Goal: Task Accomplishment & Management: Use online tool/utility

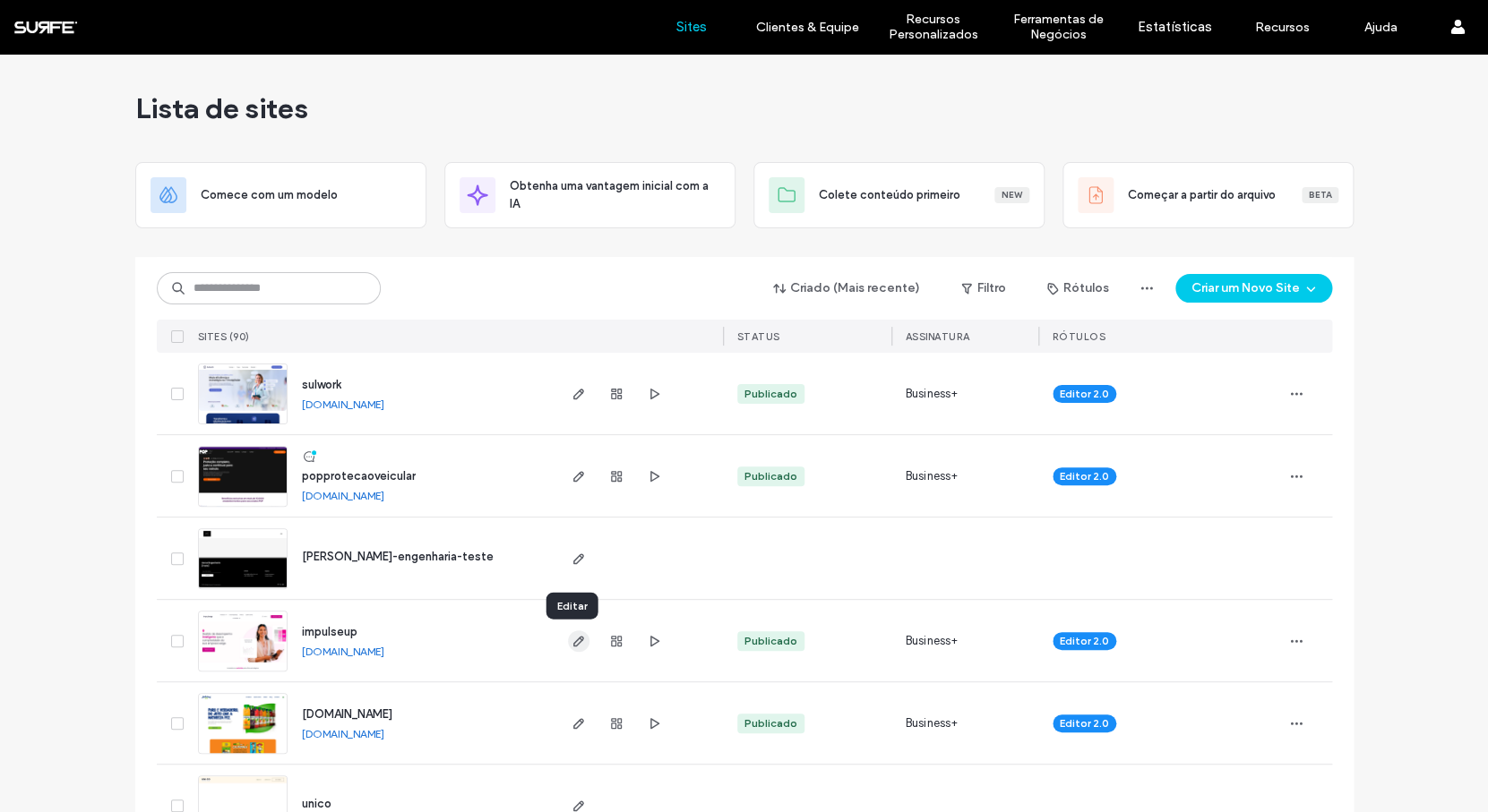
click at [573, 642] on use "button" at bounding box center [579, 642] width 11 height 11
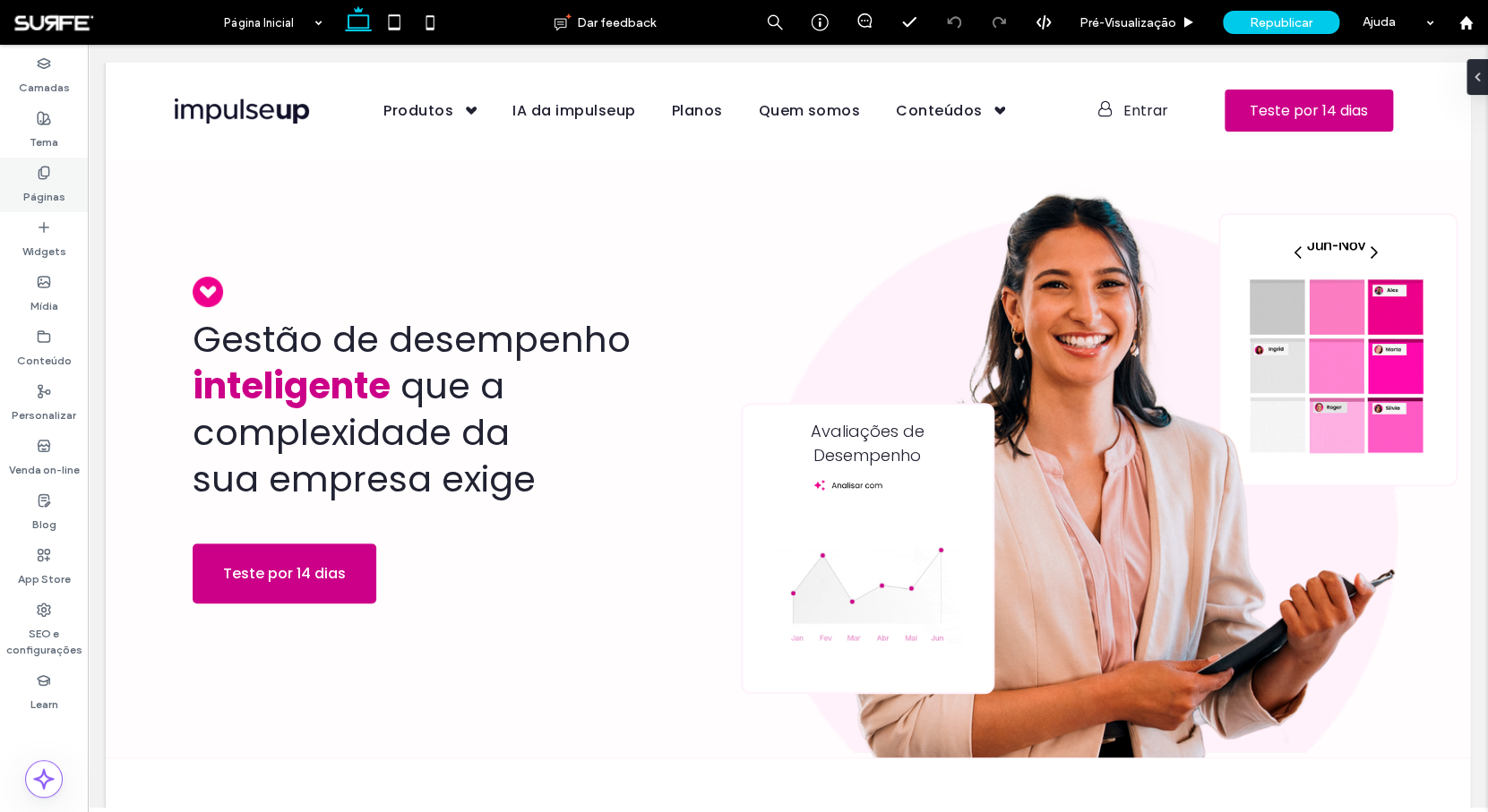
click at [56, 172] on div "Páginas" at bounding box center [44, 185] width 88 height 54
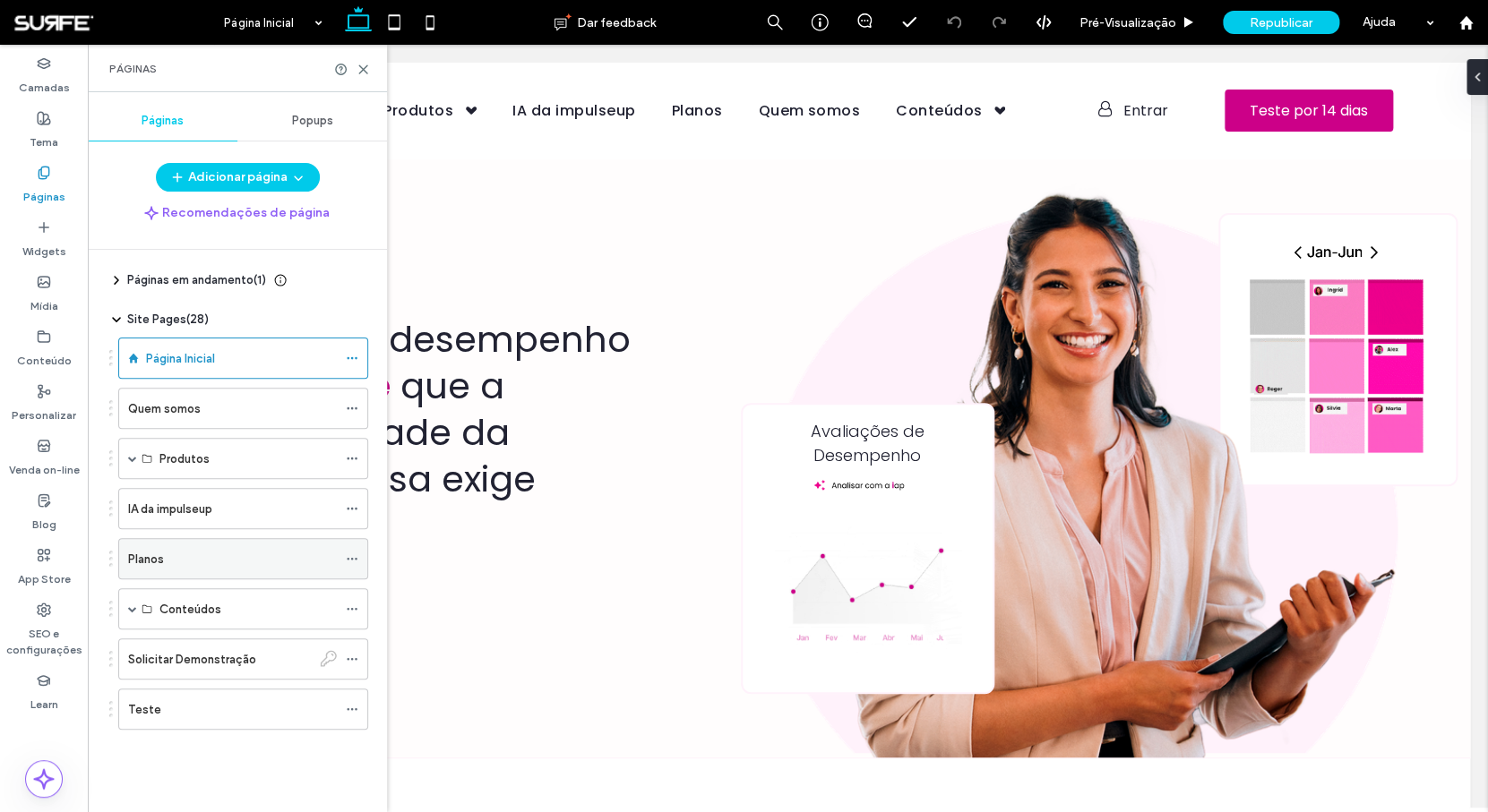
click at [206, 568] on div "Planos" at bounding box center [232, 560] width 208 height 19
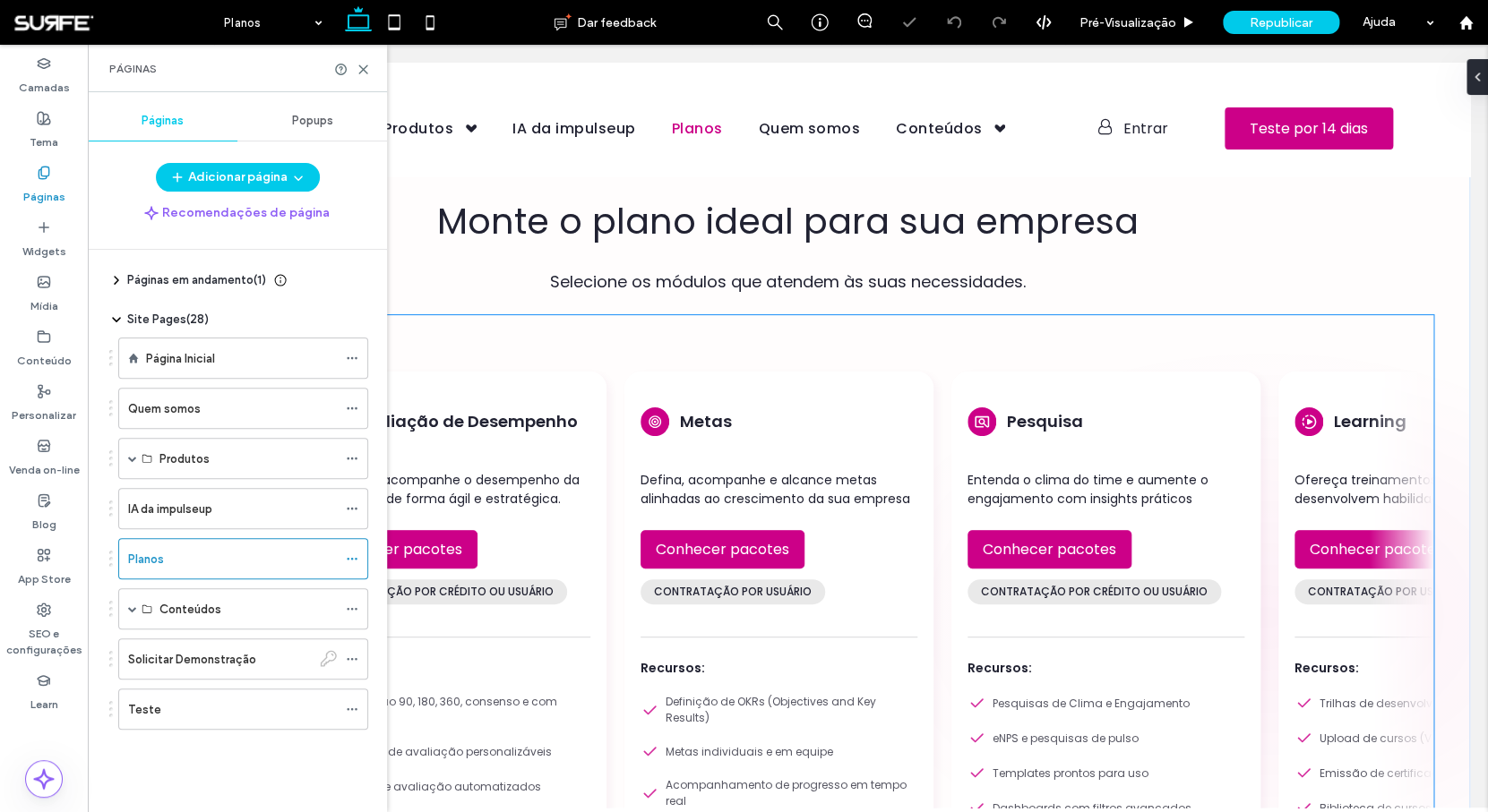
click at [601, 513] on div "Avaliação de Desempenho Mensure e acompanhe o desempenho da sua equipe de forma…" at bounding box center [806, 679] width 1326 height 730
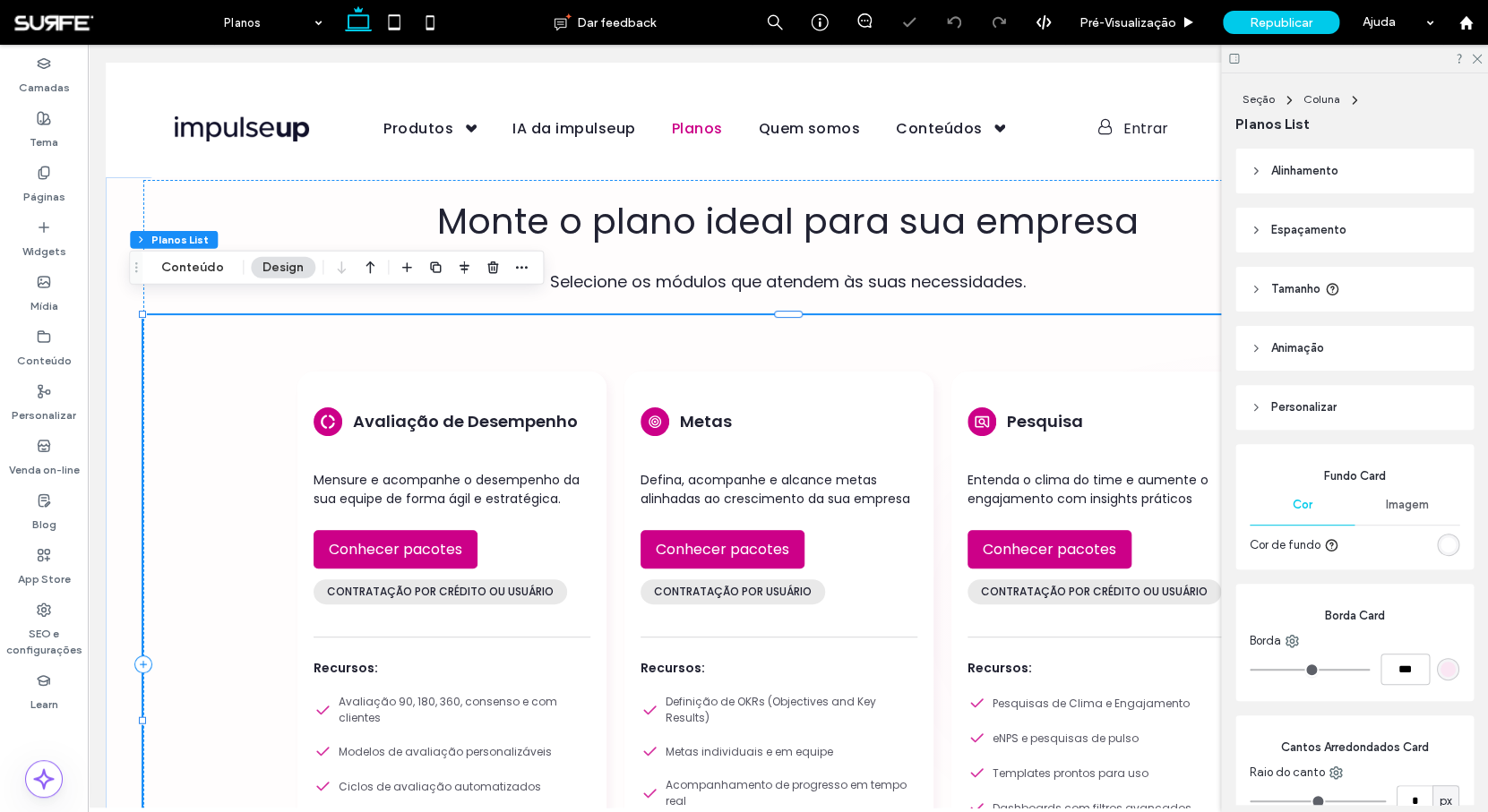
type input "**"
click at [204, 261] on button "Conteúdo" at bounding box center [193, 267] width 86 height 21
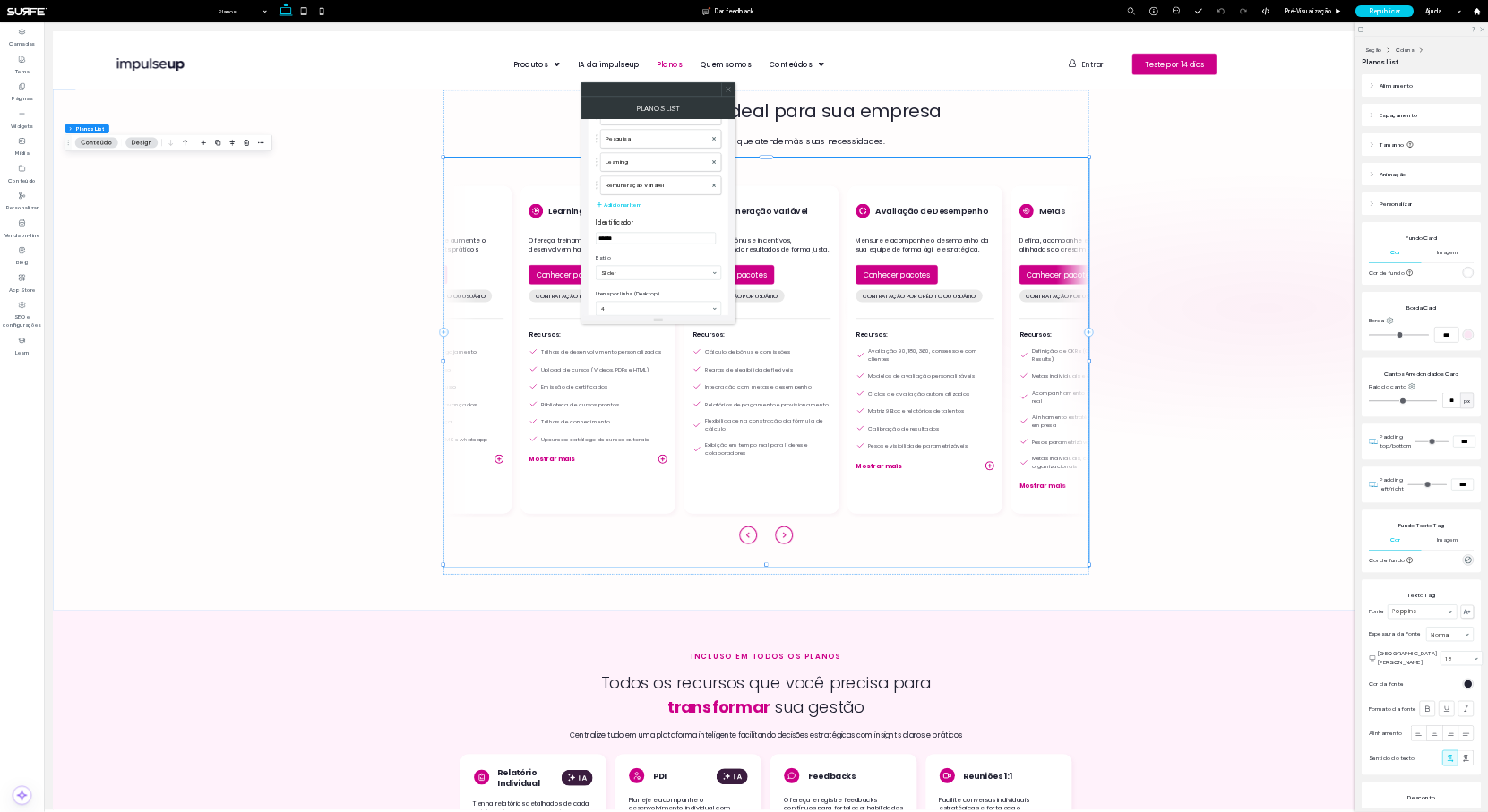
scroll to position [130, 0]
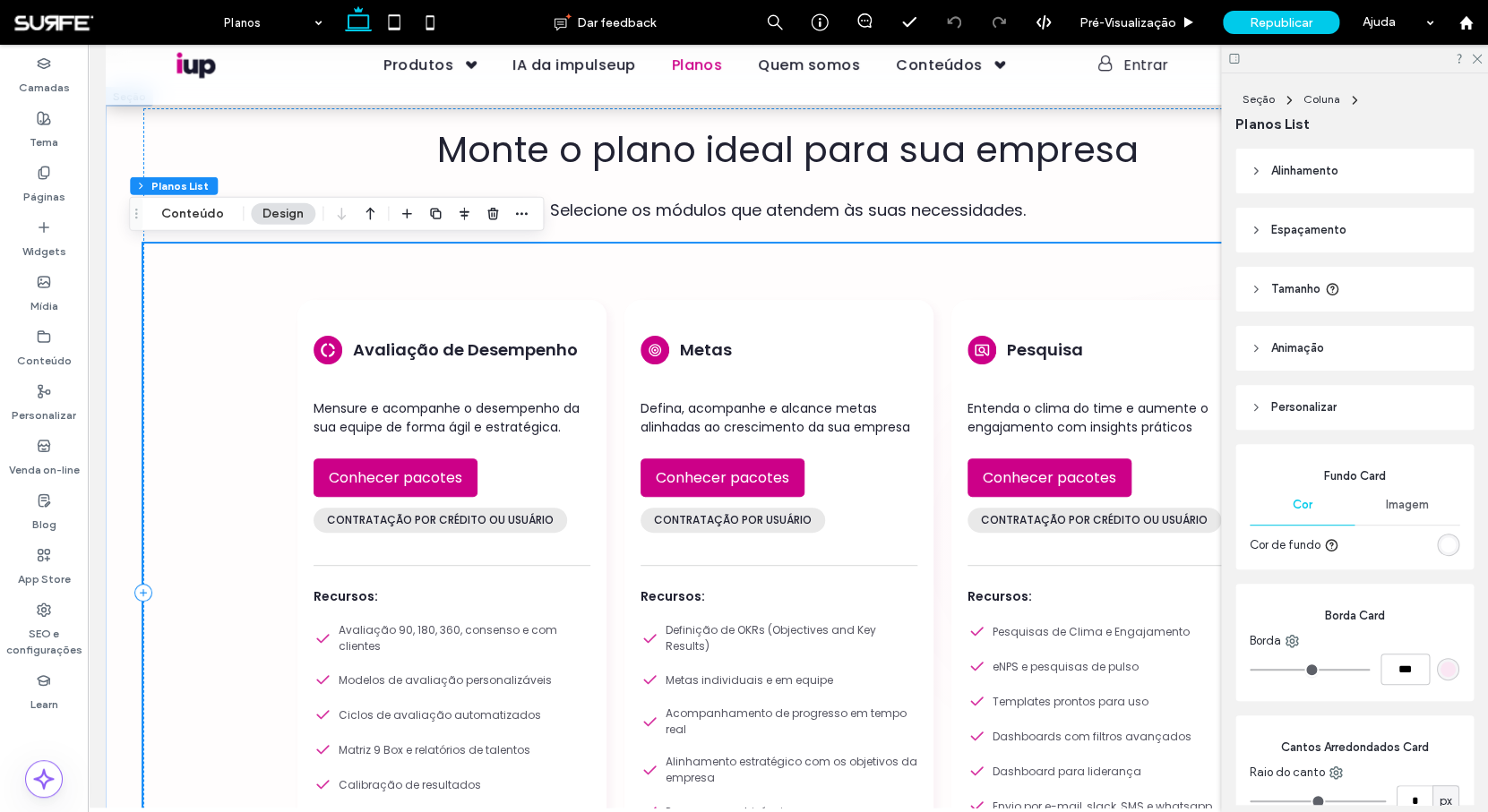
type input "**"
click at [202, 217] on button "Conteúdo" at bounding box center [193, 214] width 86 height 21
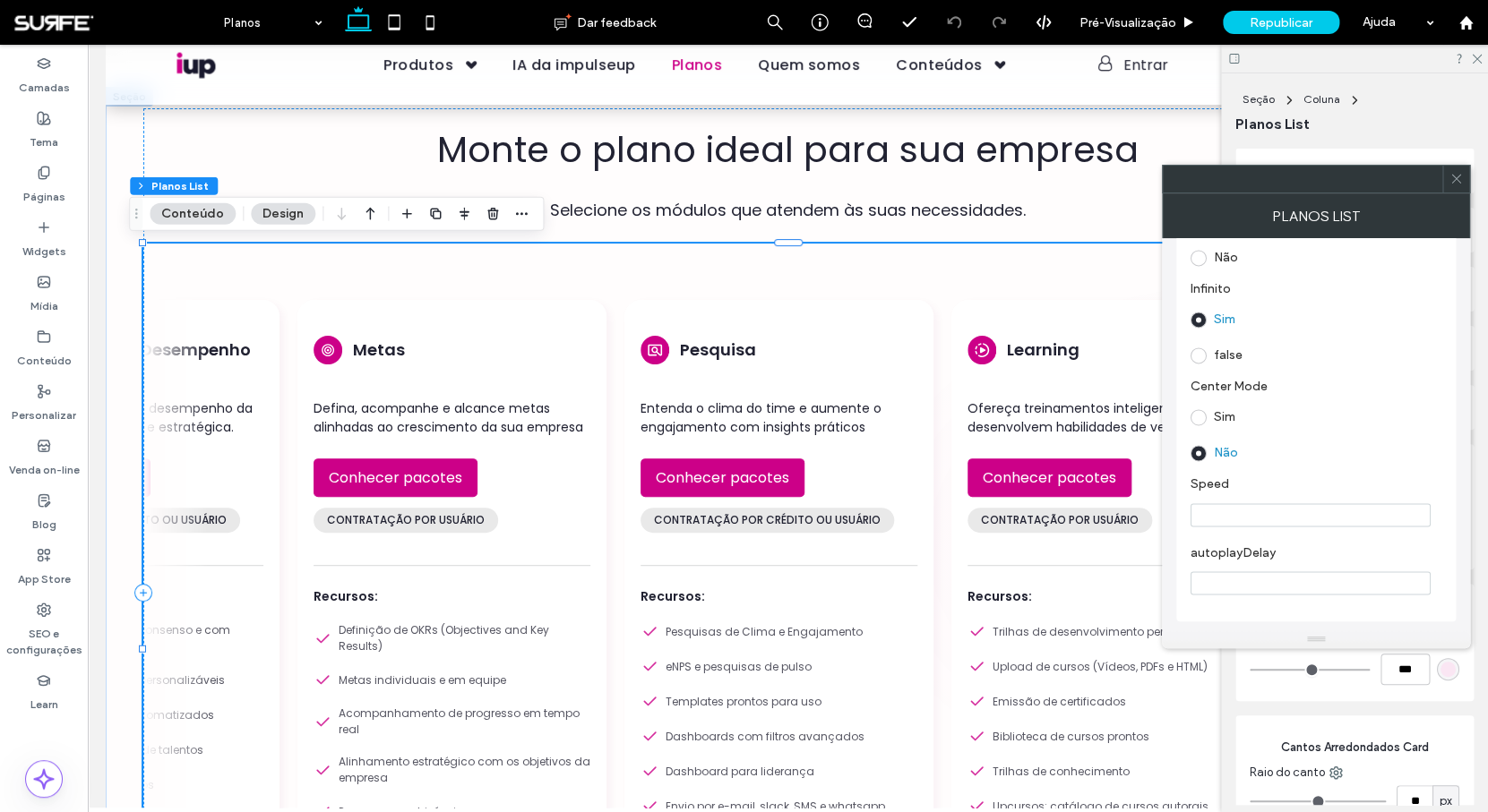
scroll to position [1220, 0]
click at [1268, 591] on input "autoplayDelay" at bounding box center [1310, 583] width 240 height 23
type input "*"
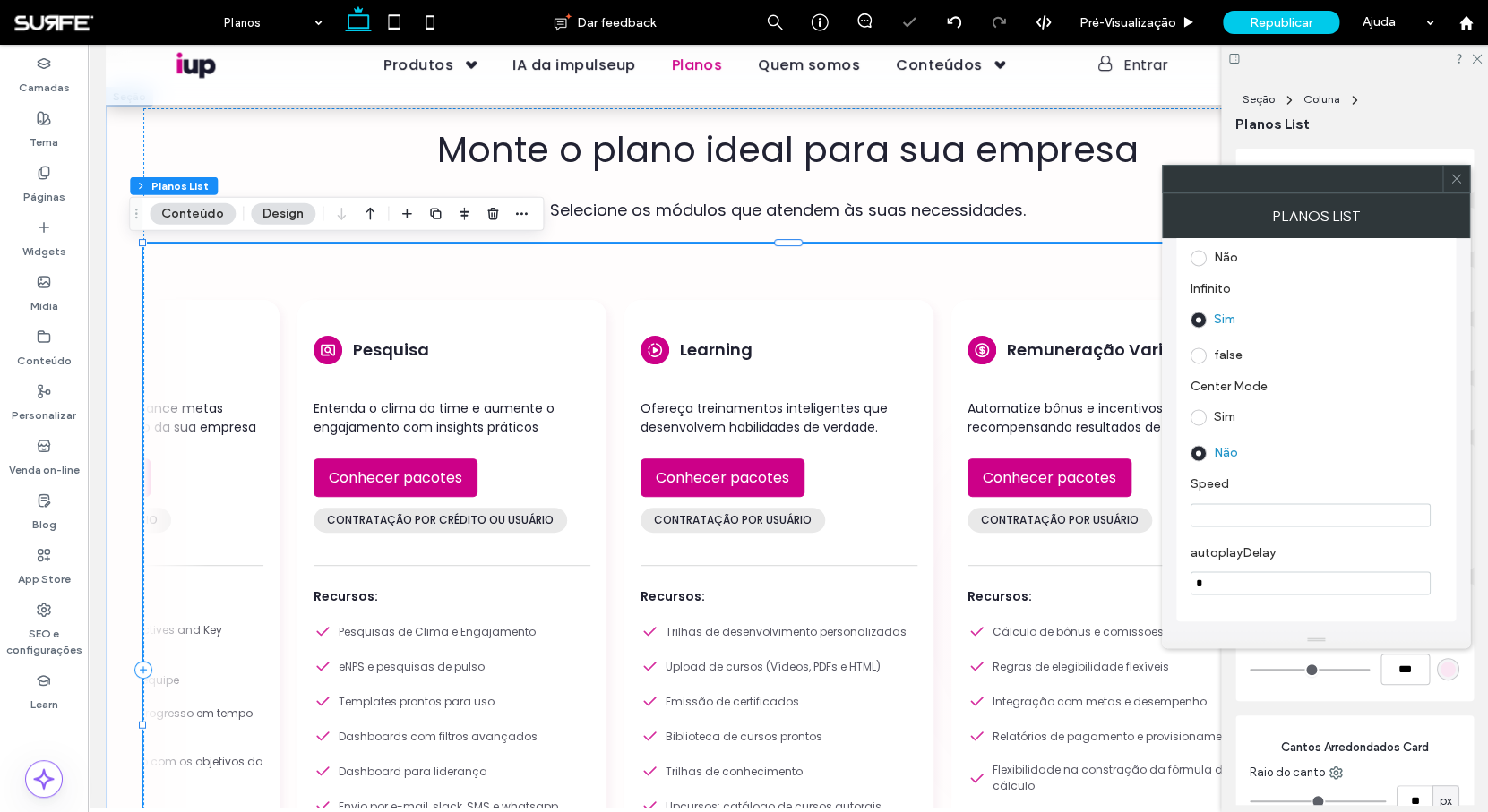
click at [1281, 537] on section "autoplayDelay *" at bounding box center [1316, 569] width 250 height 68
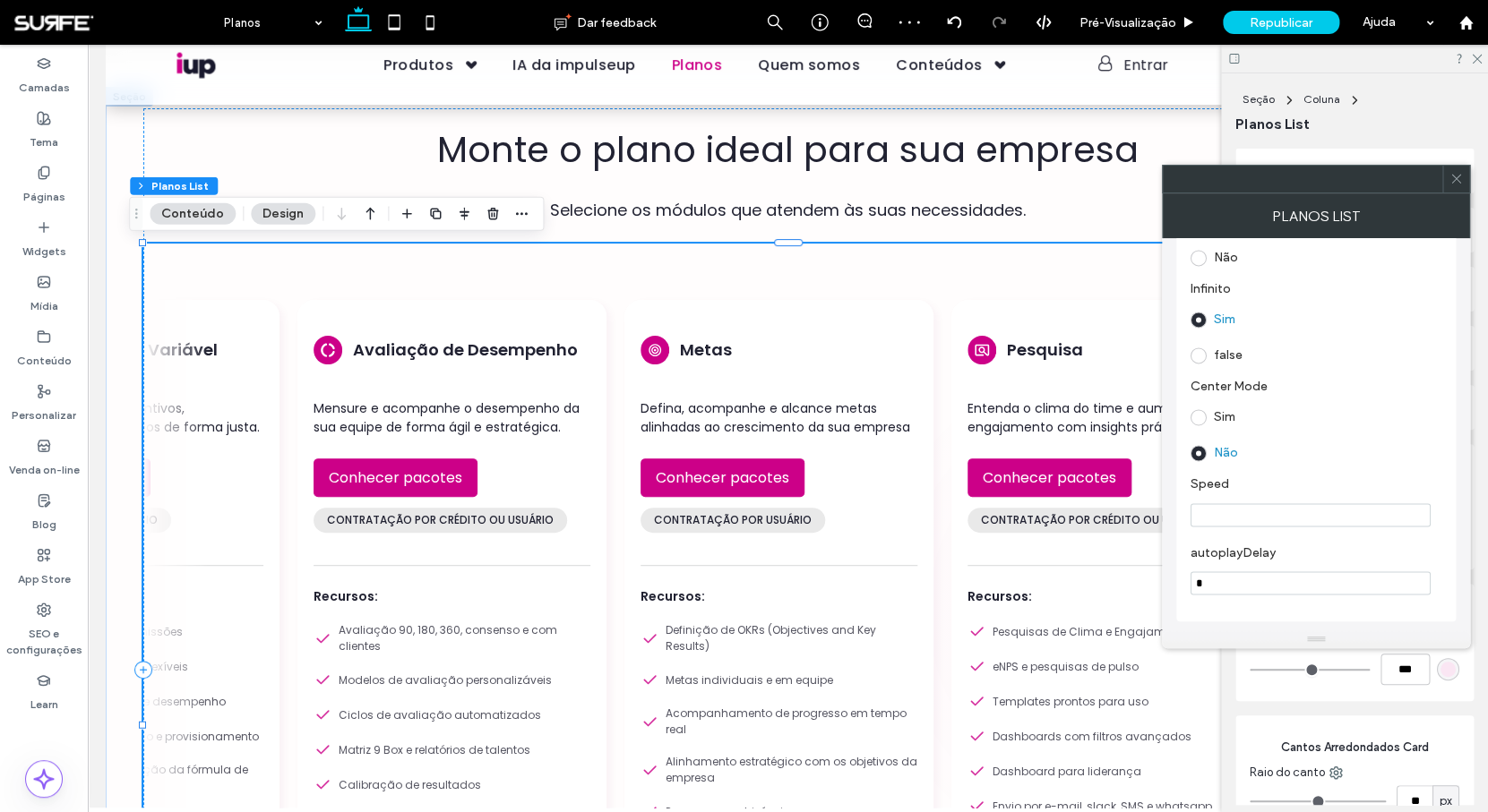
click at [1242, 582] on input "*" at bounding box center [1310, 583] width 240 height 23
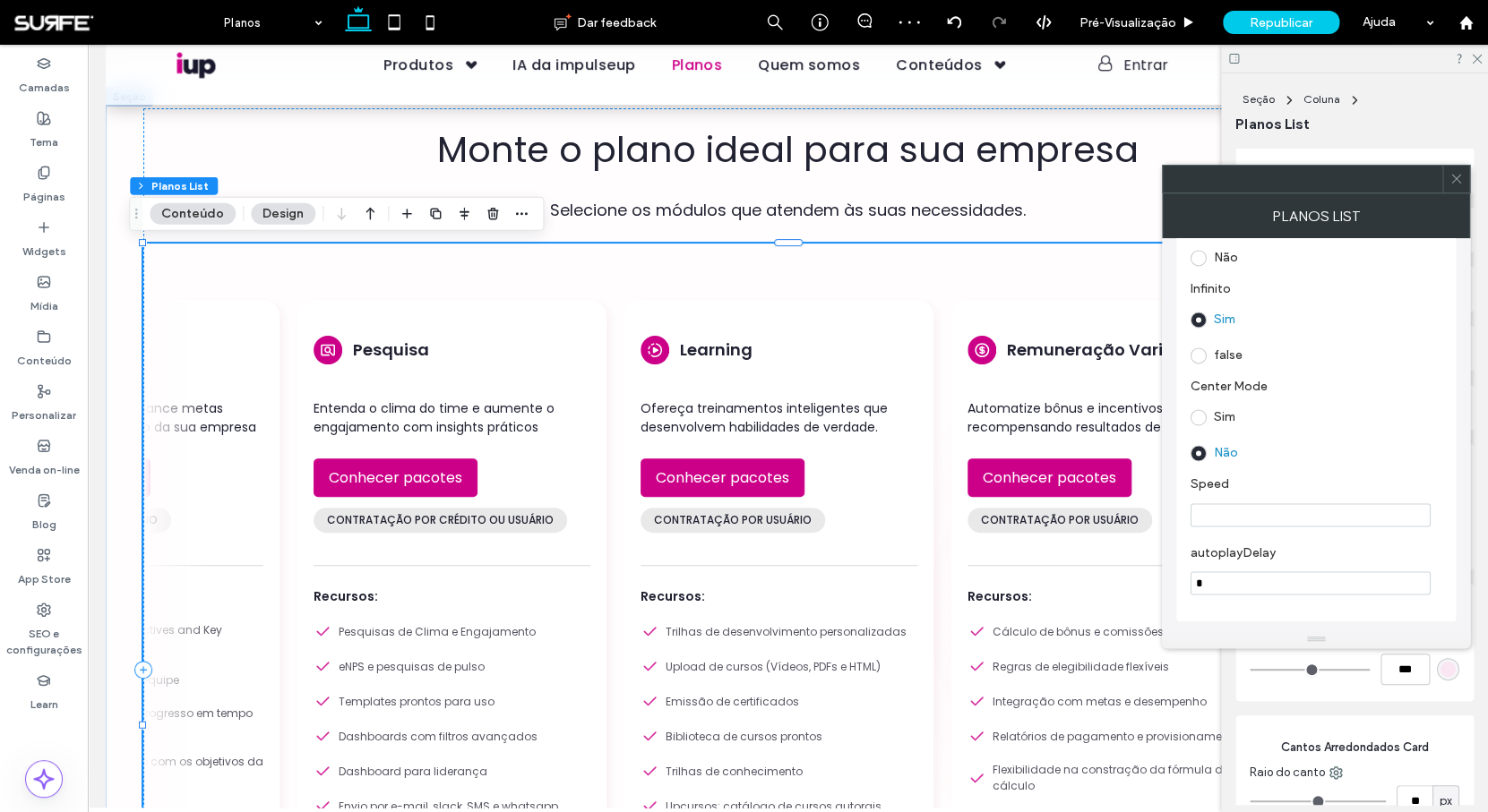
click at [1243, 516] on input "Speed" at bounding box center [1310, 515] width 240 height 23
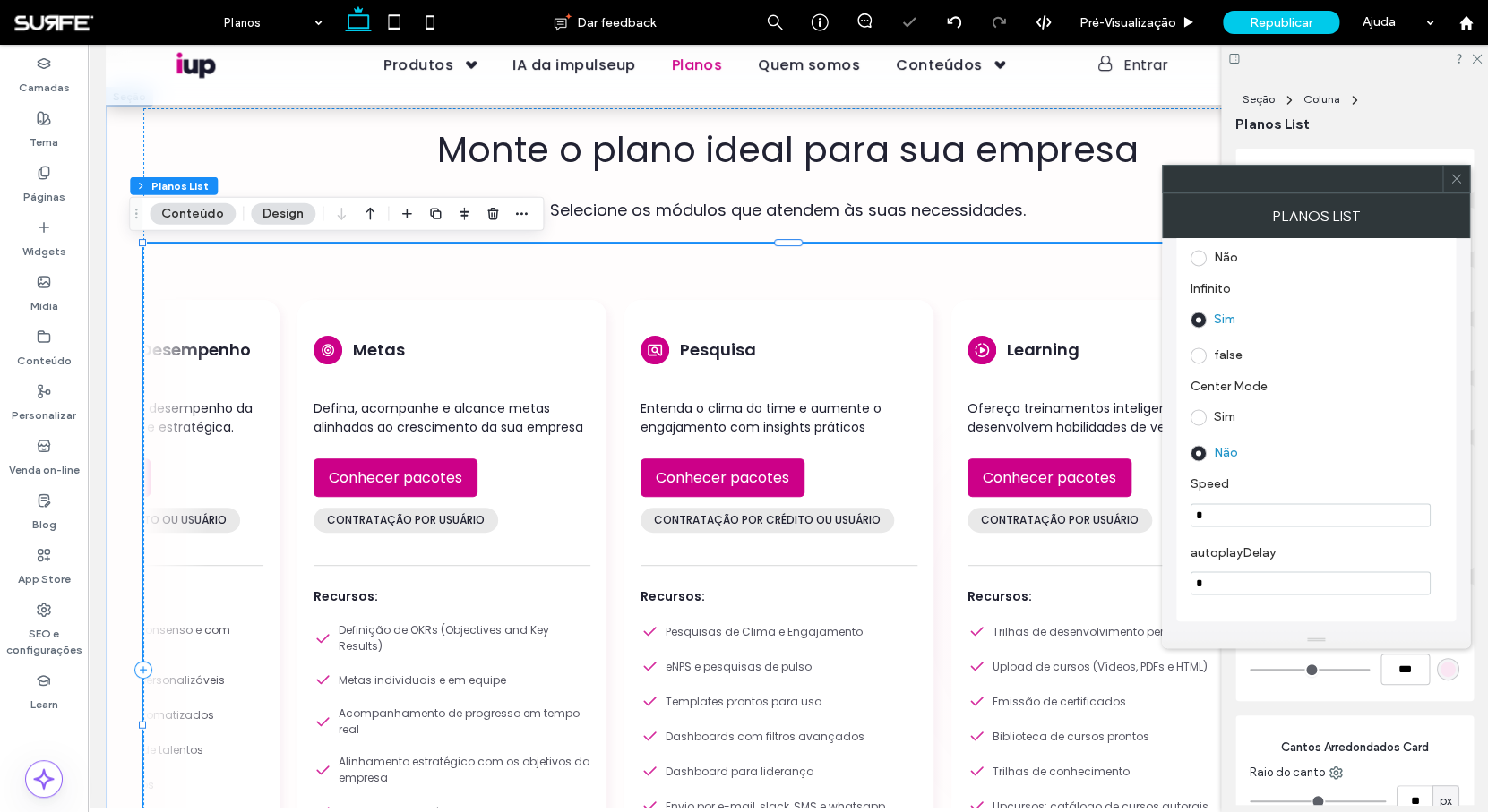
type input "*"
click at [1298, 531] on section "Speed *" at bounding box center [1316, 501] width 250 height 68
click at [1223, 510] on input "*" at bounding box center [1310, 515] width 240 height 23
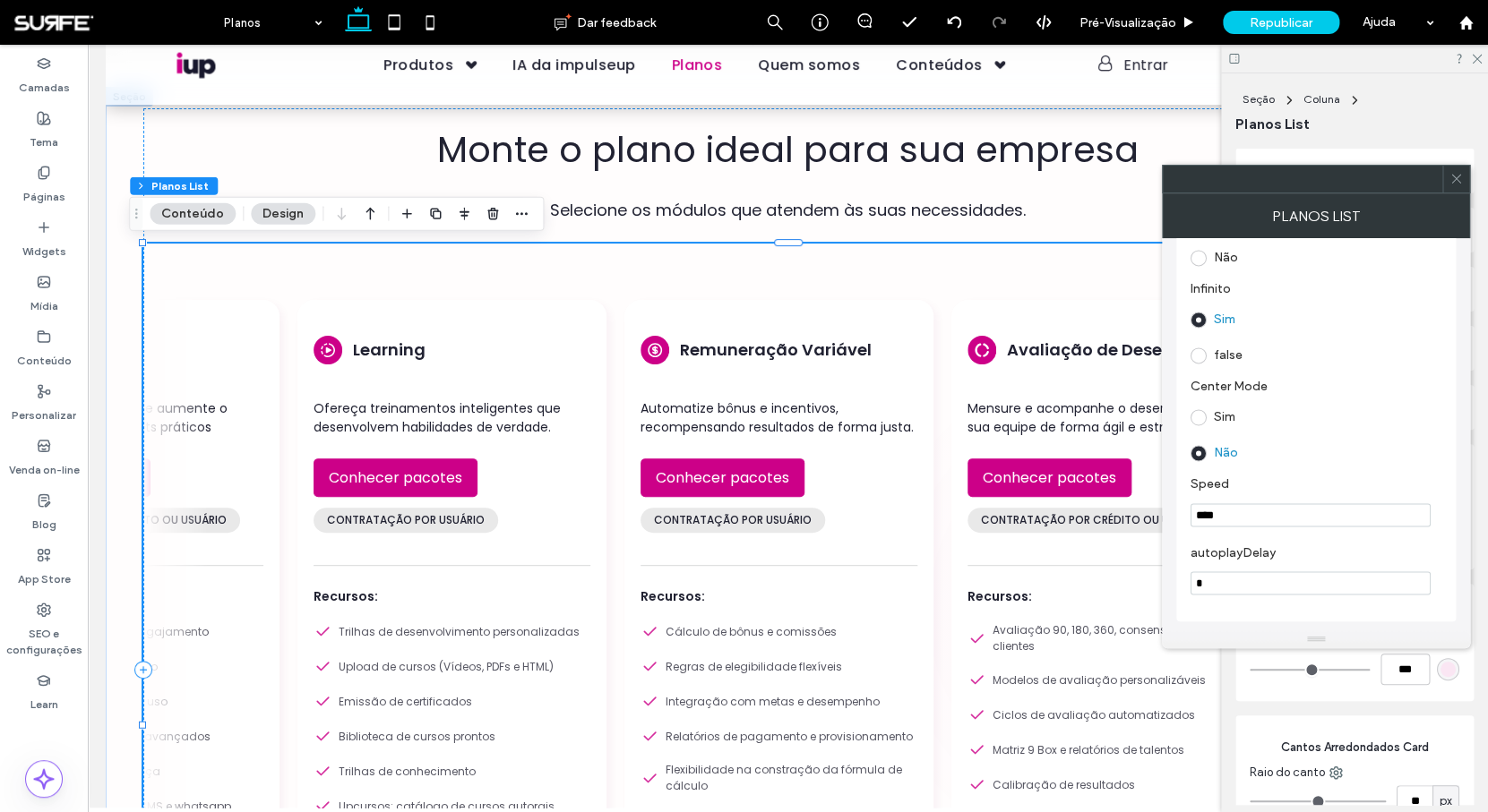
type input "****"
click at [1454, 183] on icon at bounding box center [1456, 178] width 13 height 13
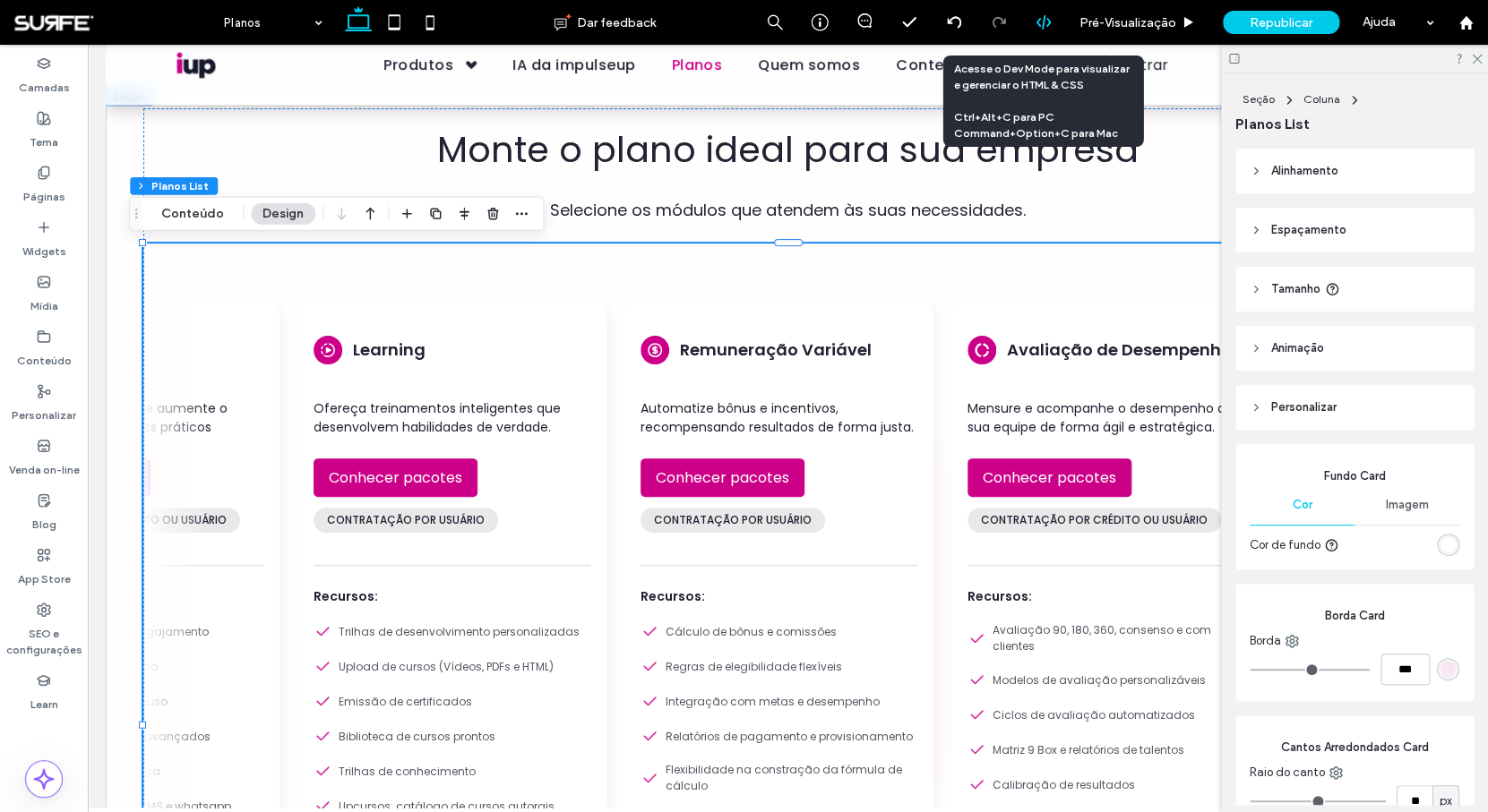
click at [1031, 29] on div at bounding box center [1043, 21] width 44 height 16
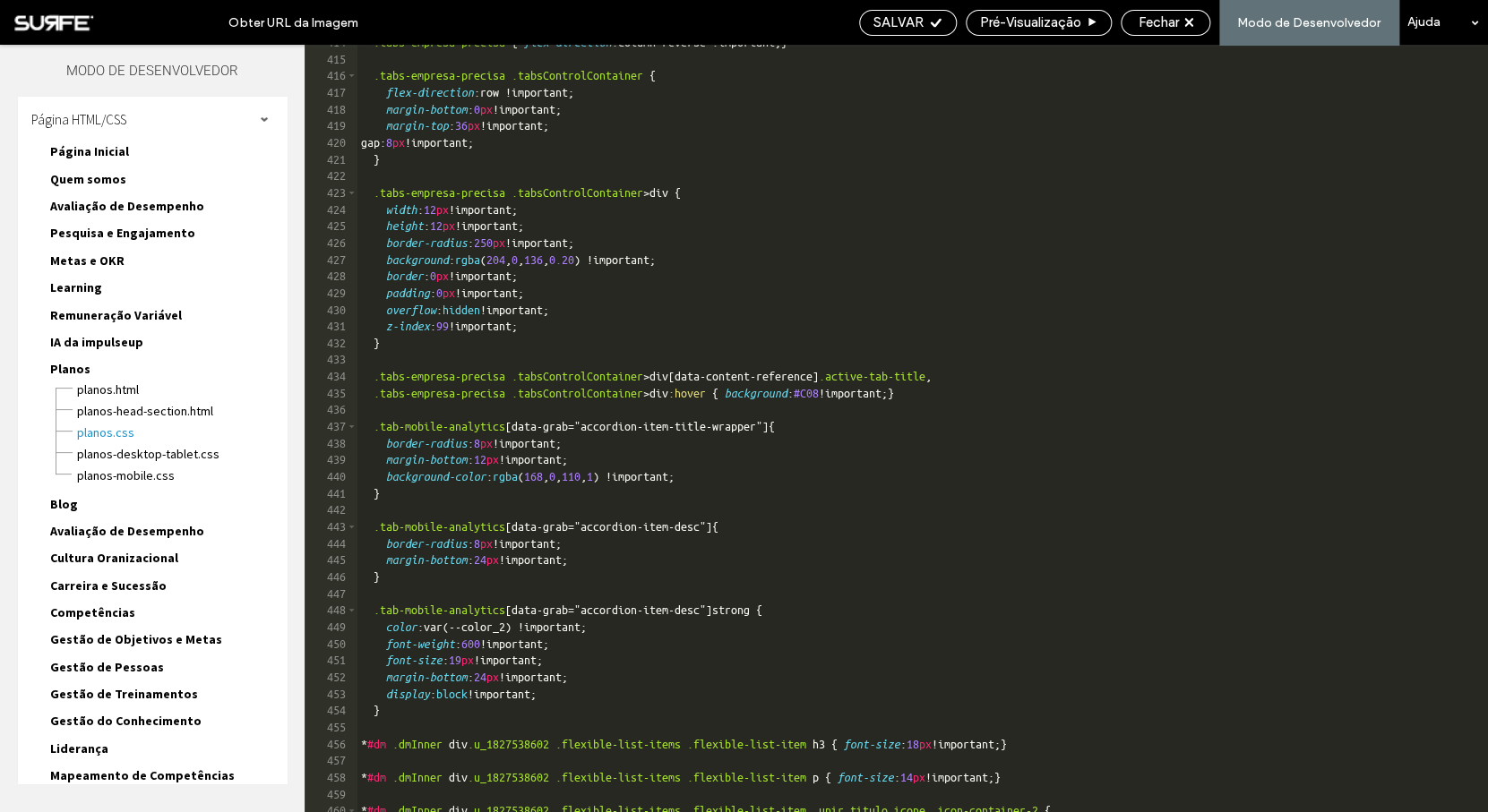
scroll to position [7141, 0]
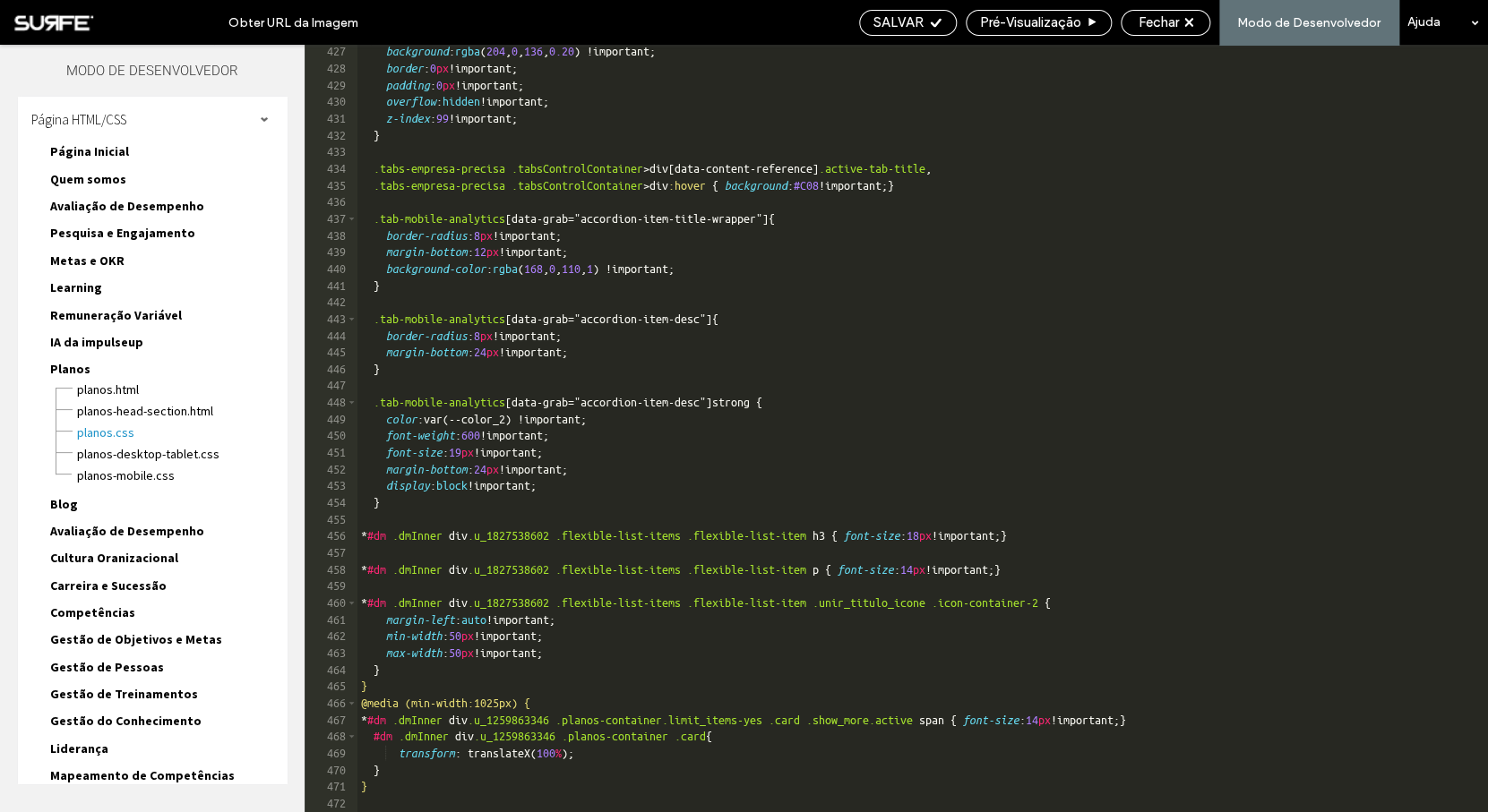
click at [408, 754] on div "background : rgba ( 204 , 0 , 136 , 0.20 ) !important; border : 0 px !important…" at bounding box center [1067, 443] width 1422 height 801
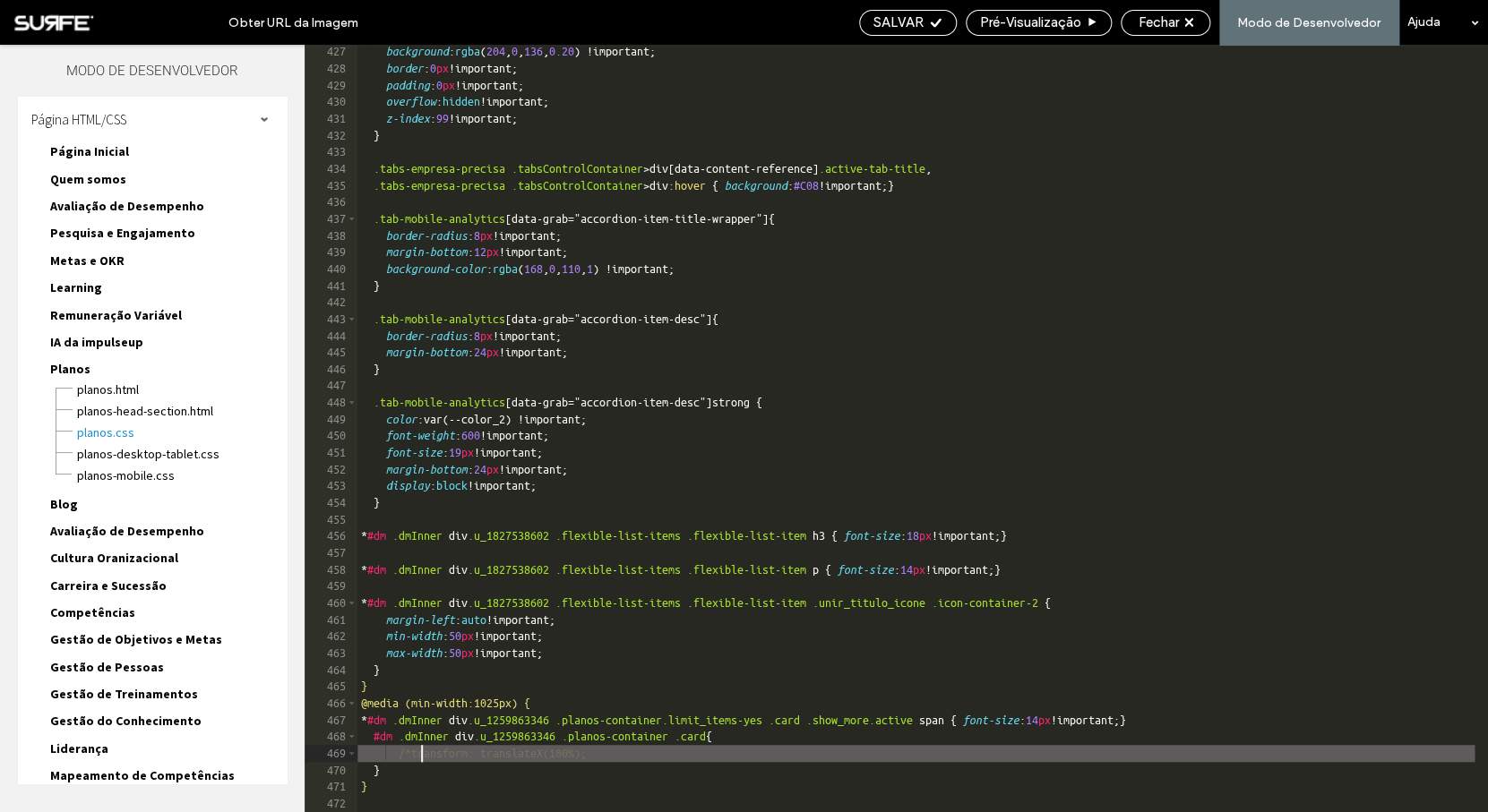
scroll to position [0, 5]
click at [652, 752] on div "background : rgba ( 204 , 0 , 136 , 0.20 ) !important; border : 0 px !important…" at bounding box center [1067, 443] width 1422 height 801
type textarea "**"
click at [900, 19] on span "SALVAR" at bounding box center [899, 21] width 50 height 16
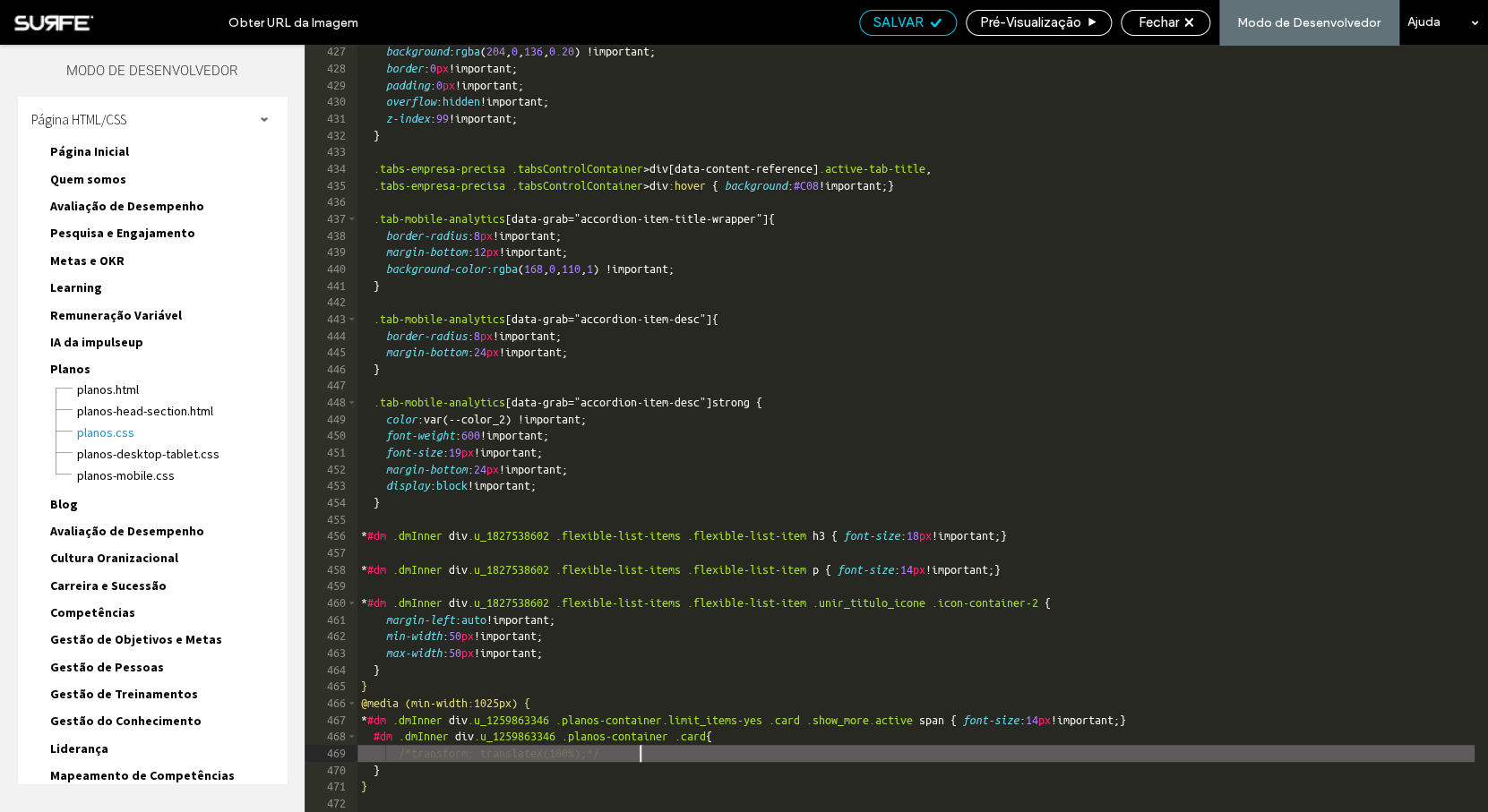
scroll to position [0, 0]
click at [917, 19] on span "SALVAR" at bounding box center [899, 21] width 50 height 16
click at [1159, 27] on span "Fechar" at bounding box center [1158, 21] width 40 height 16
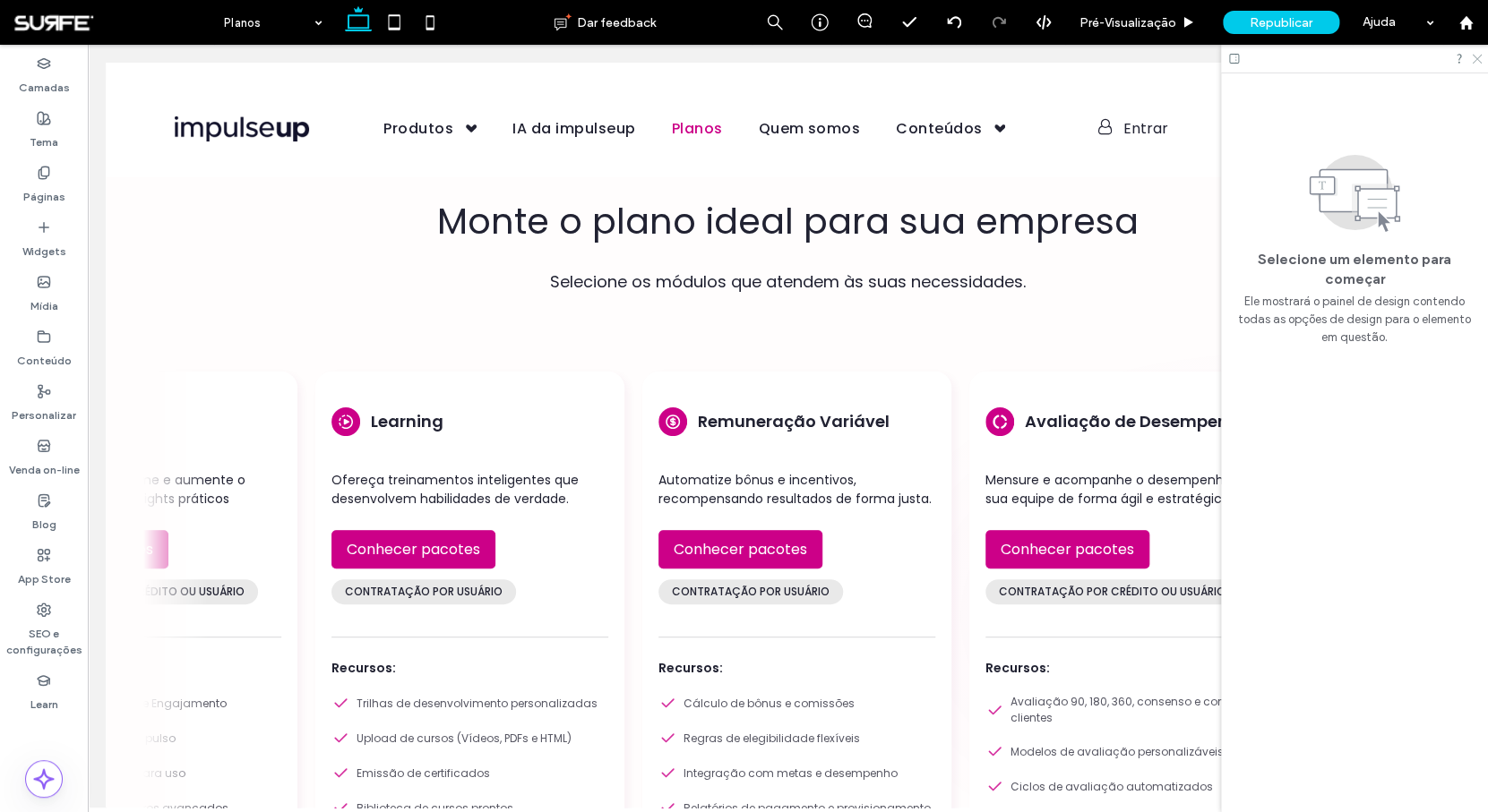
click at [1473, 55] on use at bounding box center [1477, 59] width 10 height 10
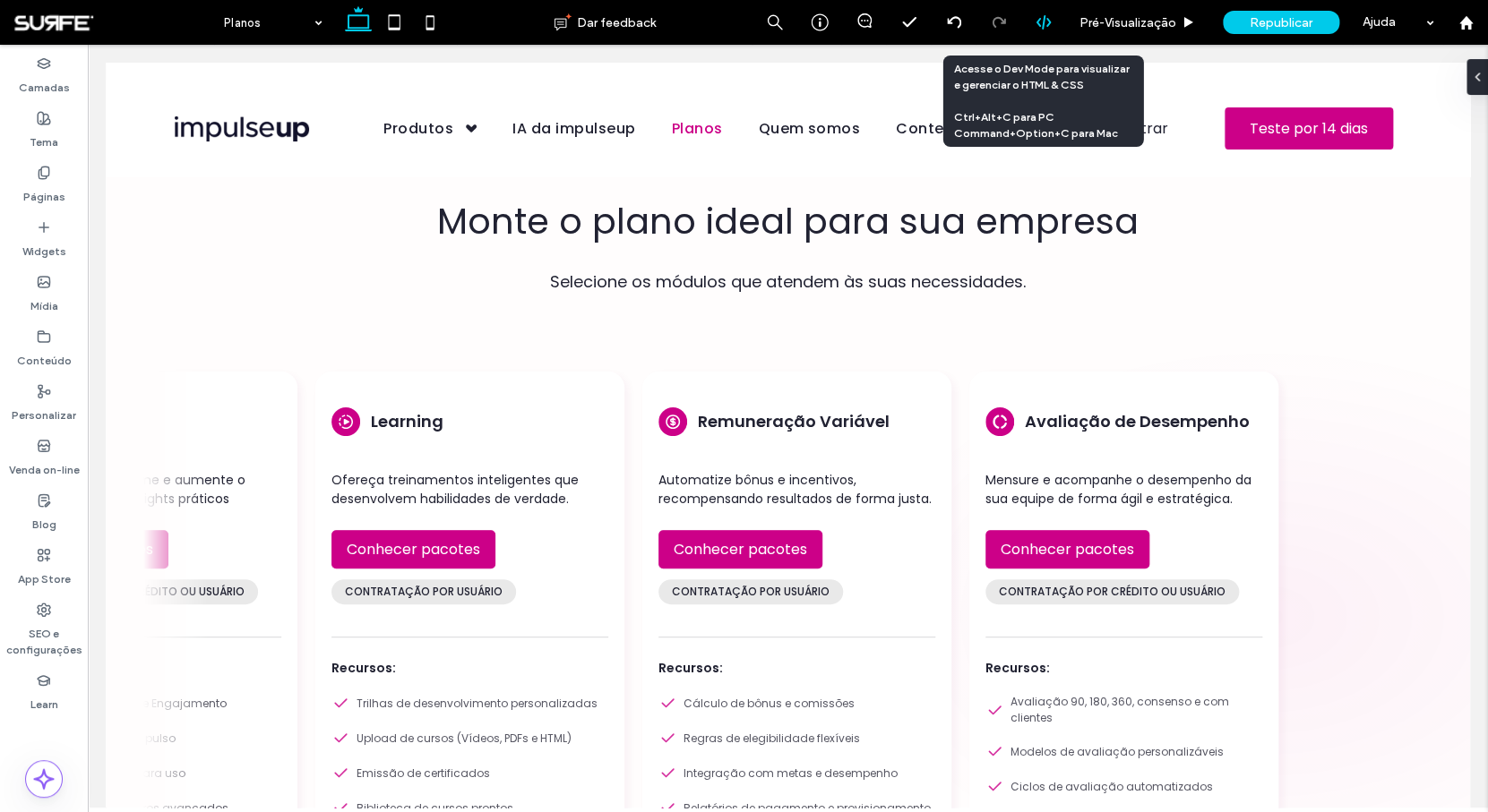
click at [1052, 27] on div at bounding box center [1043, 21] width 44 height 16
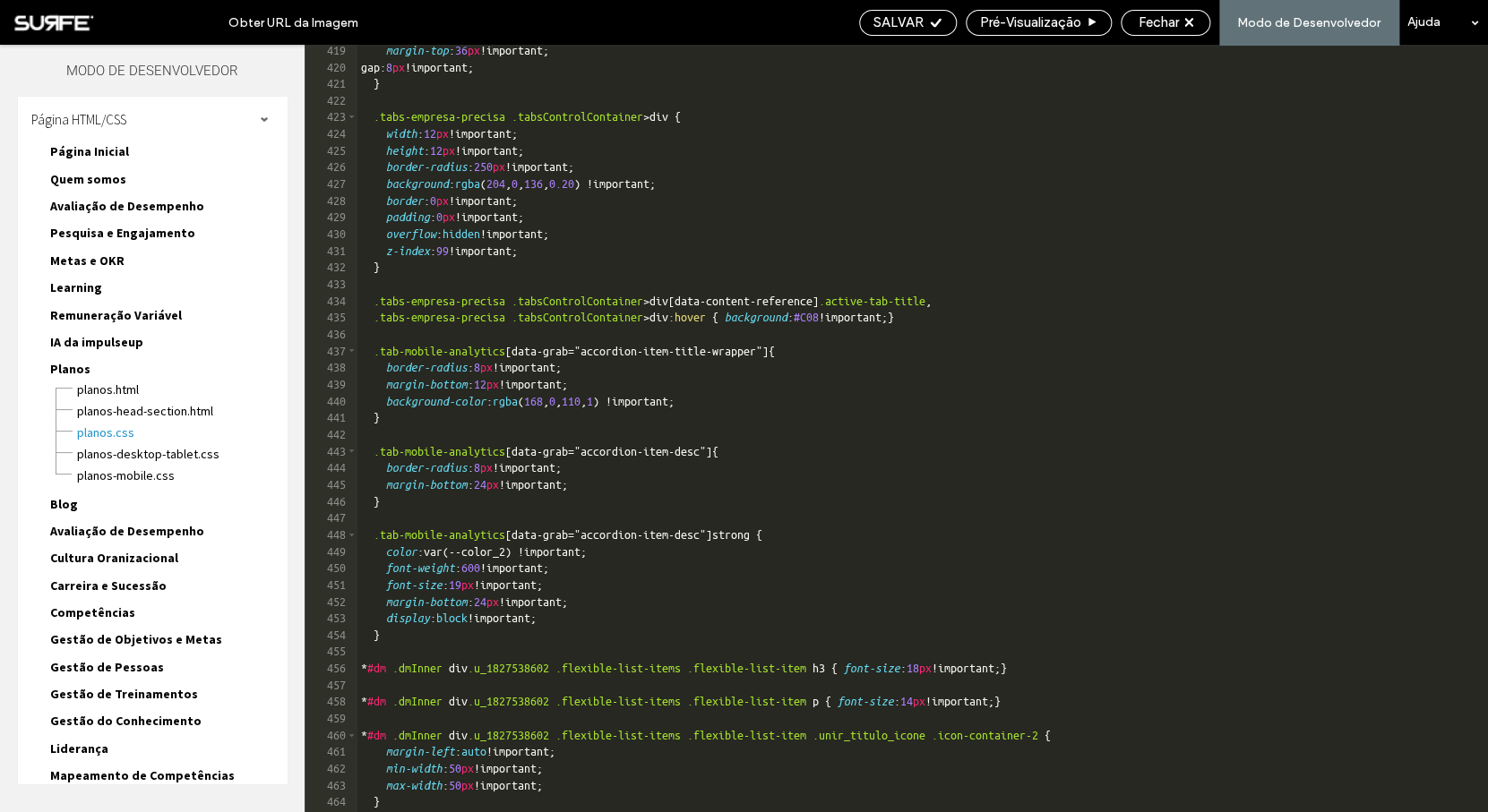
scroll to position [7142, 0]
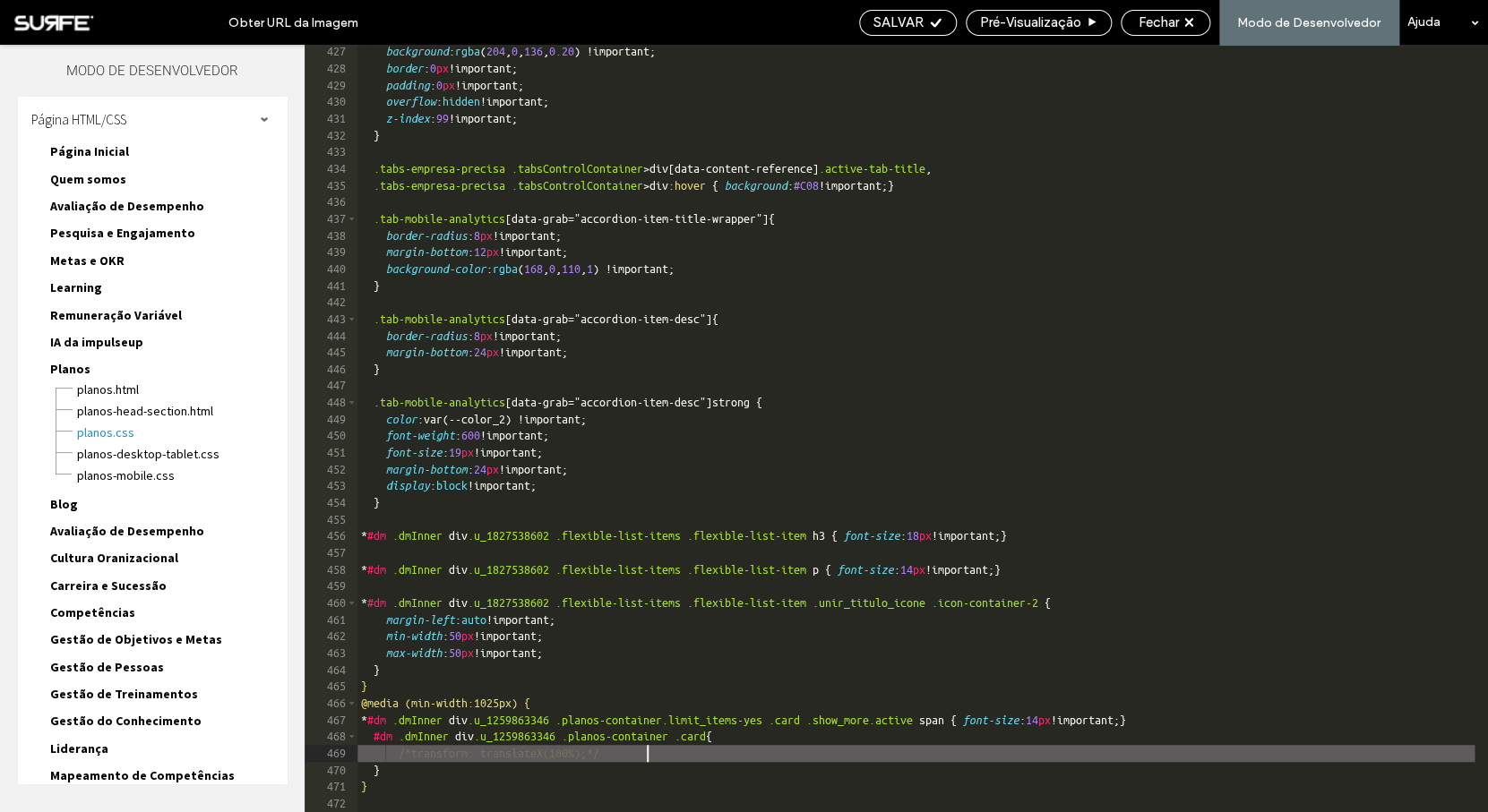
click at [685, 749] on div "background : rgba ( 204 , 0 , 136 , 0.20 ) !important; border : 0 px !important…" at bounding box center [1067, 443] width 1422 height 801
click at [422, 755] on div "background : rgba ( 204 , 0 , 136 , 0.20 ) !important; border : 0 px !important…" at bounding box center [1067, 443] width 1422 height 801
click at [911, 29] on span "SALVAR" at bounding box center [899, 21] width 50 height 16
click at [920, 24] on span "SALVAR" at bounding box center [899, 21] width 50 height 16
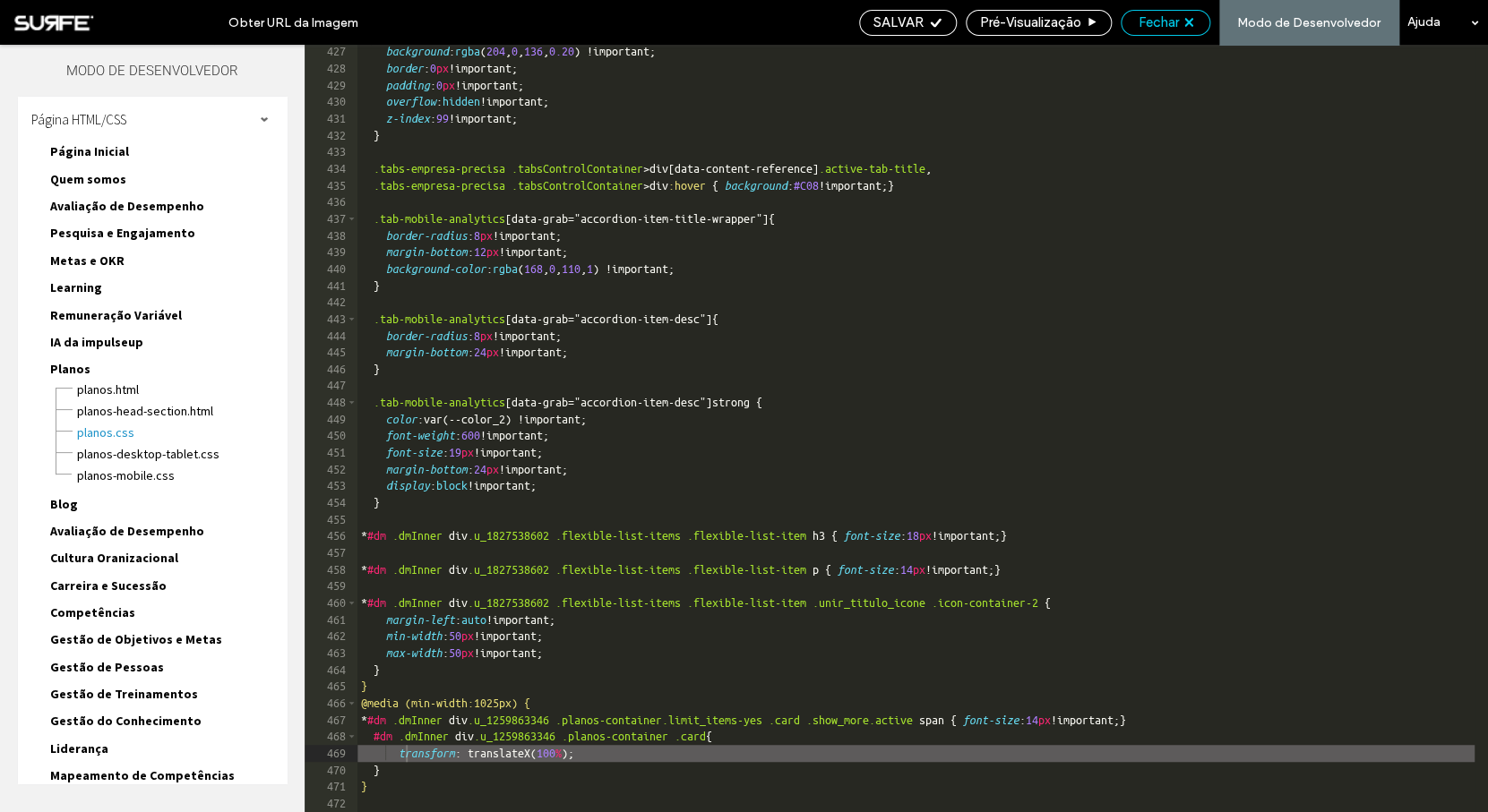
click at [1172, 27] on span "Fechar" at bounding box center [1158, 21] width 40 height 16
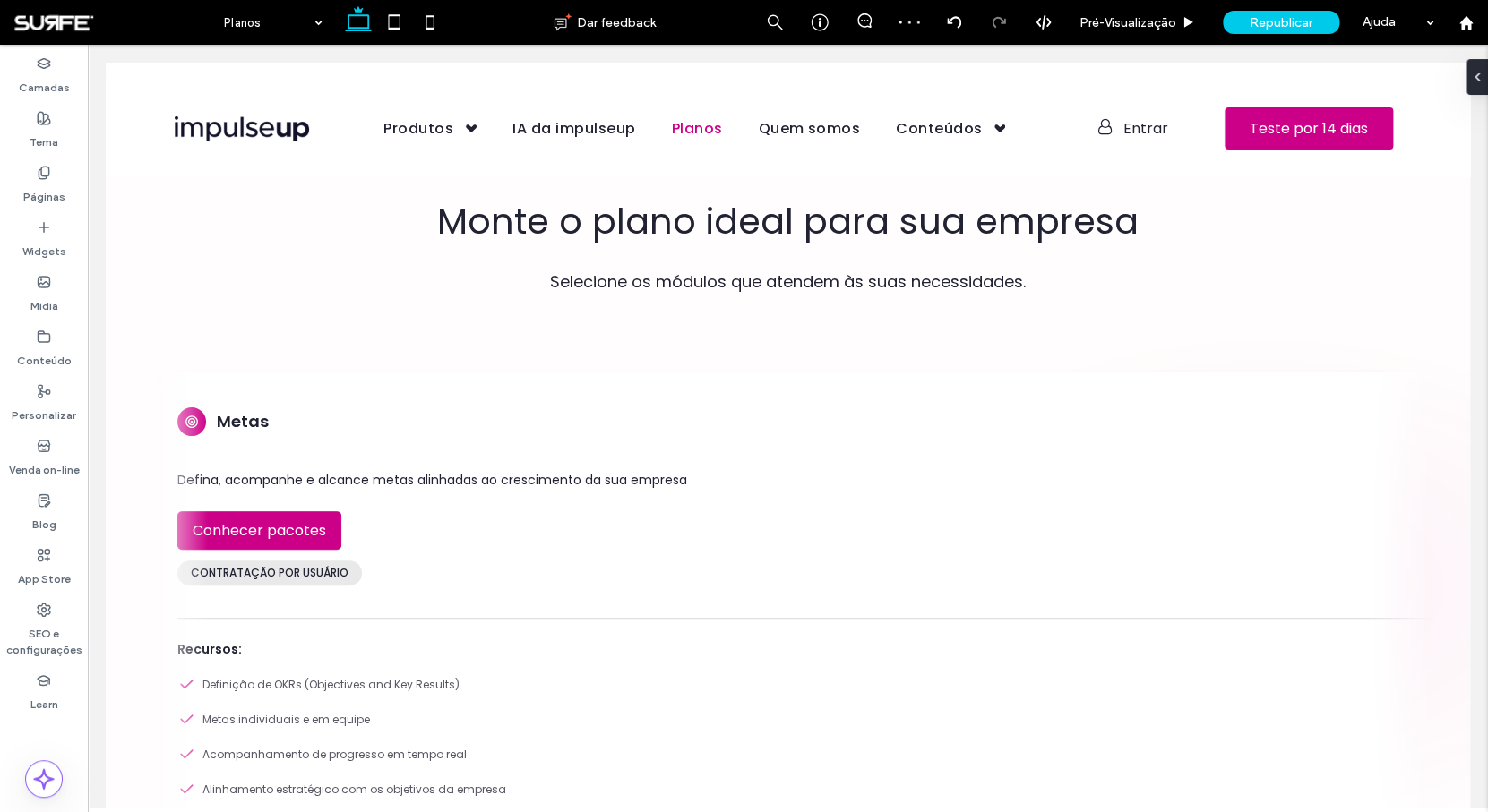
scroll to position [0, 0]
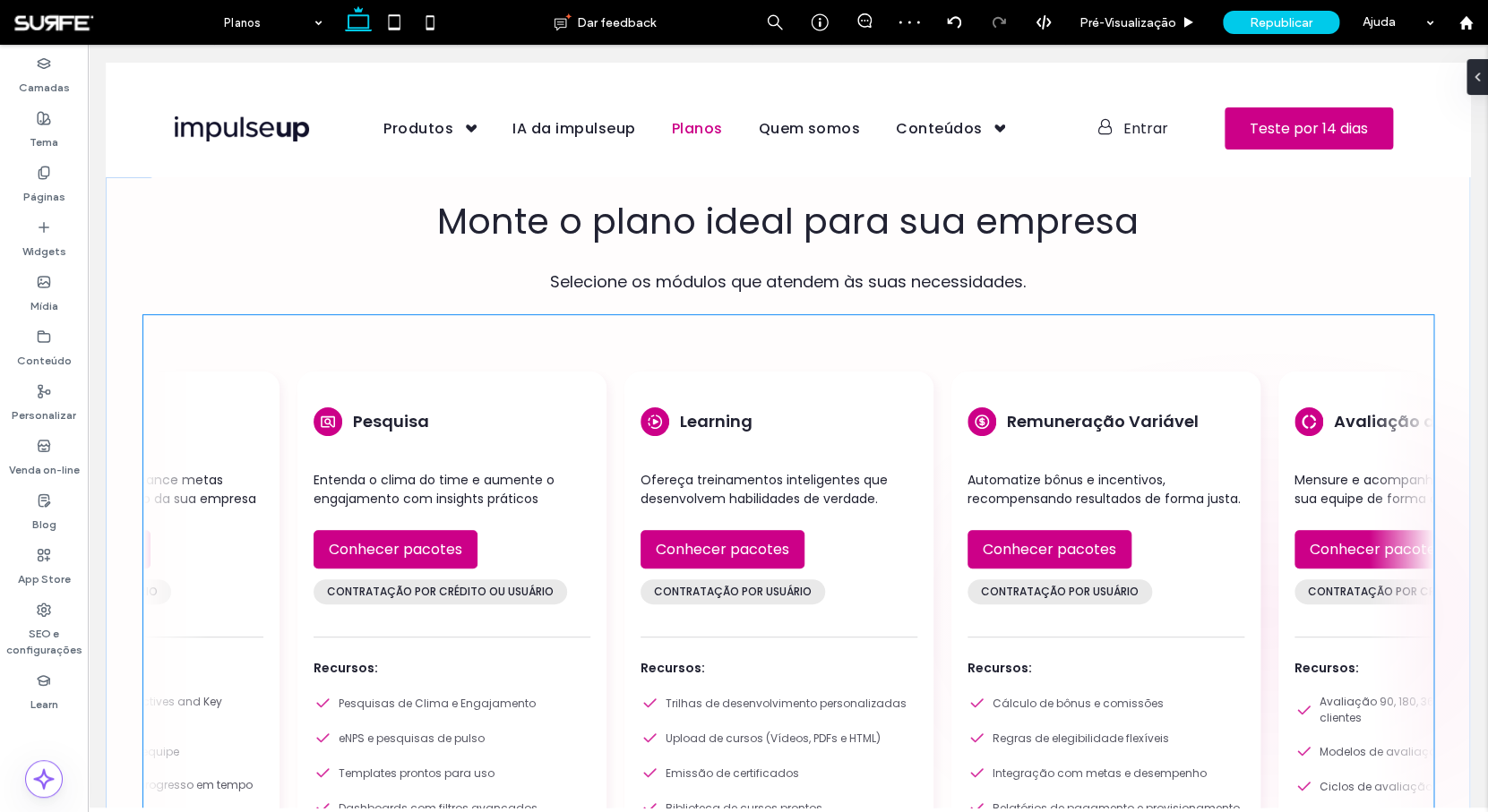
click at [591, 459] on div "Entenda o clima do time e aumente o engajamento com insights práticos Conhecer …" at bounding box center [452, 532] width 277 height 165
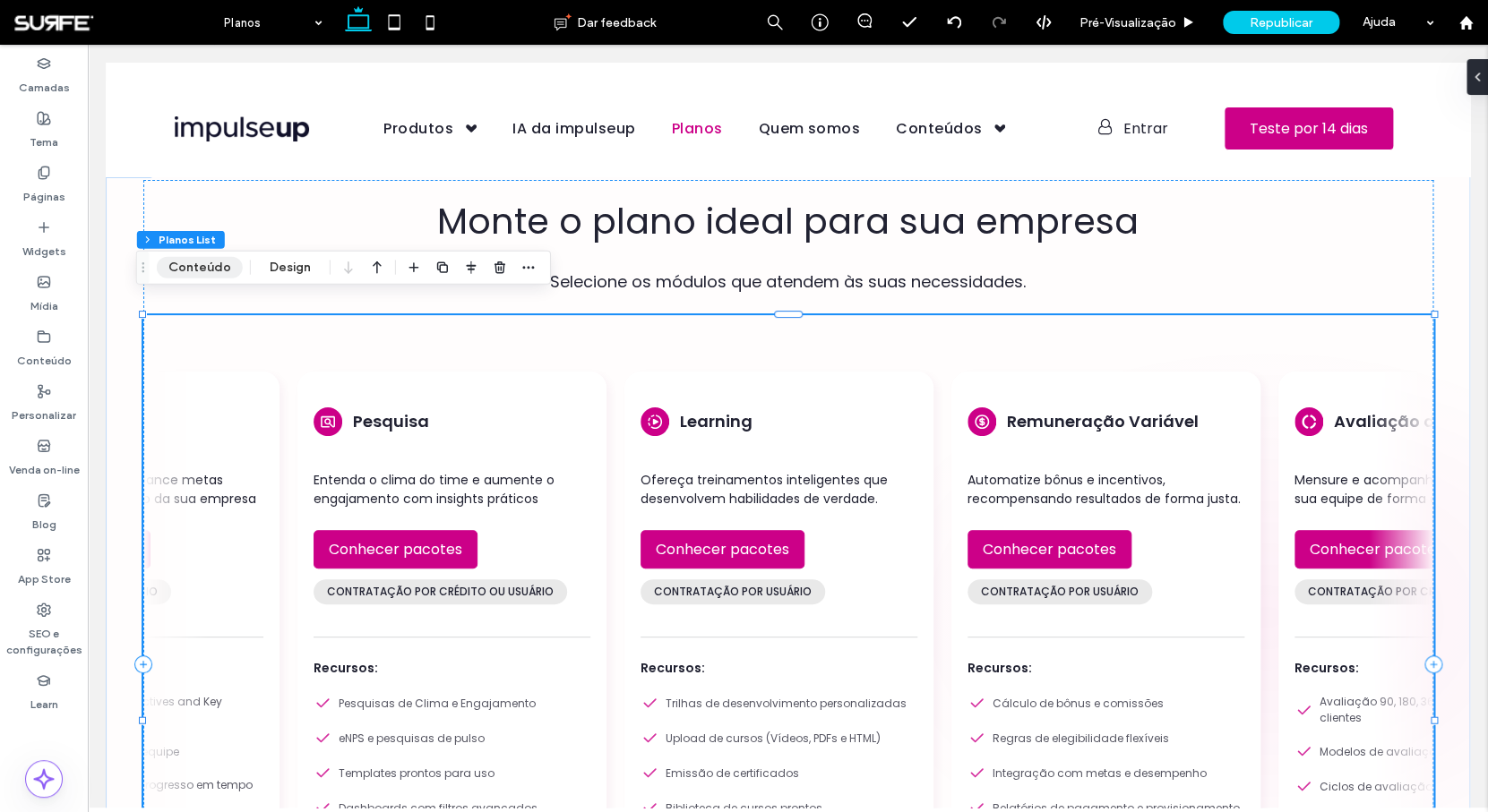
click at [202, 276] on button "Conteúdo" at bounding box center [200, 267] width 86 height 21
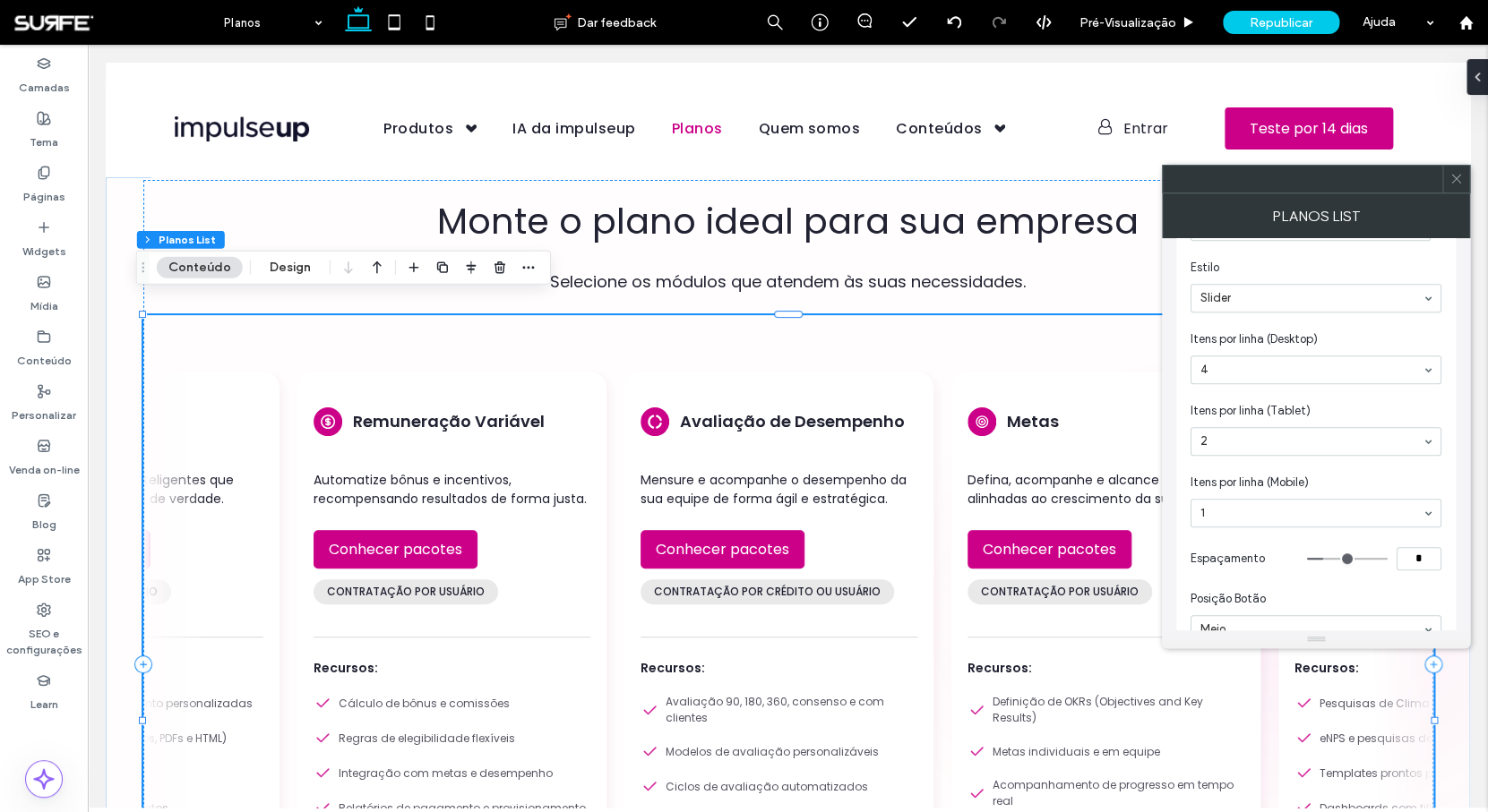
scroll to position [358, 0]
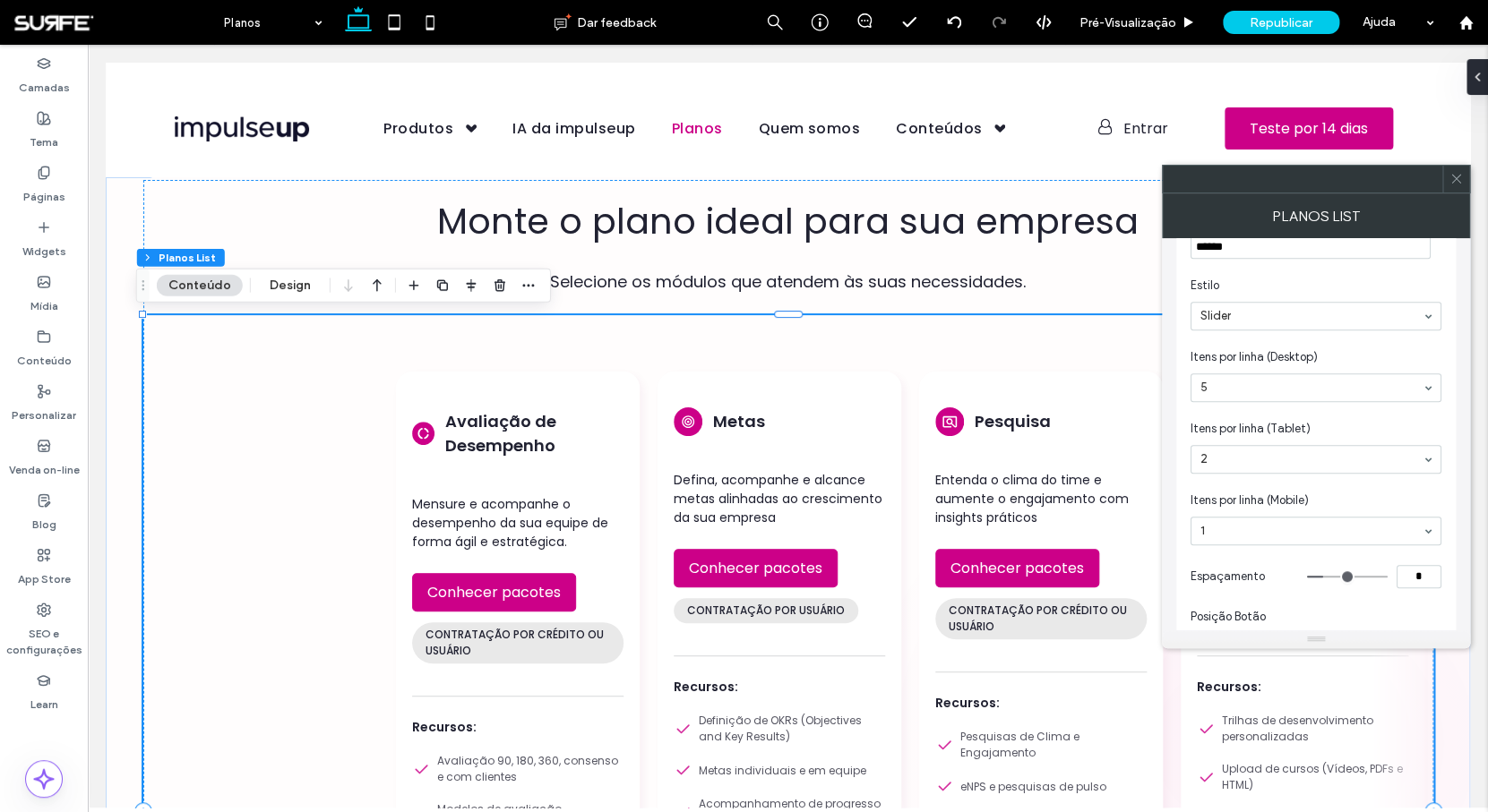
click at [1273, 398] on div at bounding box center [1316, 388] width 250 height 27
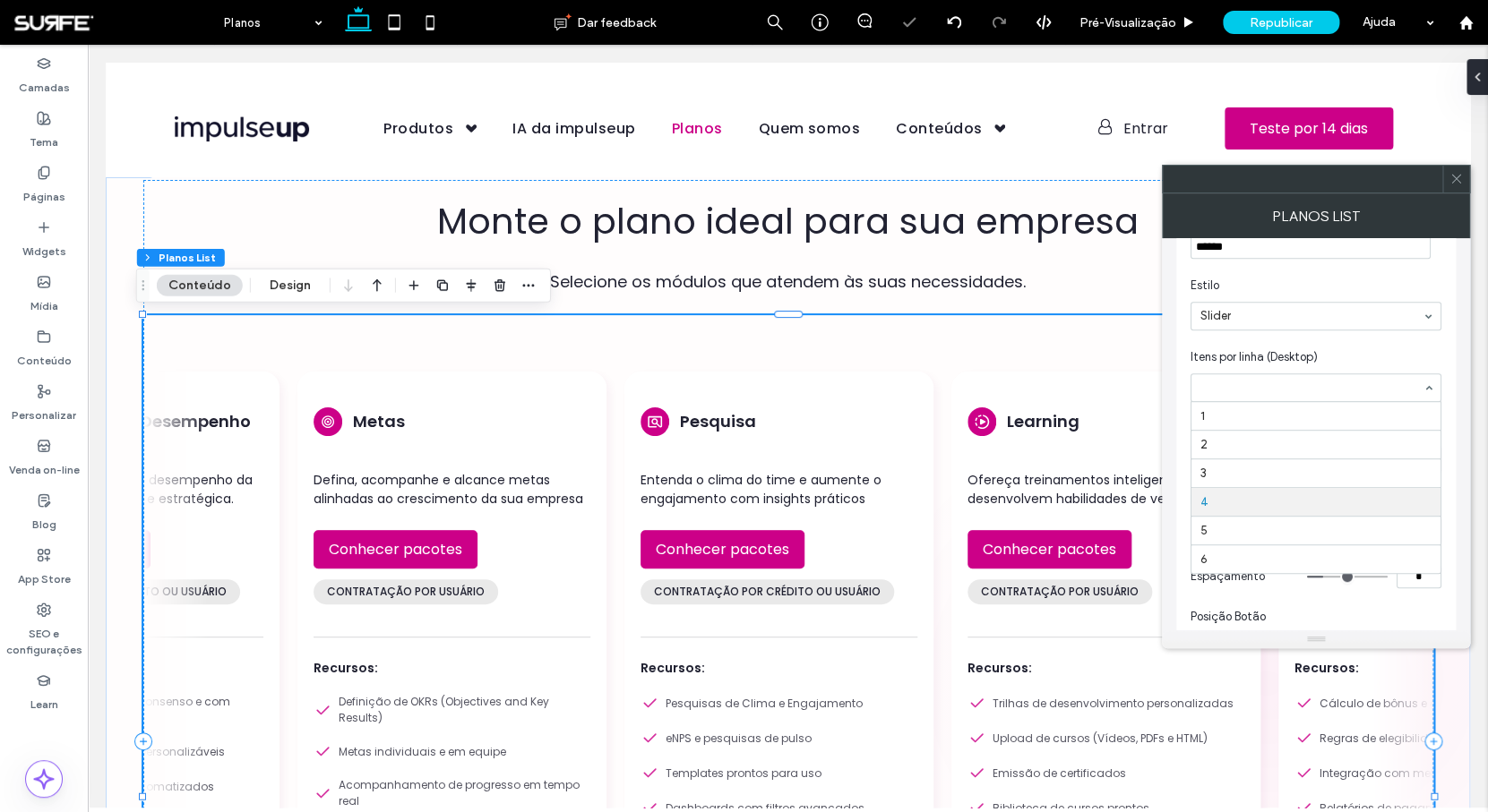
click at [1271, 392] on input at bounding box center [1312, 387] width 222 height 12
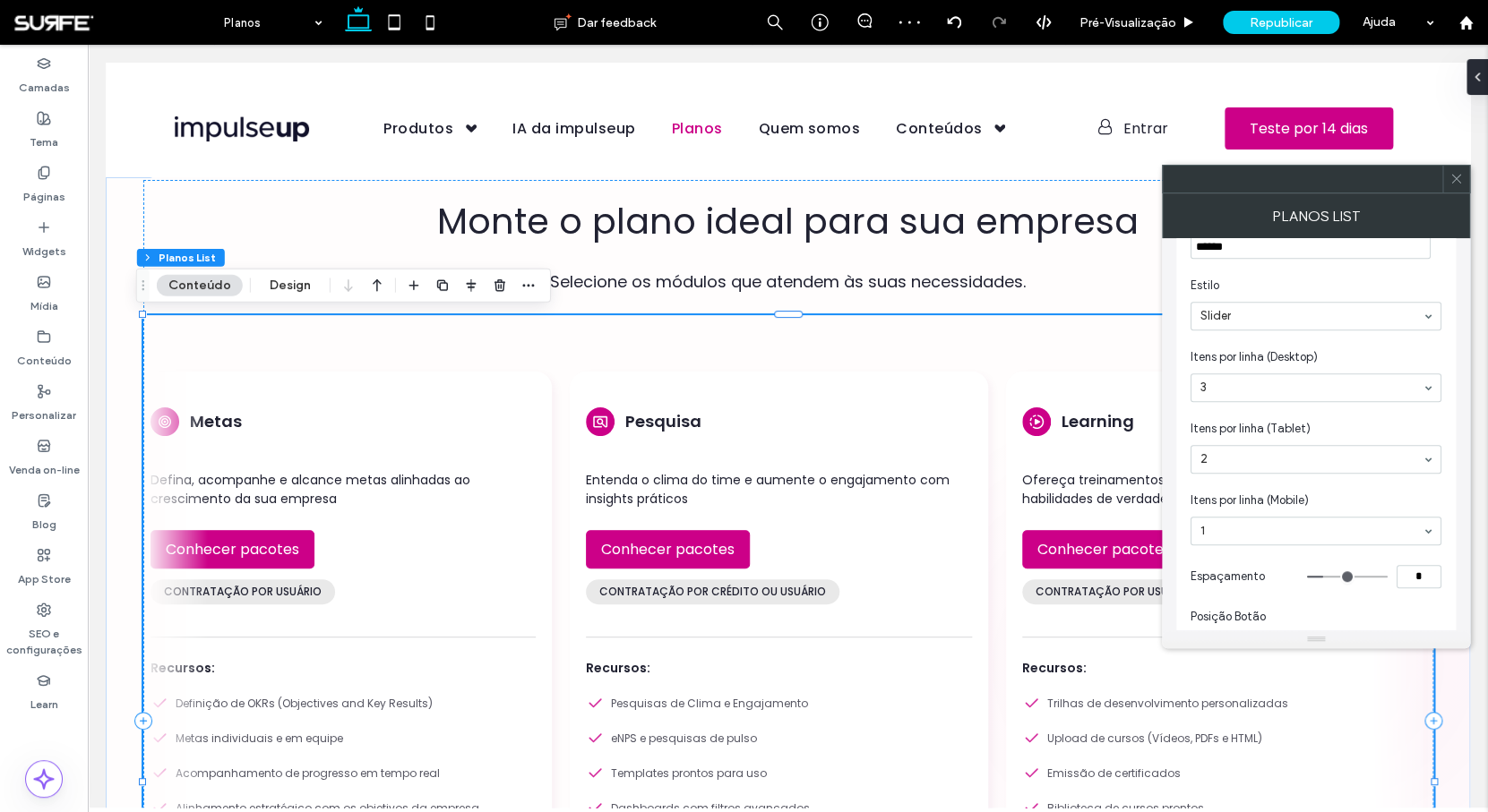
click at [1462, 188] on span at bounding box center [1456, 178] width 13 height 27
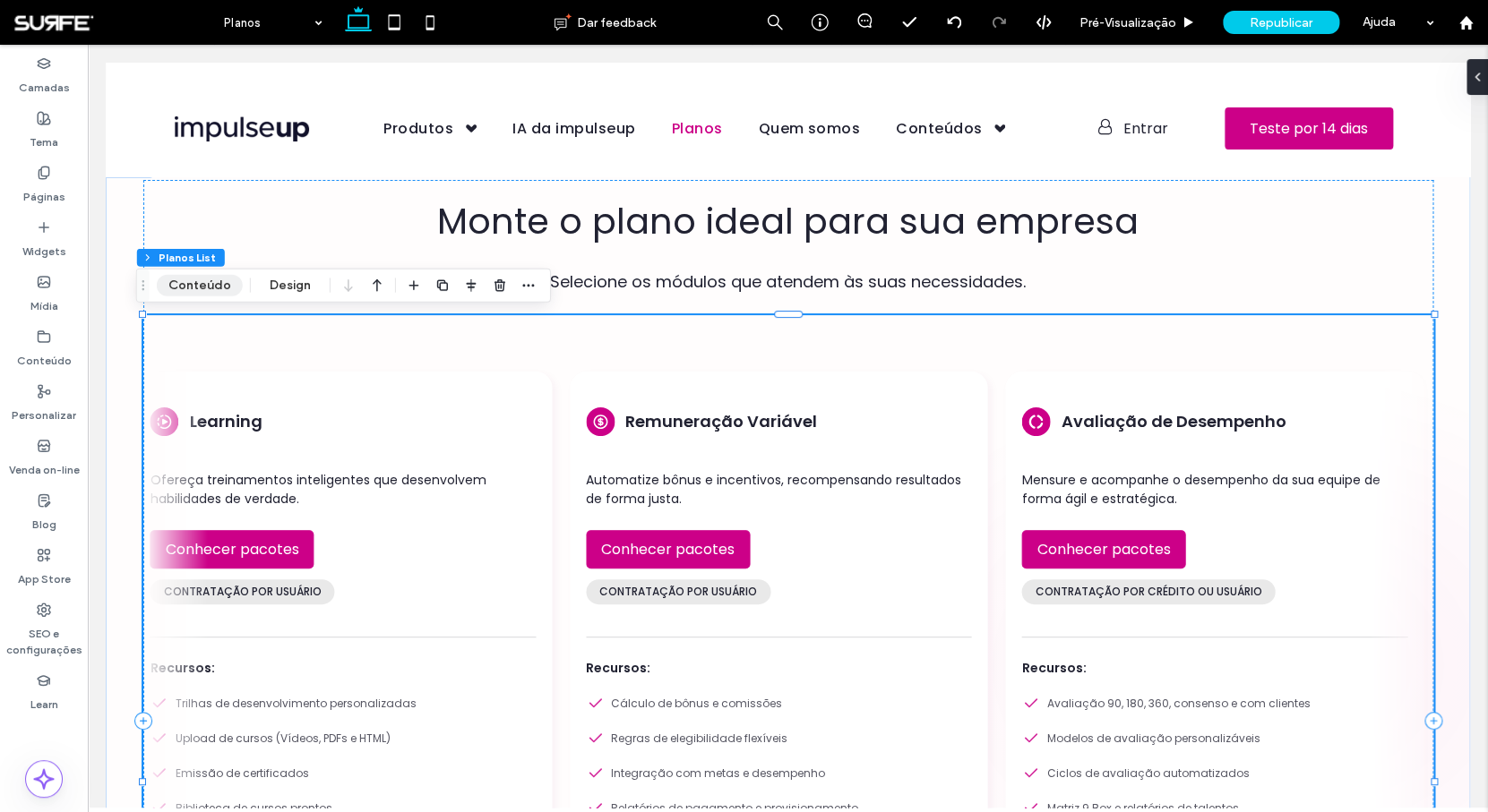
click at [211, 279] on button "Conteúdo" at bounding box center [200, 285] width 86 height 21
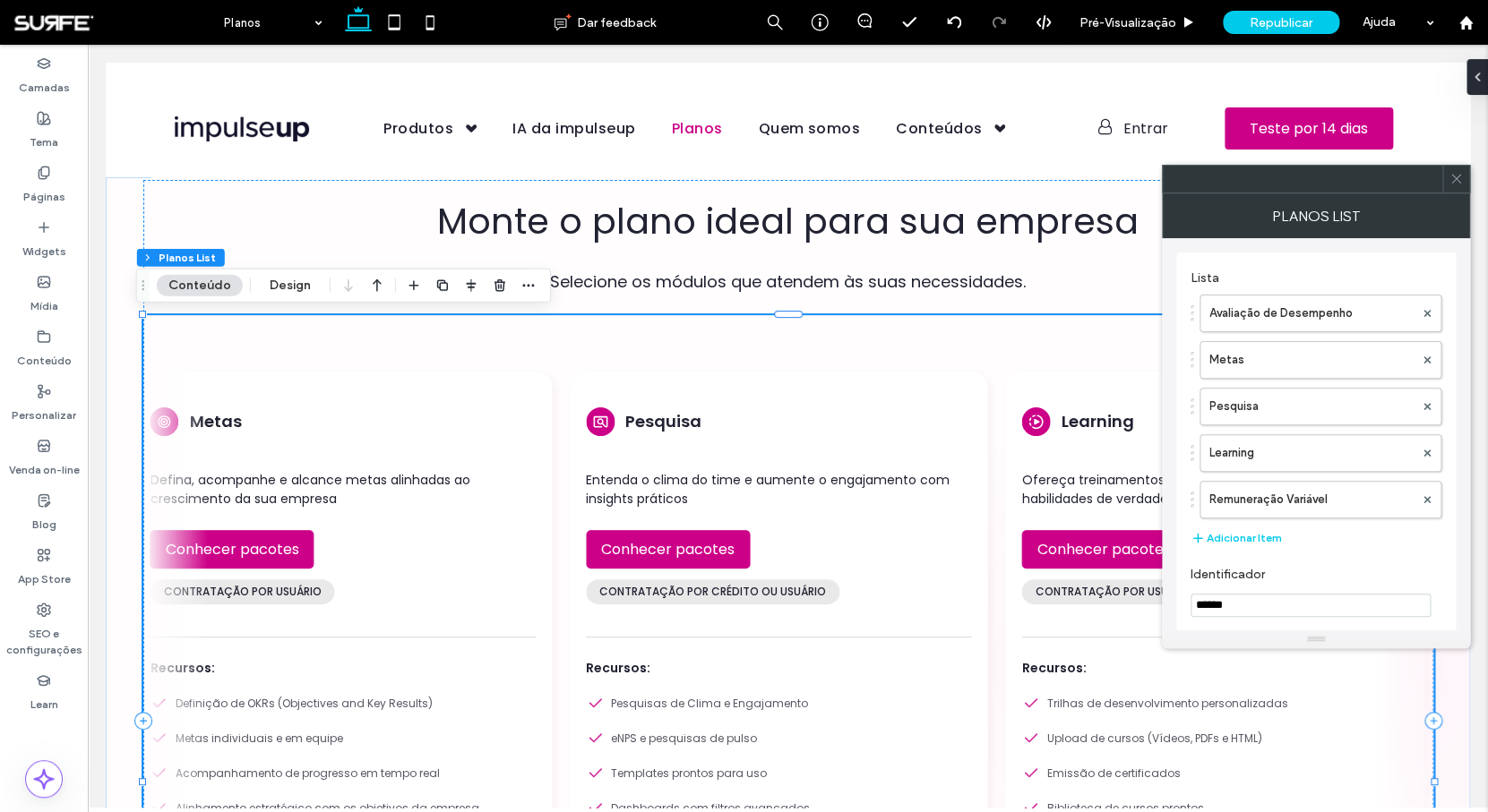
click at [1453, 178] on icon at bounding box center [1456, 178] width 13 height 13
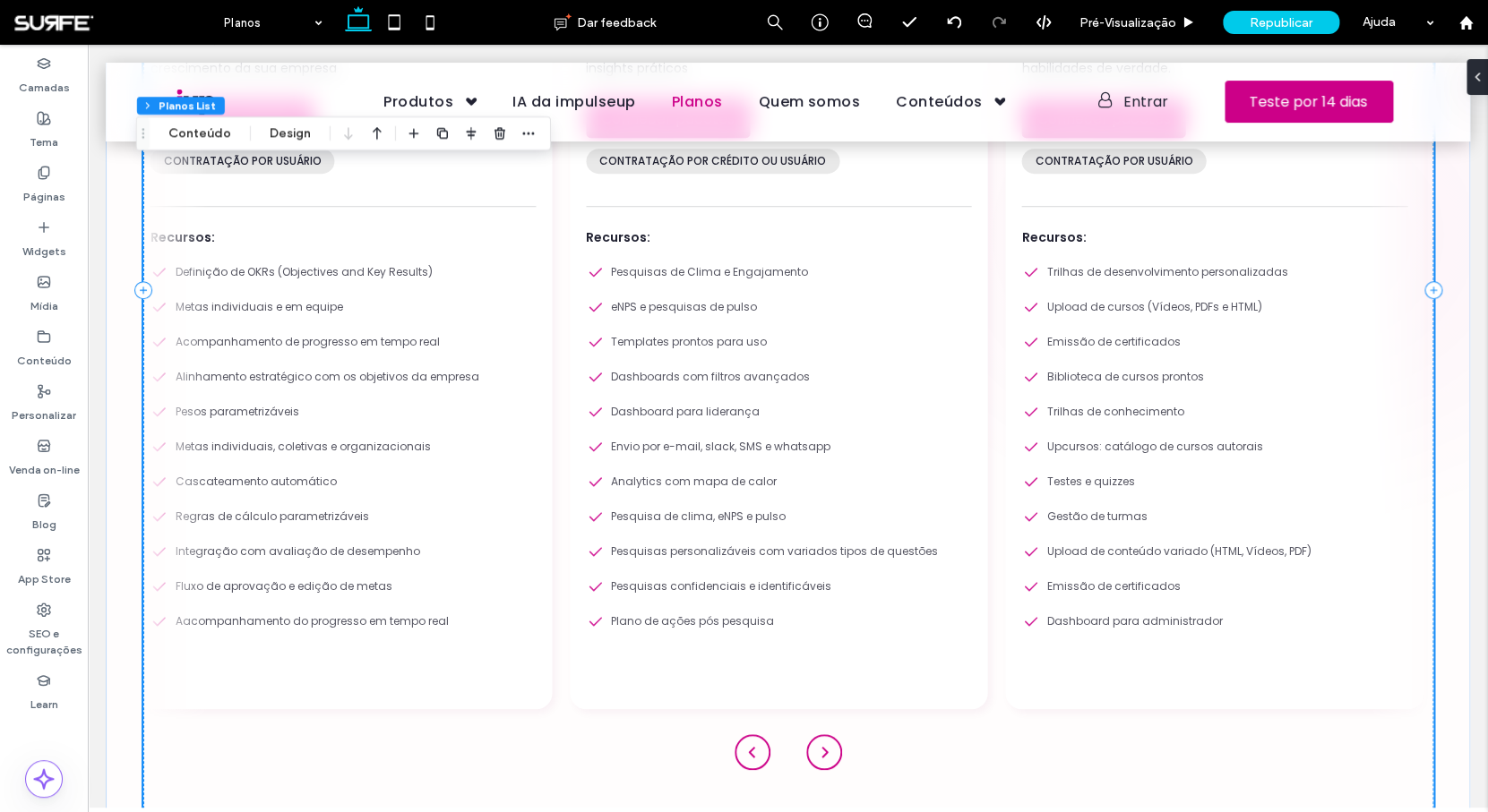
scroll to position [444, 0]
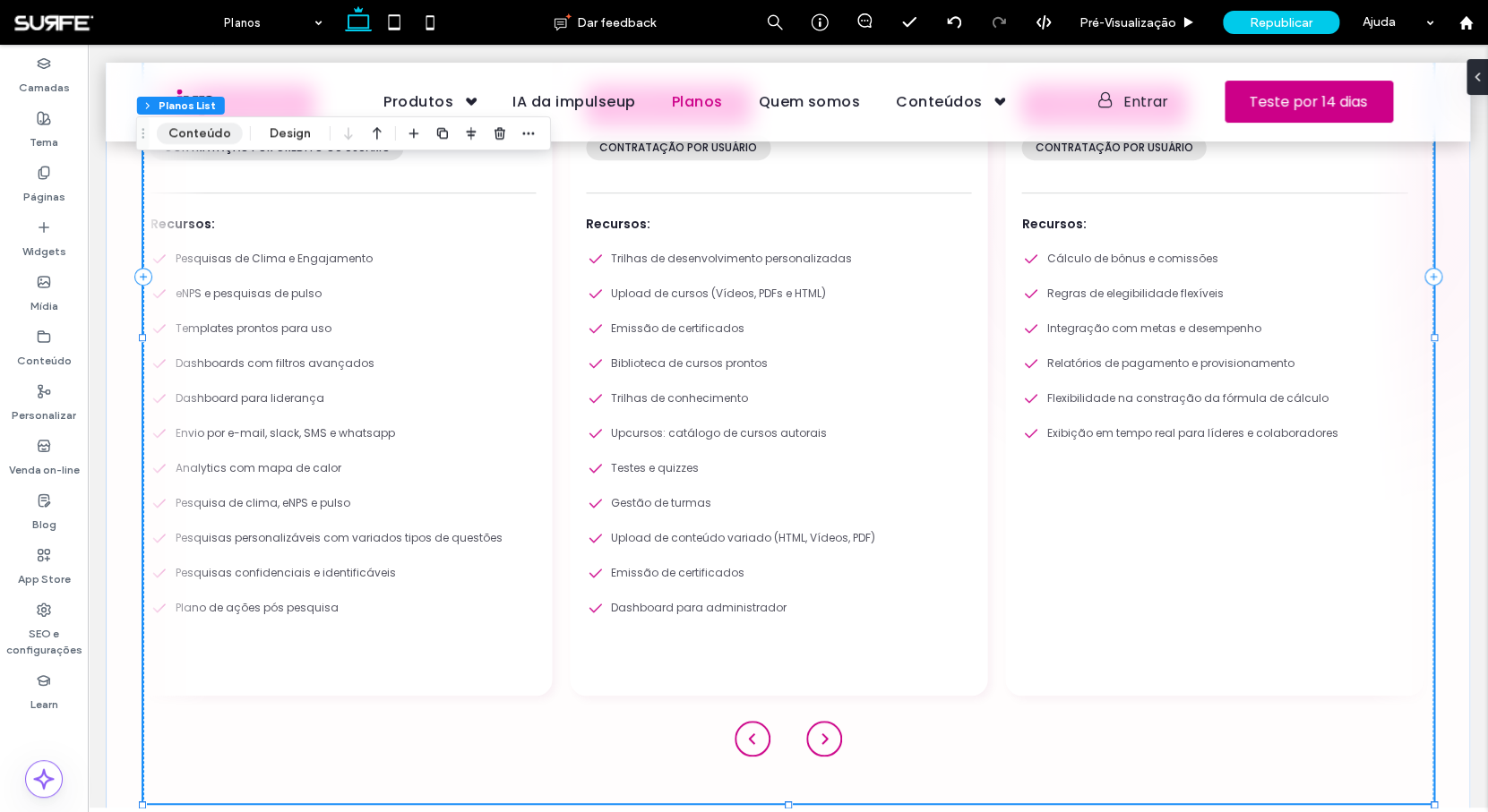
click at [202, 140] on button "Conteúdo" at bounding box center [200, 133] width 86 height 21
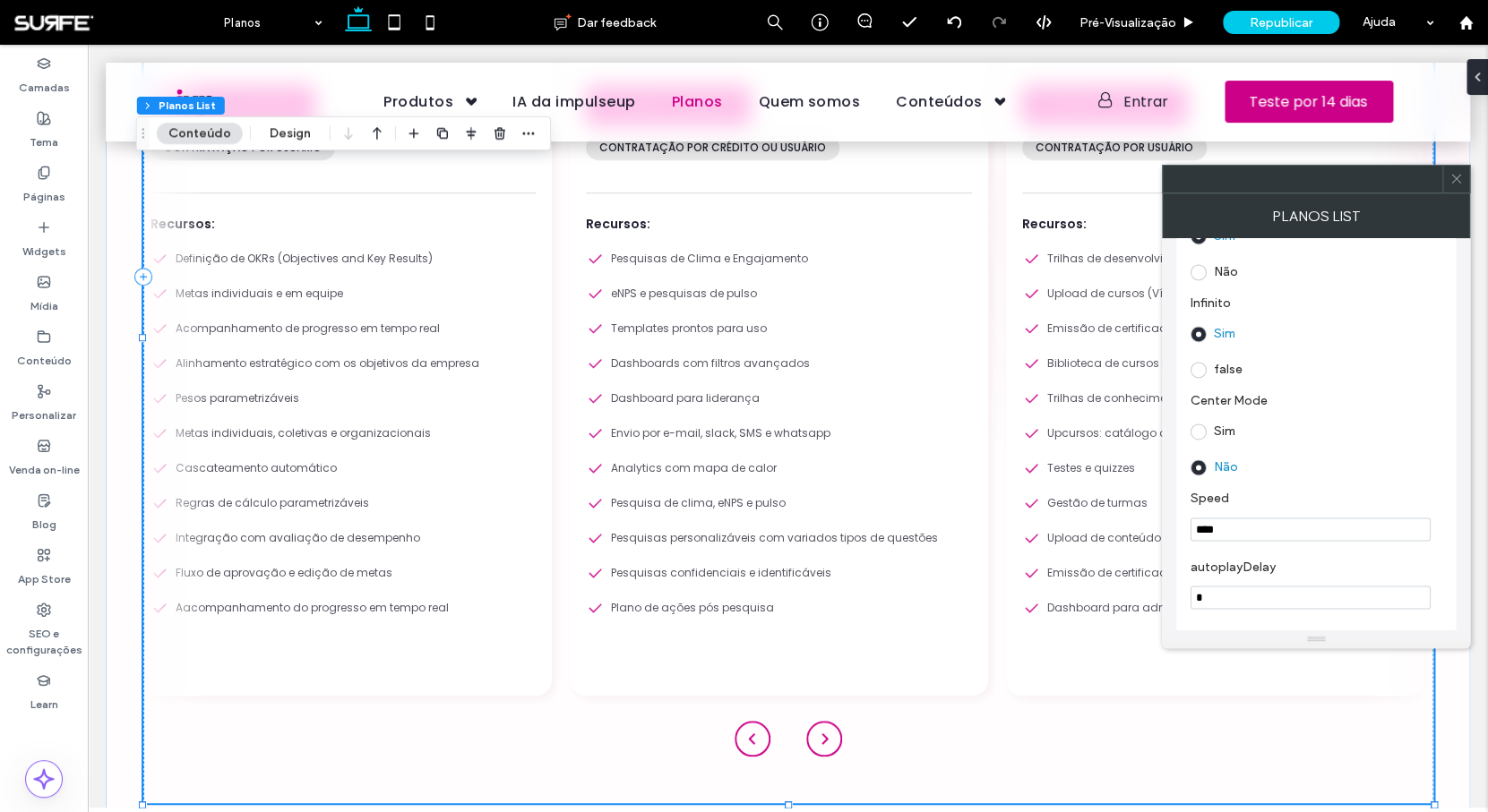
scroll to position [1201, 0]
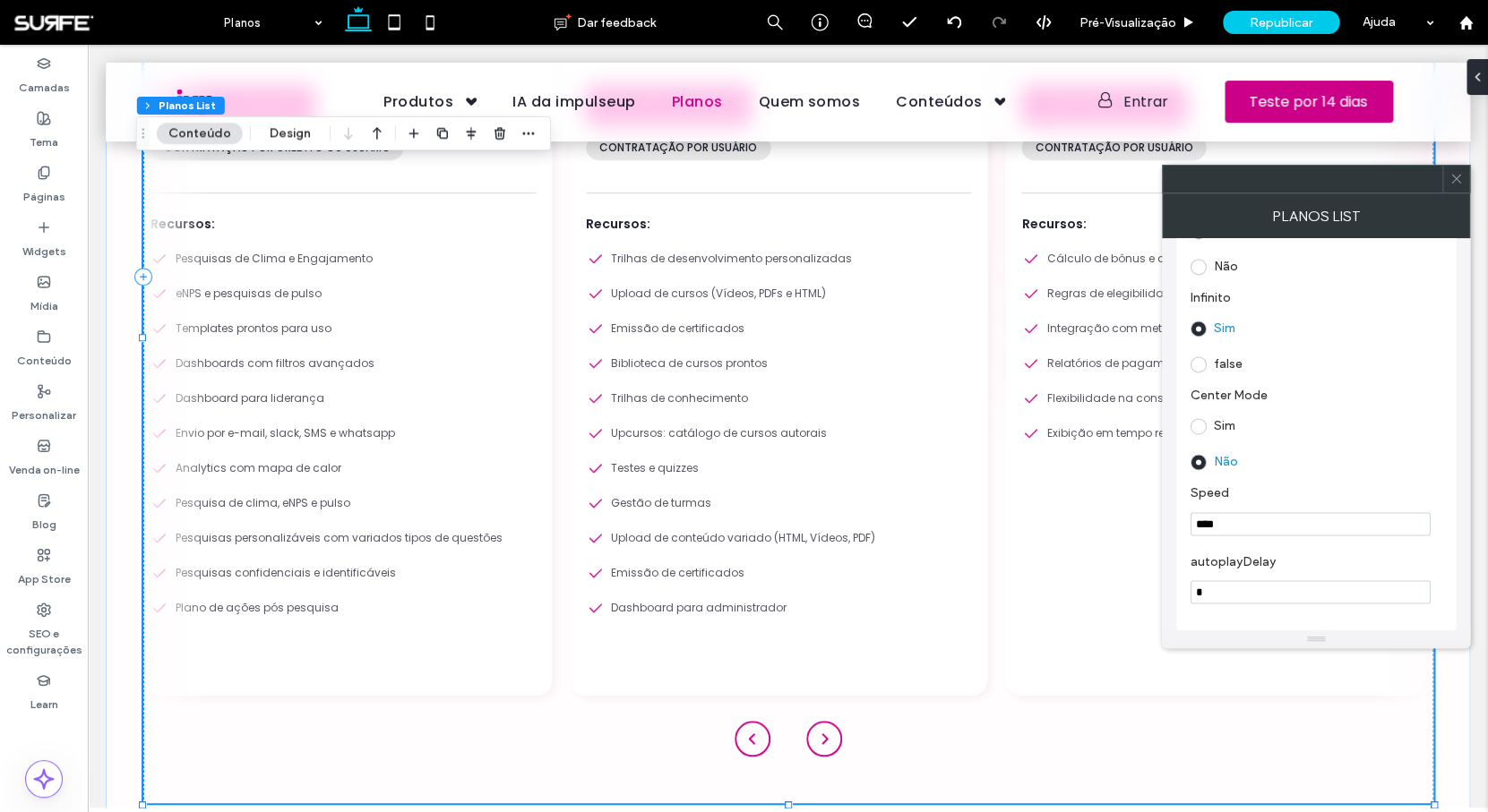
click at [1199, 434] on span at bounding box center [1198, 426] width 16 height 16
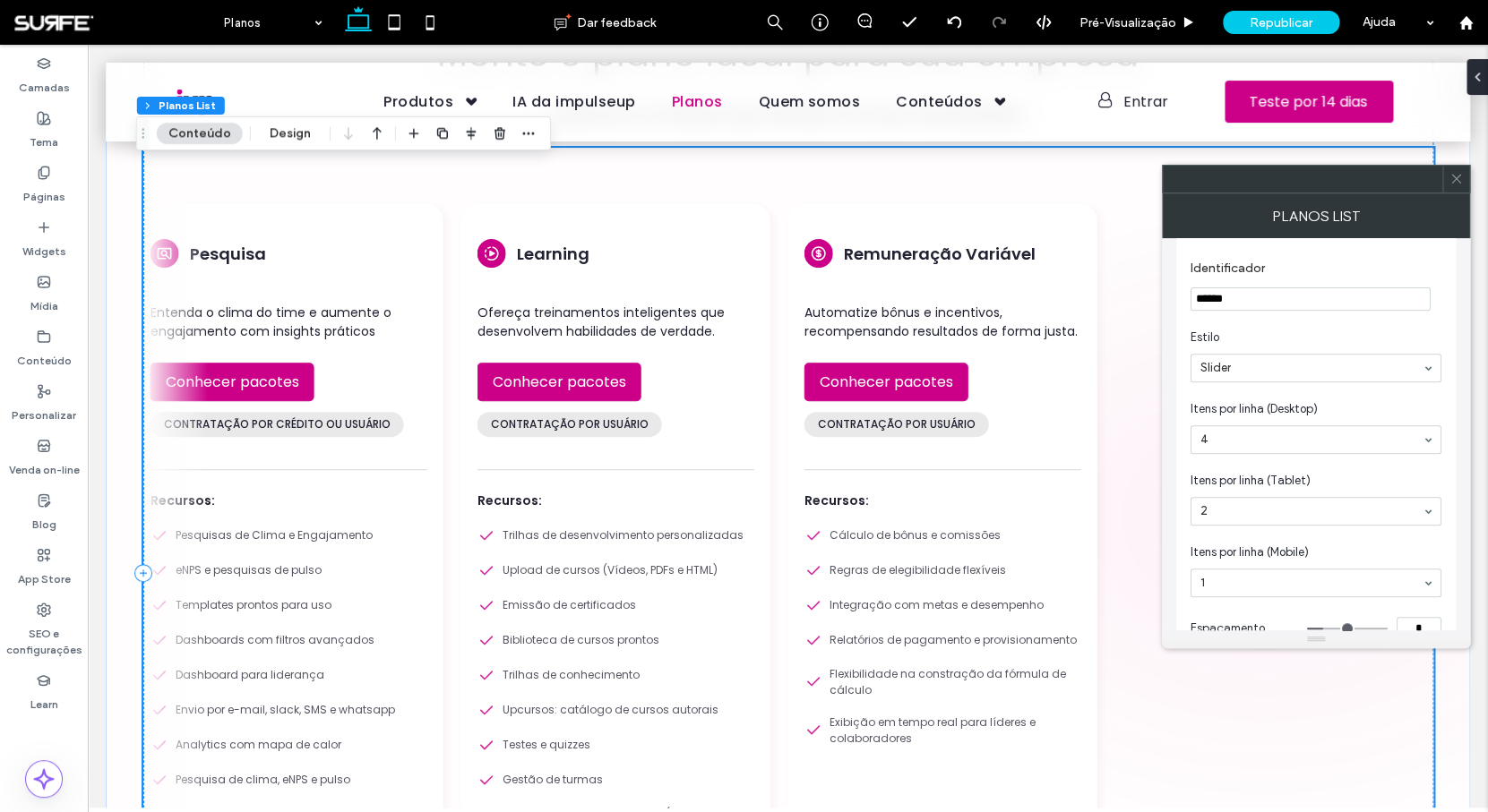
scroll to position [57, 0]
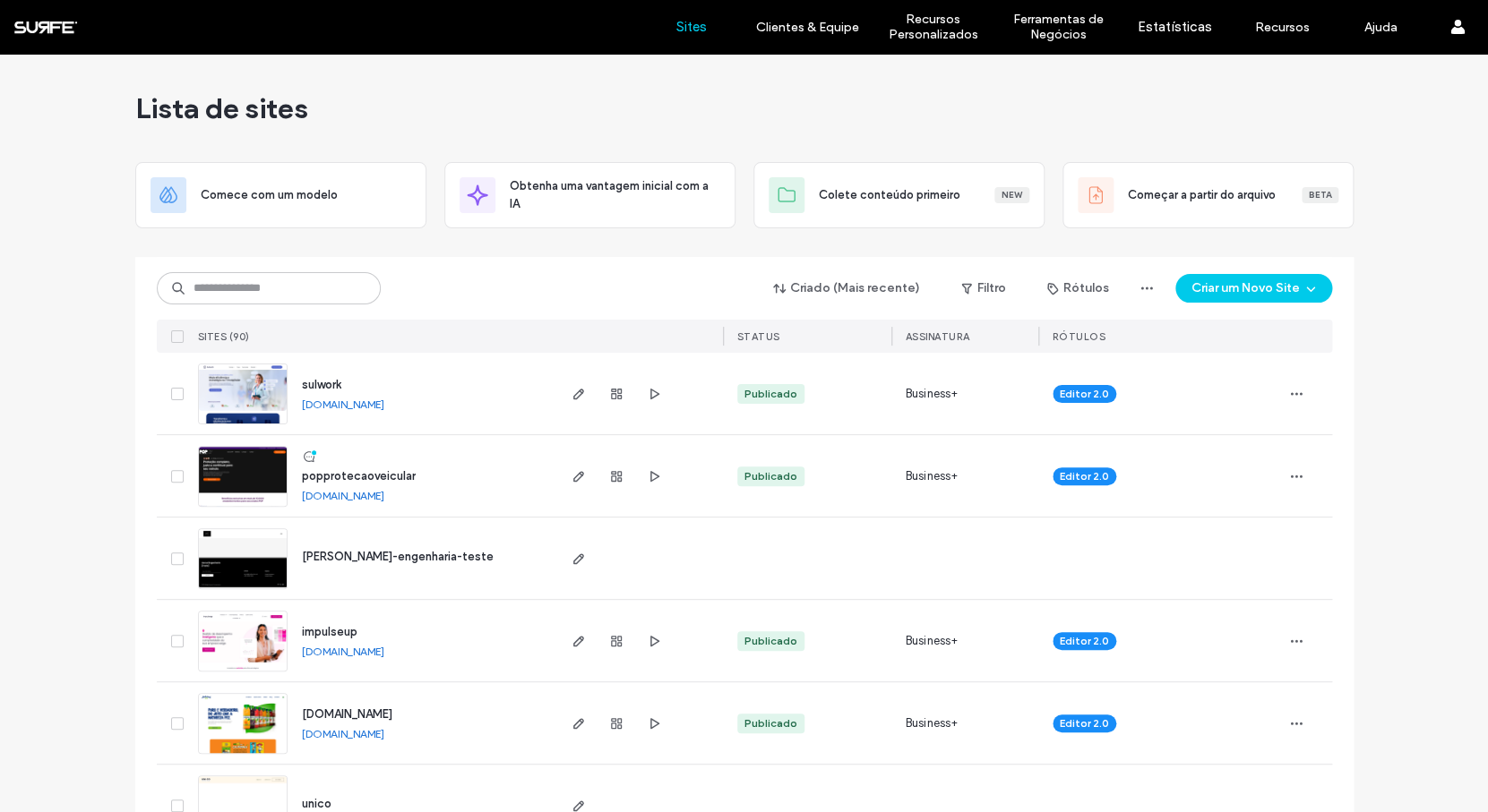
click at [936, 142] on label "Construtor de Widgets" at bounding box center [924, 149] width 80 height 27
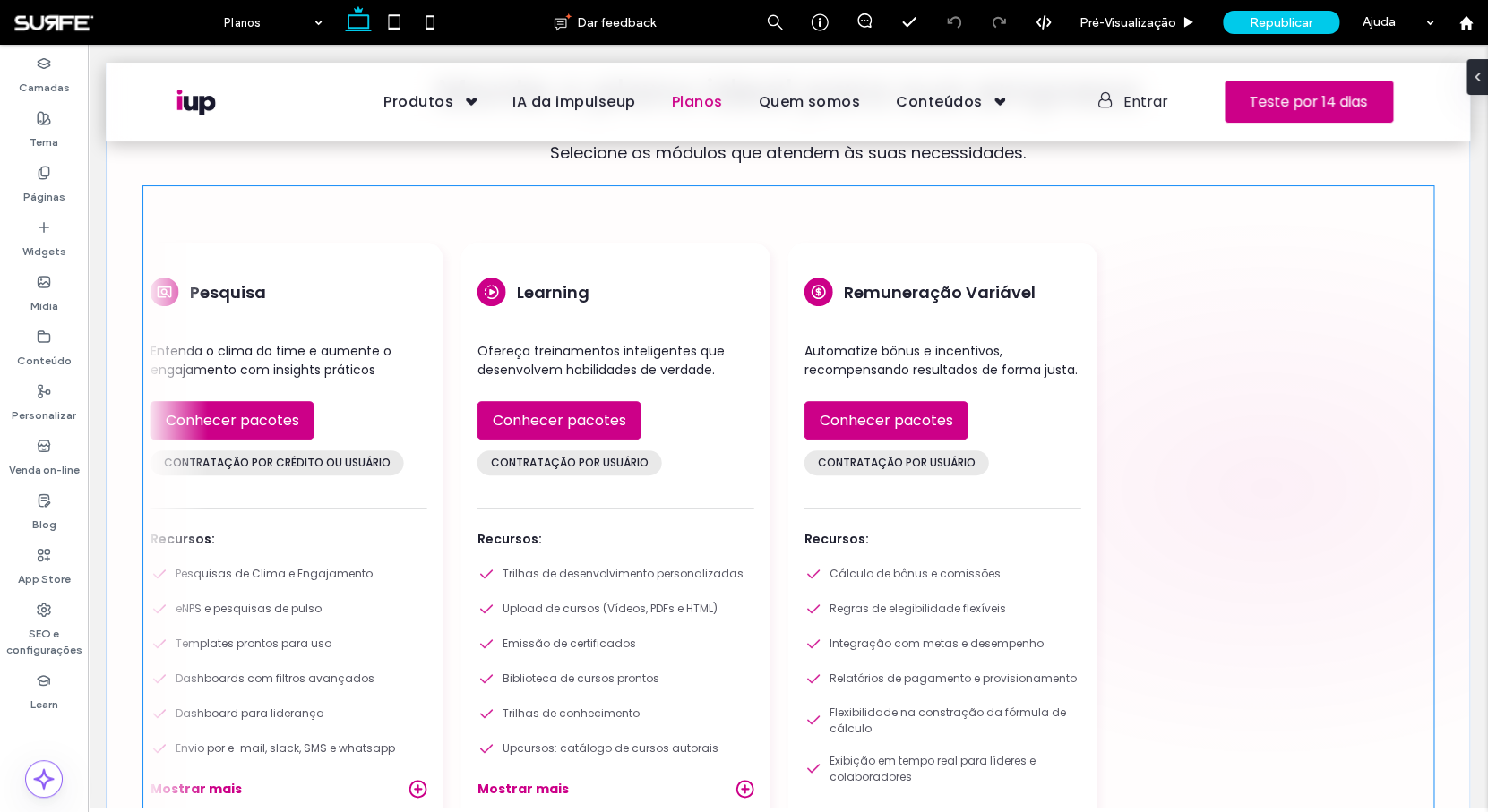
click at [789, 413] on div "Remuneração Variável Automatize bônus e incentivos, recompensando resultados de…" at bounding box center [943, 571] width 309 height 656
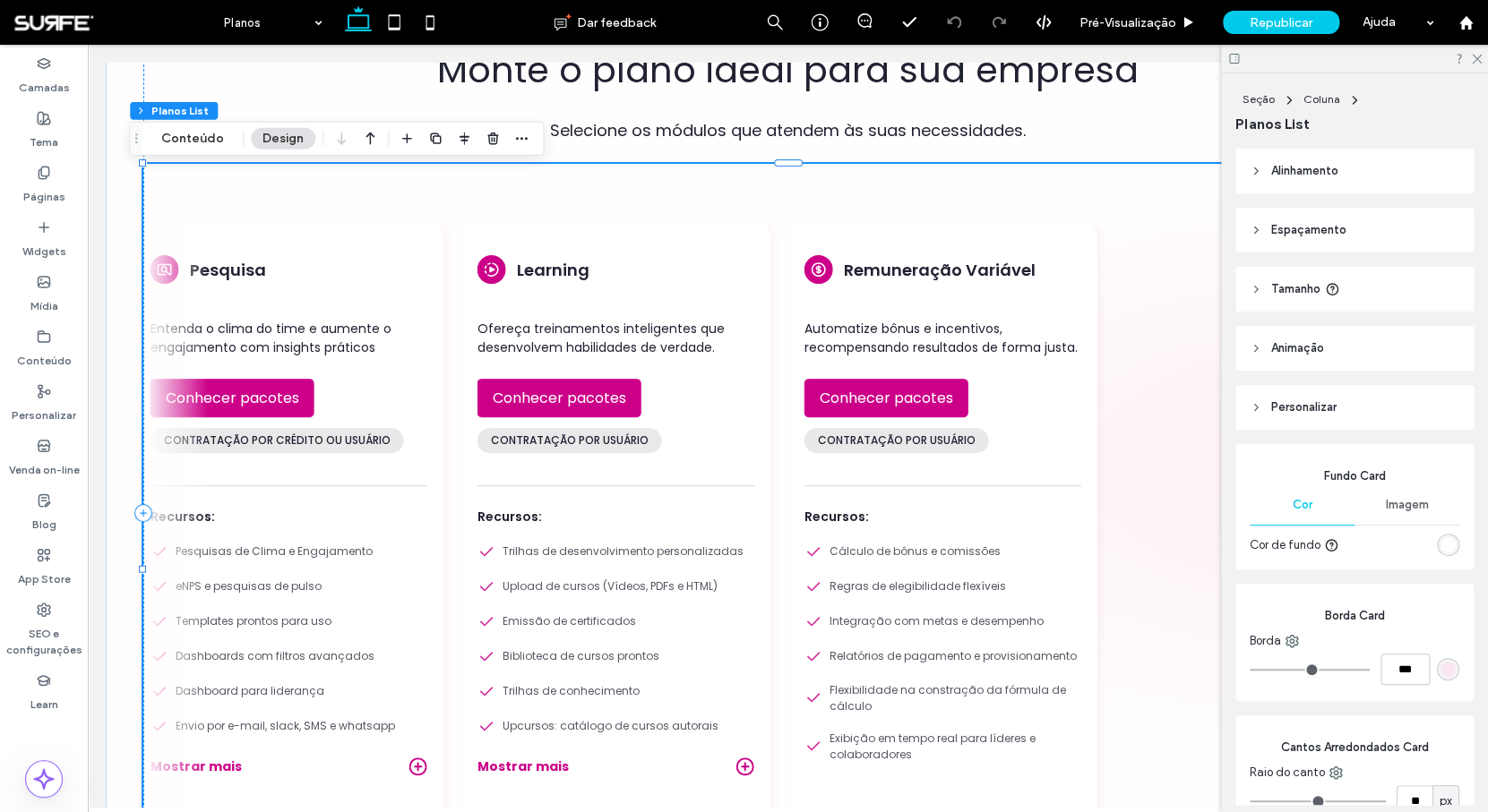
scroll to position [132, 0]
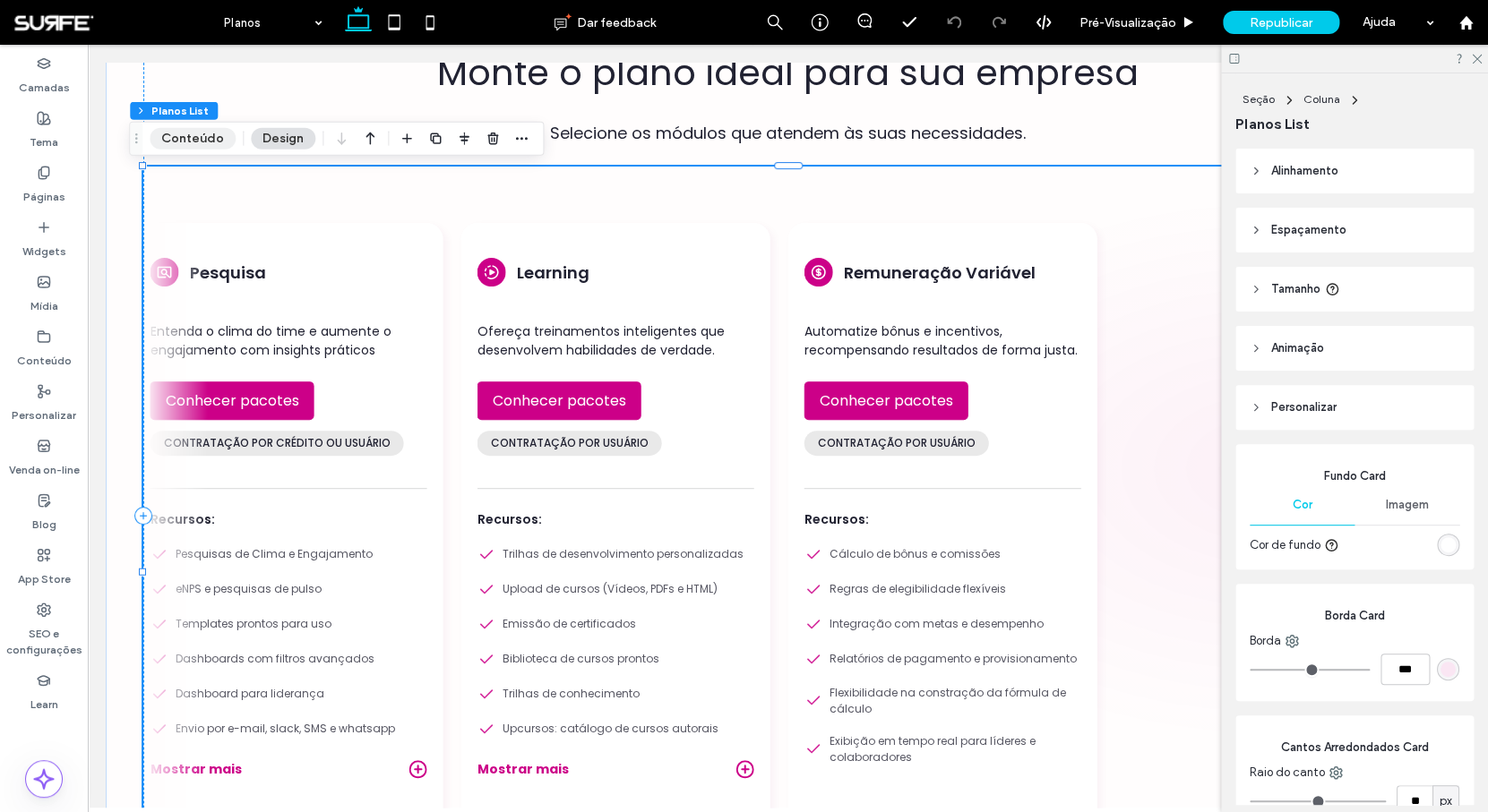
click at [195, 135] on button "Conteúdo" at bounding box center [193, 138] width 86 height 21
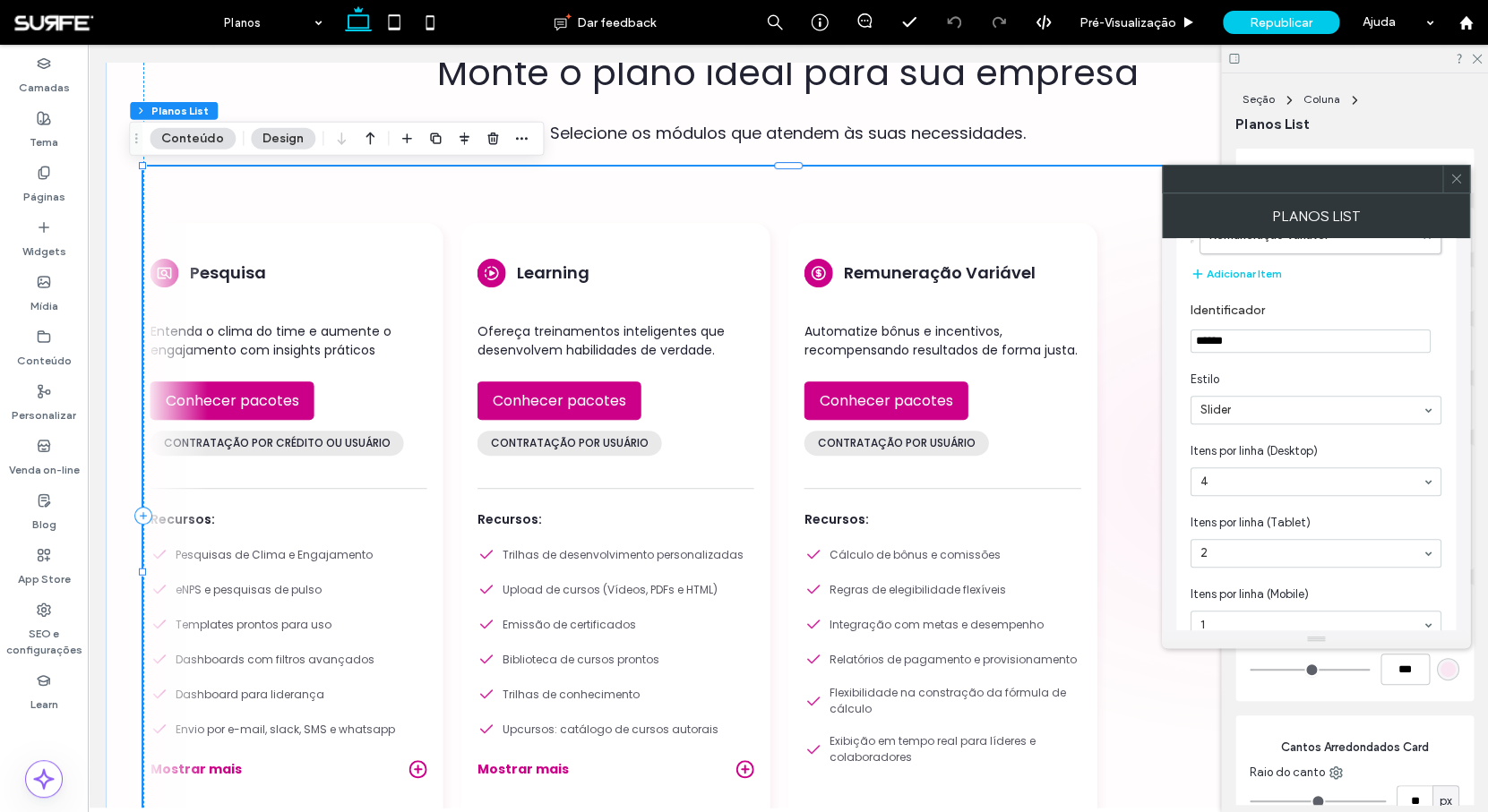
scroll to position [269, 0]
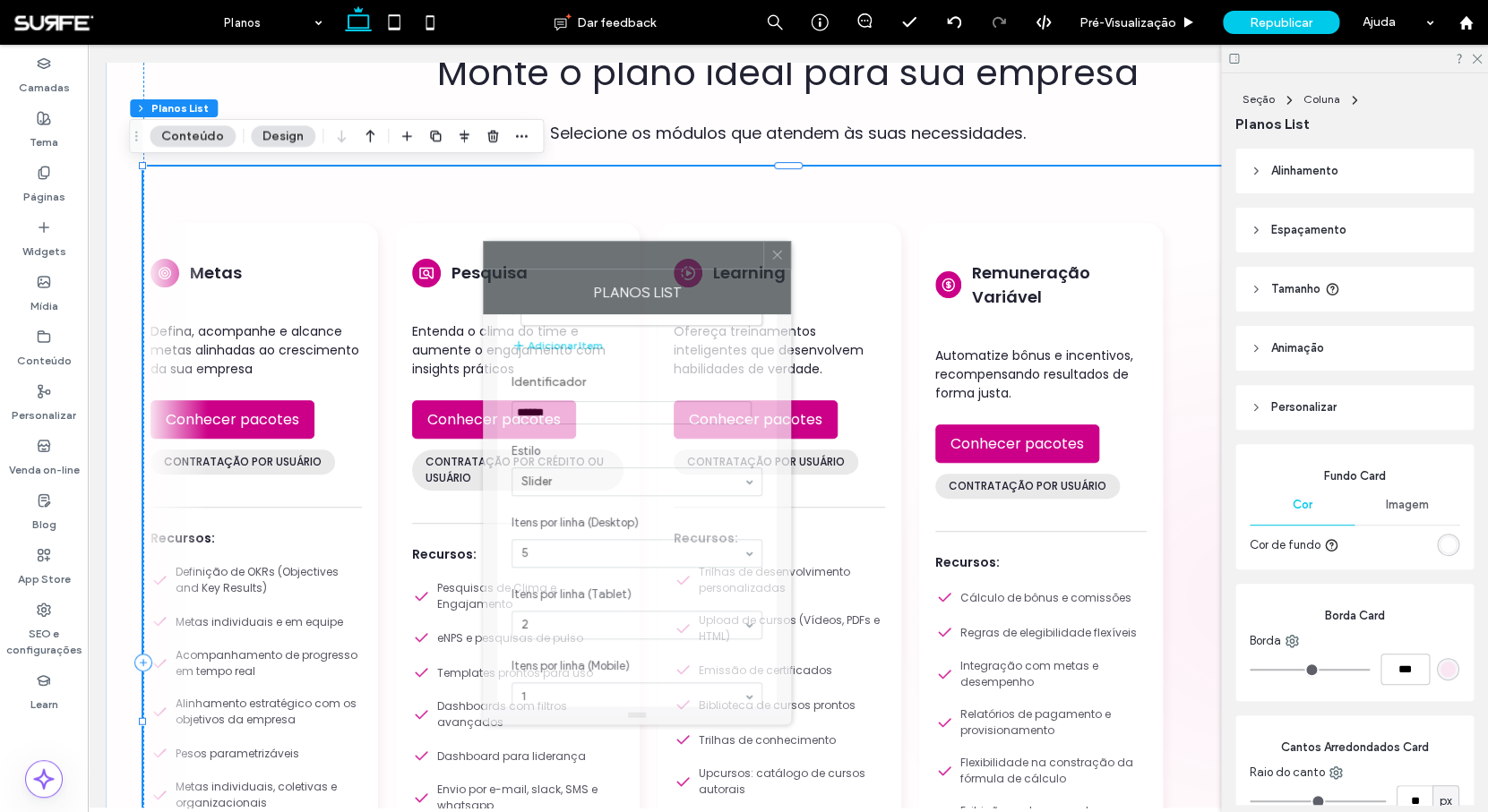
drag, startPoint x: 1252, startPoint y: 184, endPoint x: 573, endPoint y: 261, distance: 683.4
click at [573, 261] on div at bounding box center [623, 255] width 279 height 27
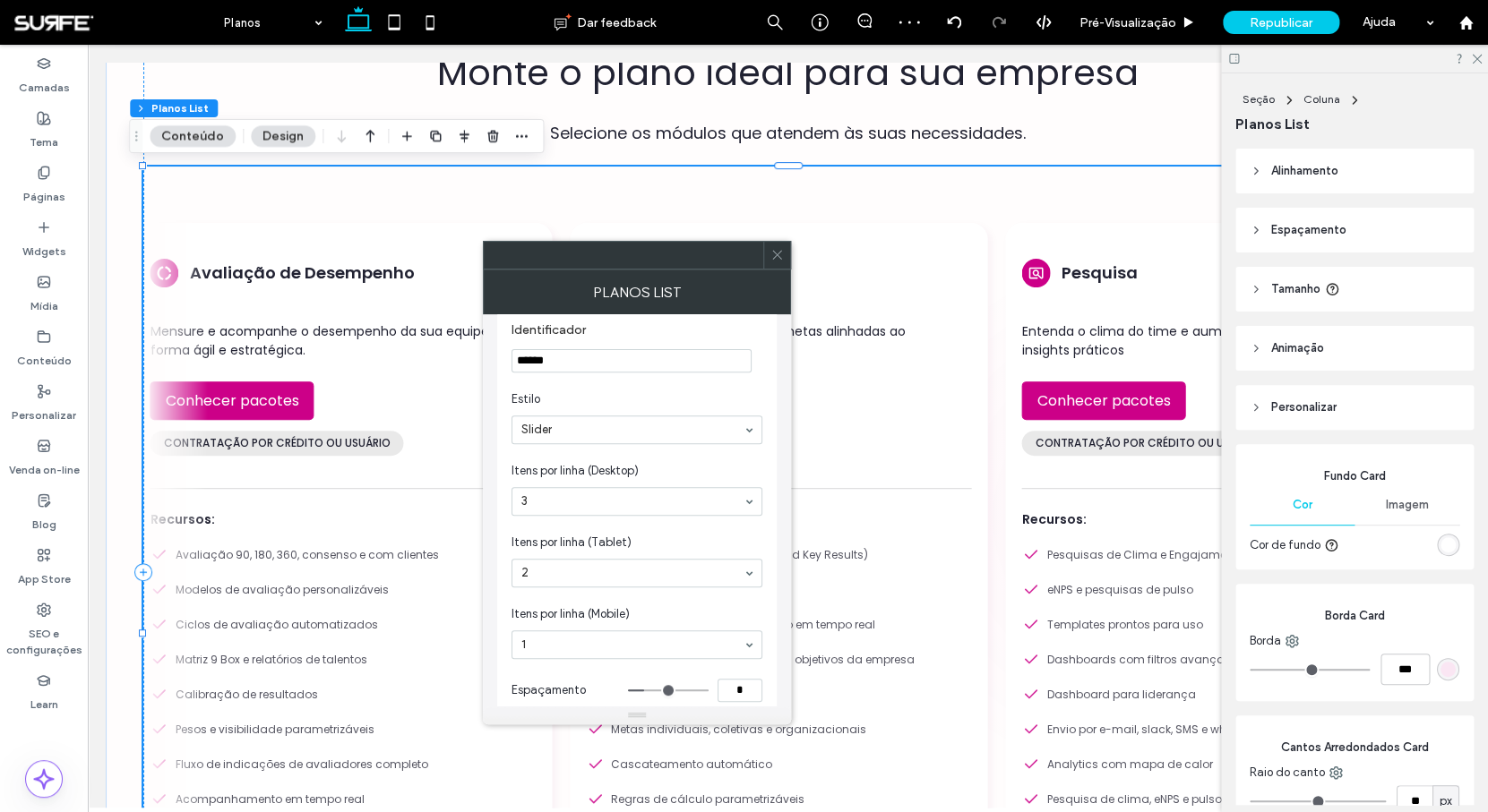
scroll to position [322, 0]
click at [668, 505] on input at bounding box center [633, 499] width 222 height 12
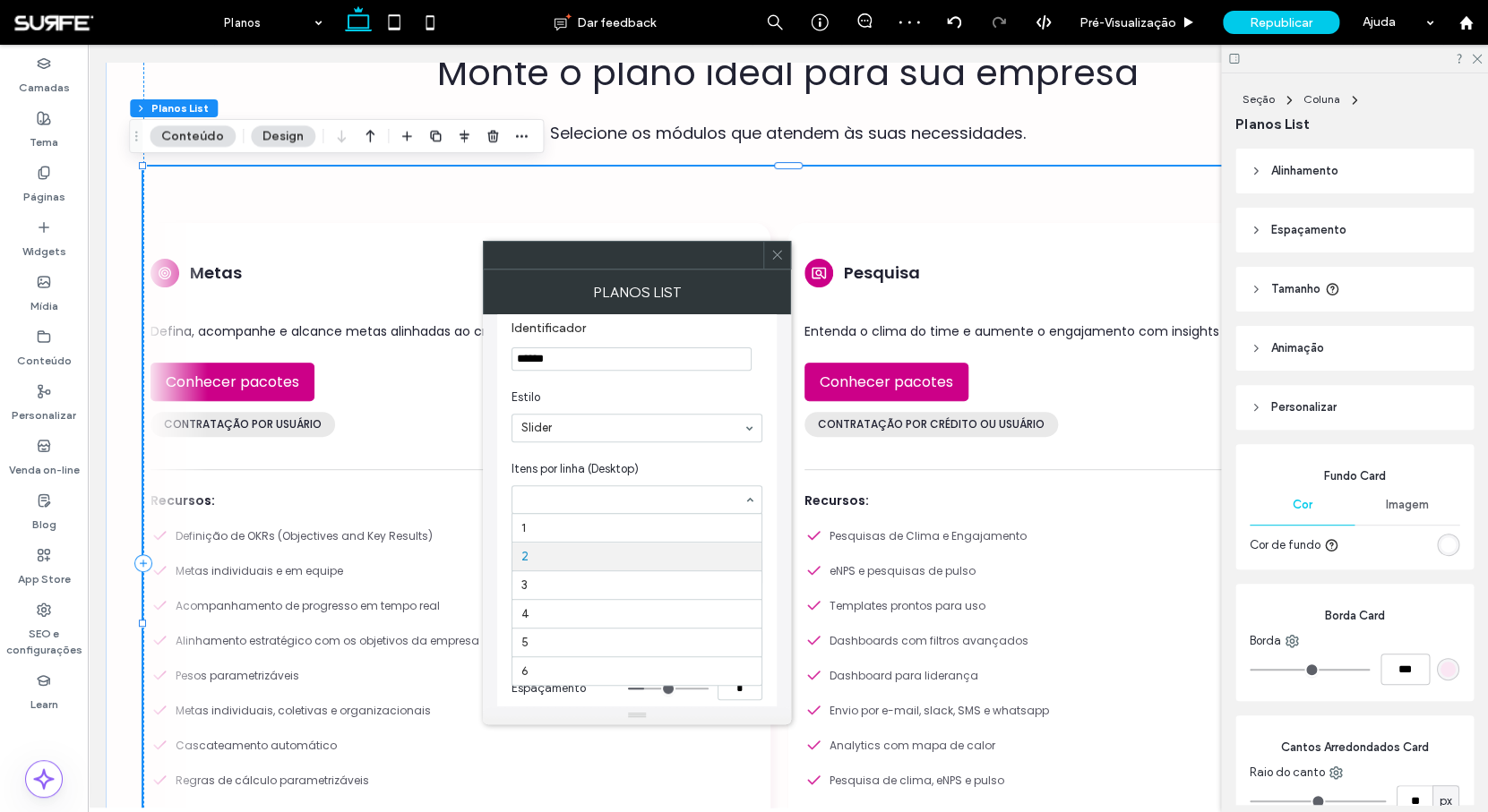
click at [635, 505] on input at bounding box center [633, 499] width 222 height 12
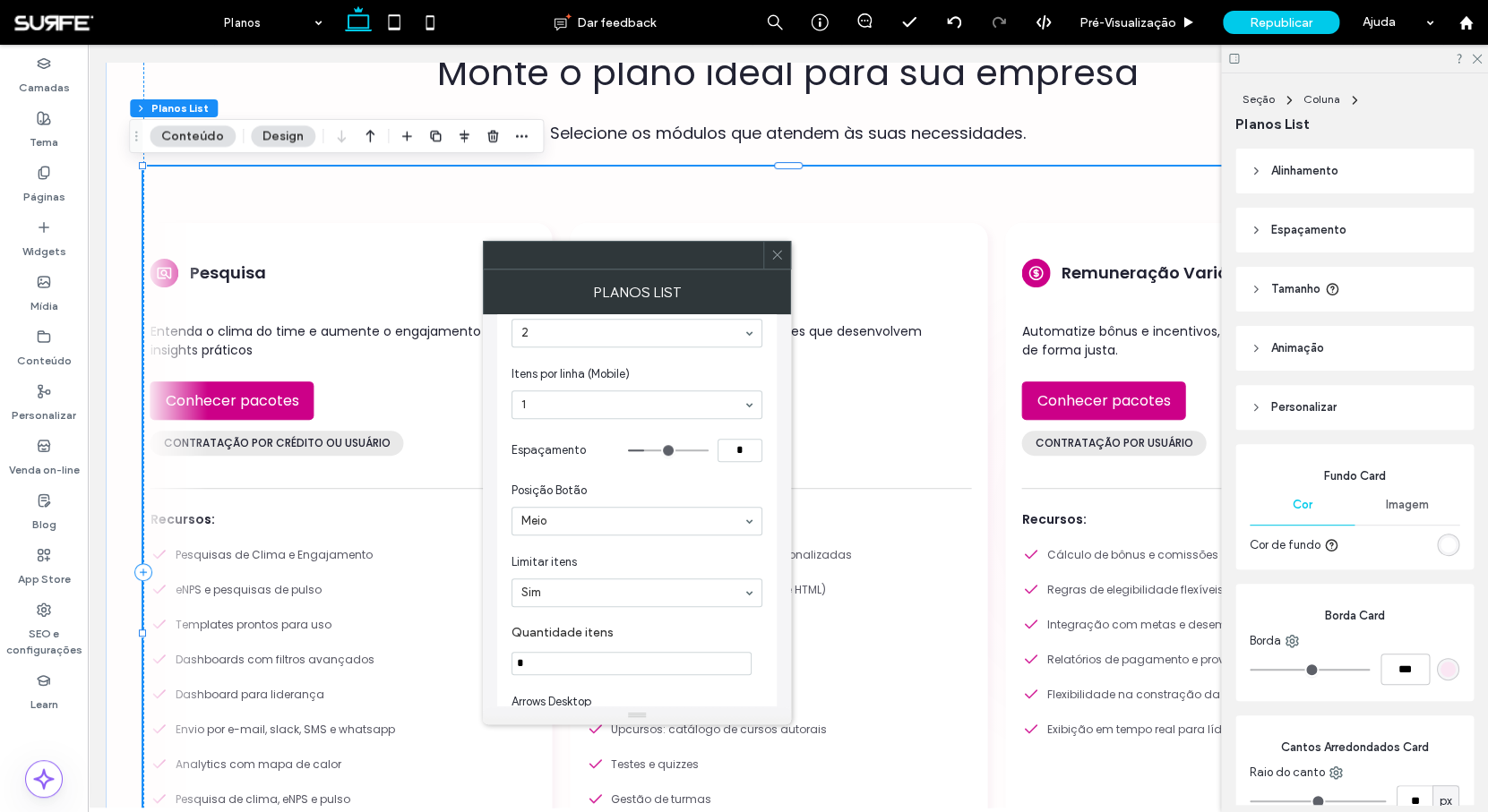
scroll to position [555, 0]
type input "*"
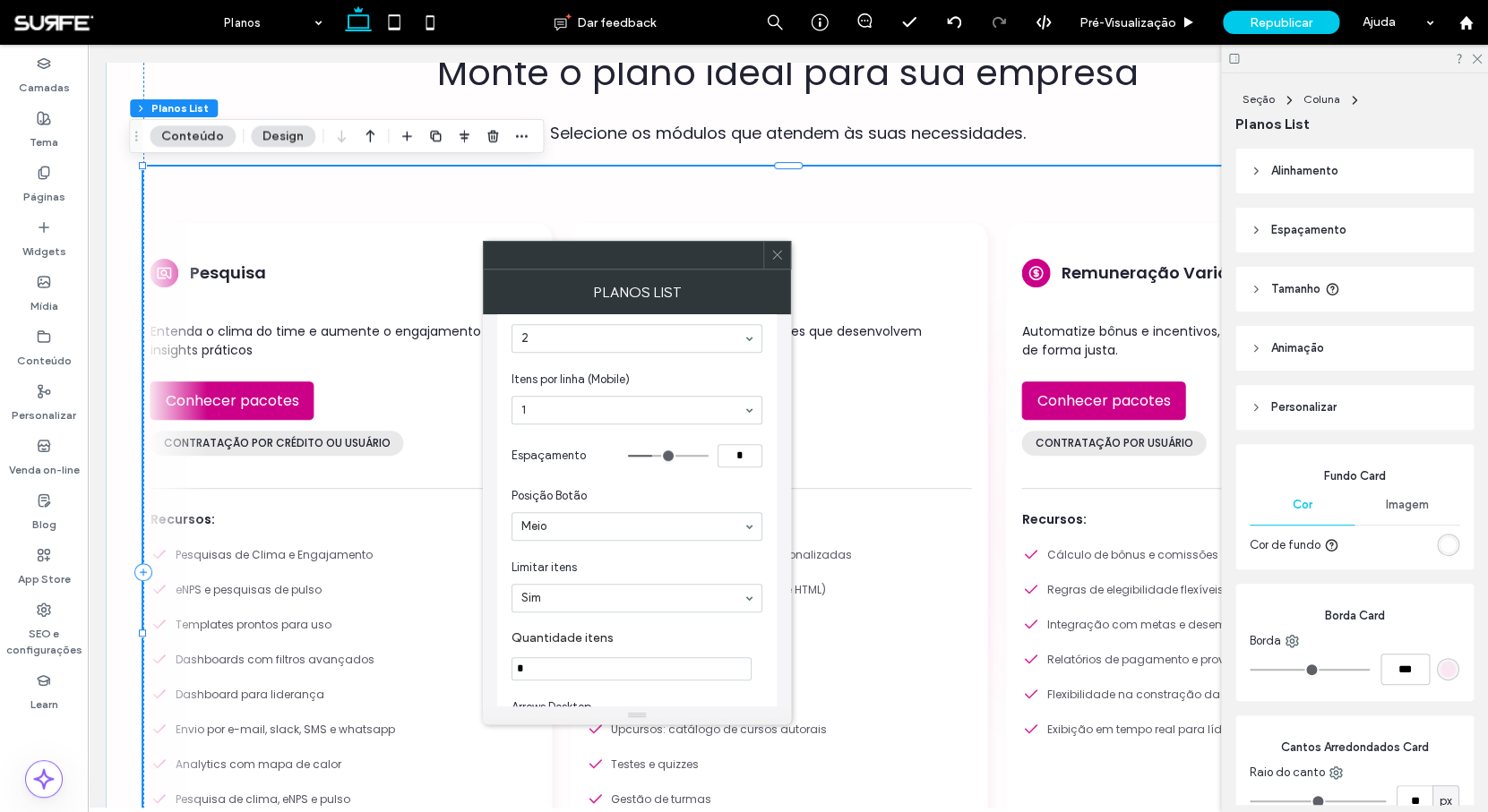
type input "*"
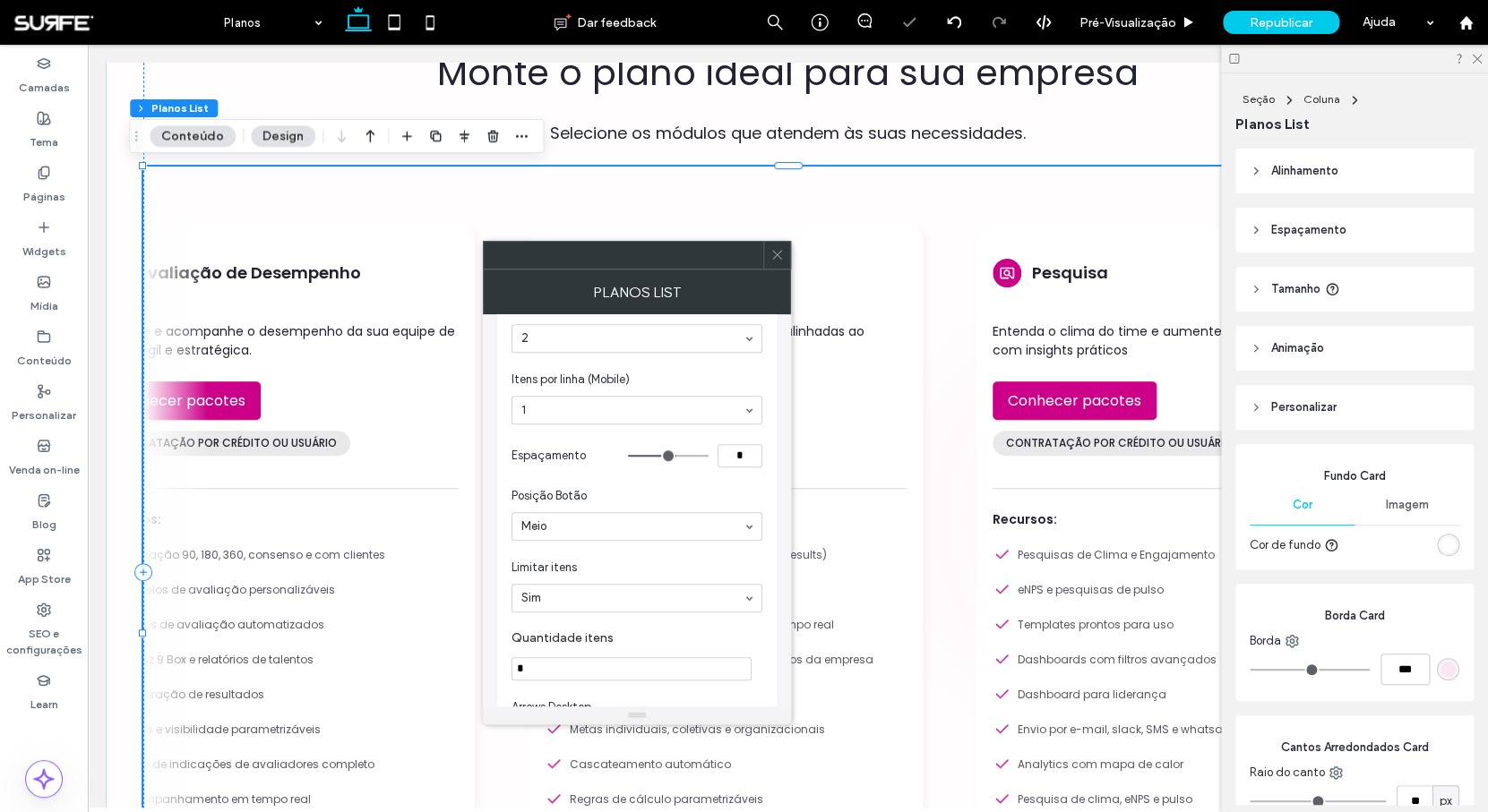
type input "*"
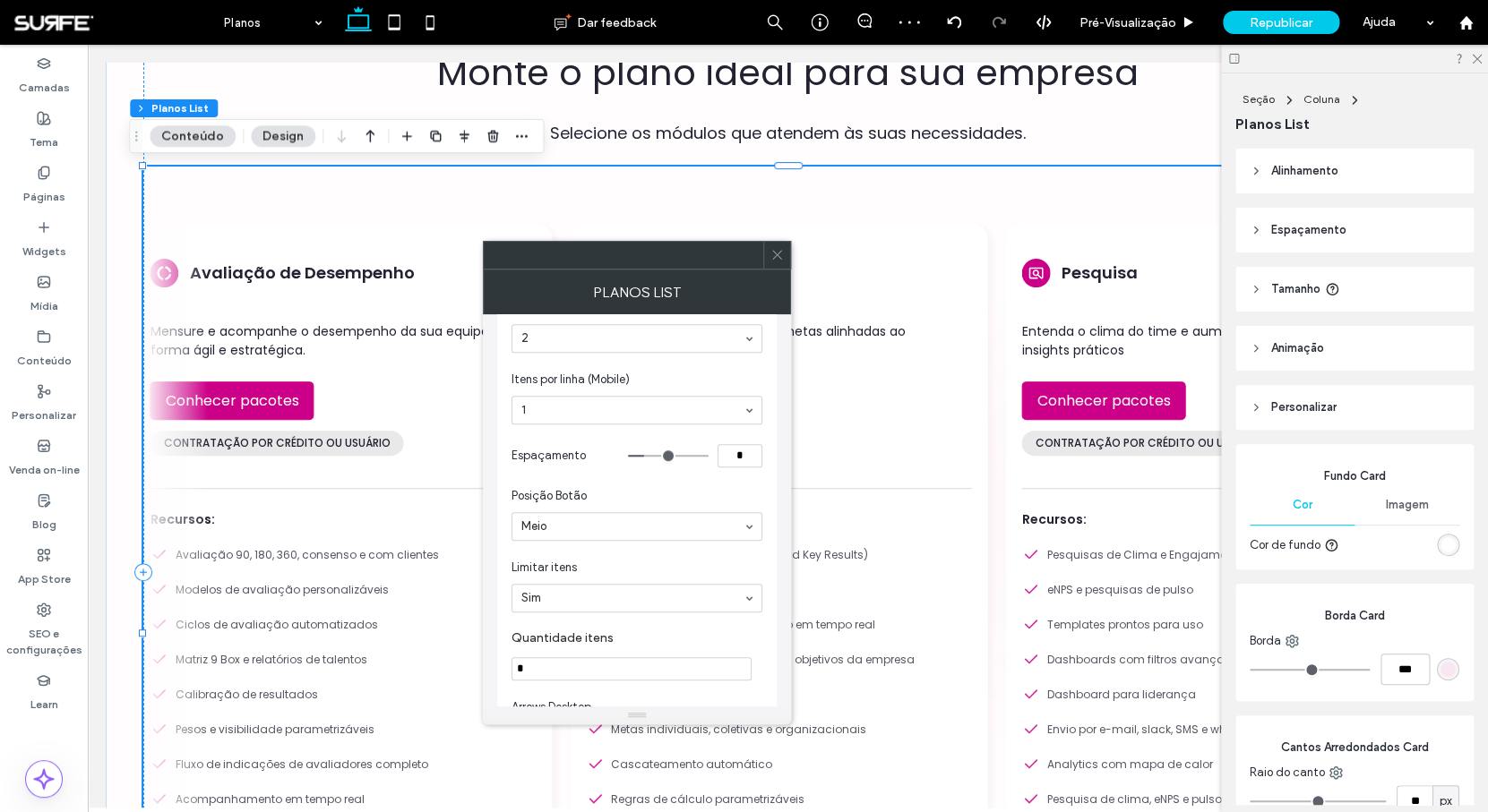
type input "*"
click at [658, 456] on input "range" at bounding box center [668, 456] width 80 height 2
click at [666, 483] on section "Posição Botão Meio" at bounding box center [637, 514] width 250 height 72
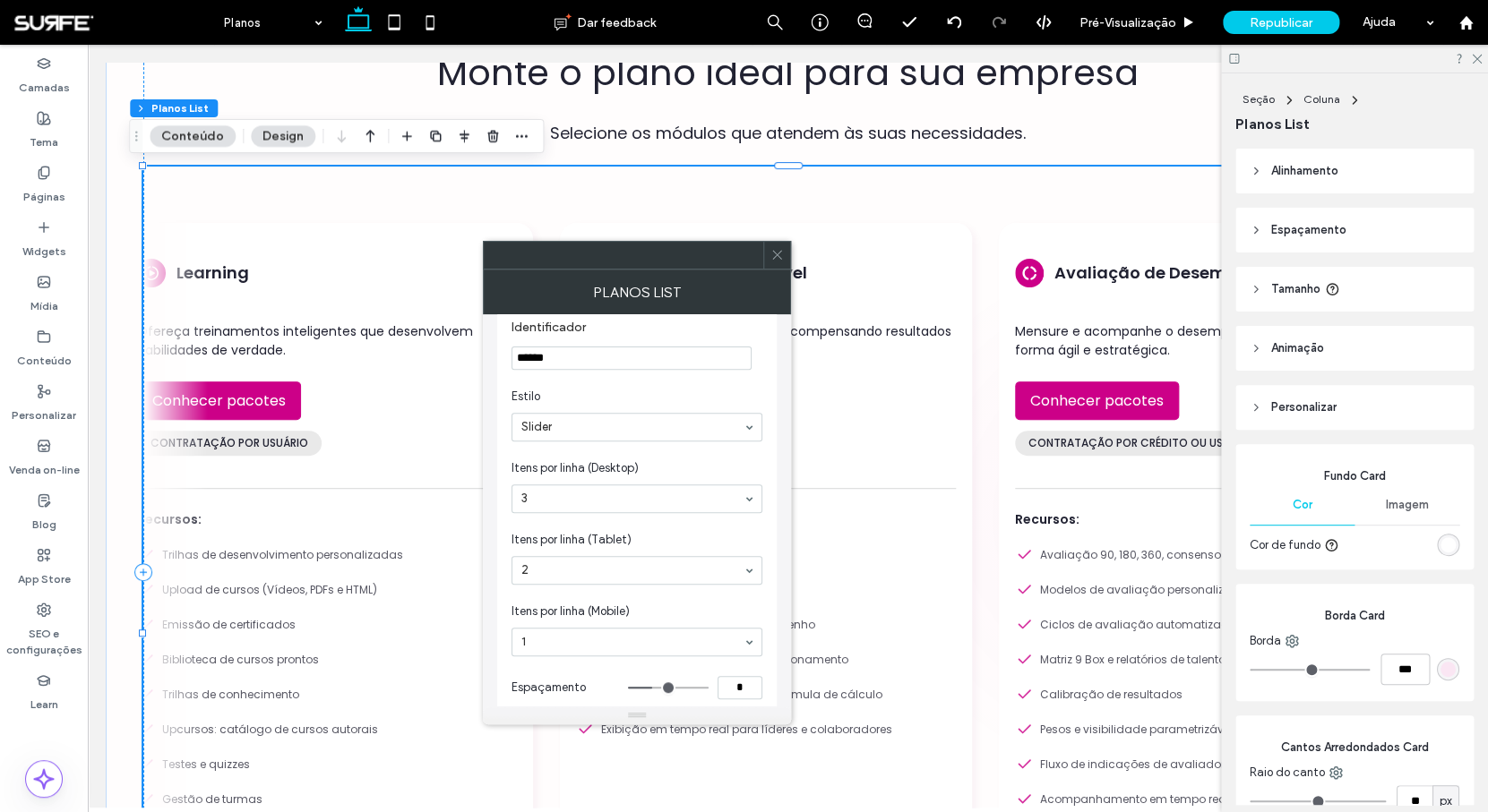
scroll to position [306, 0]
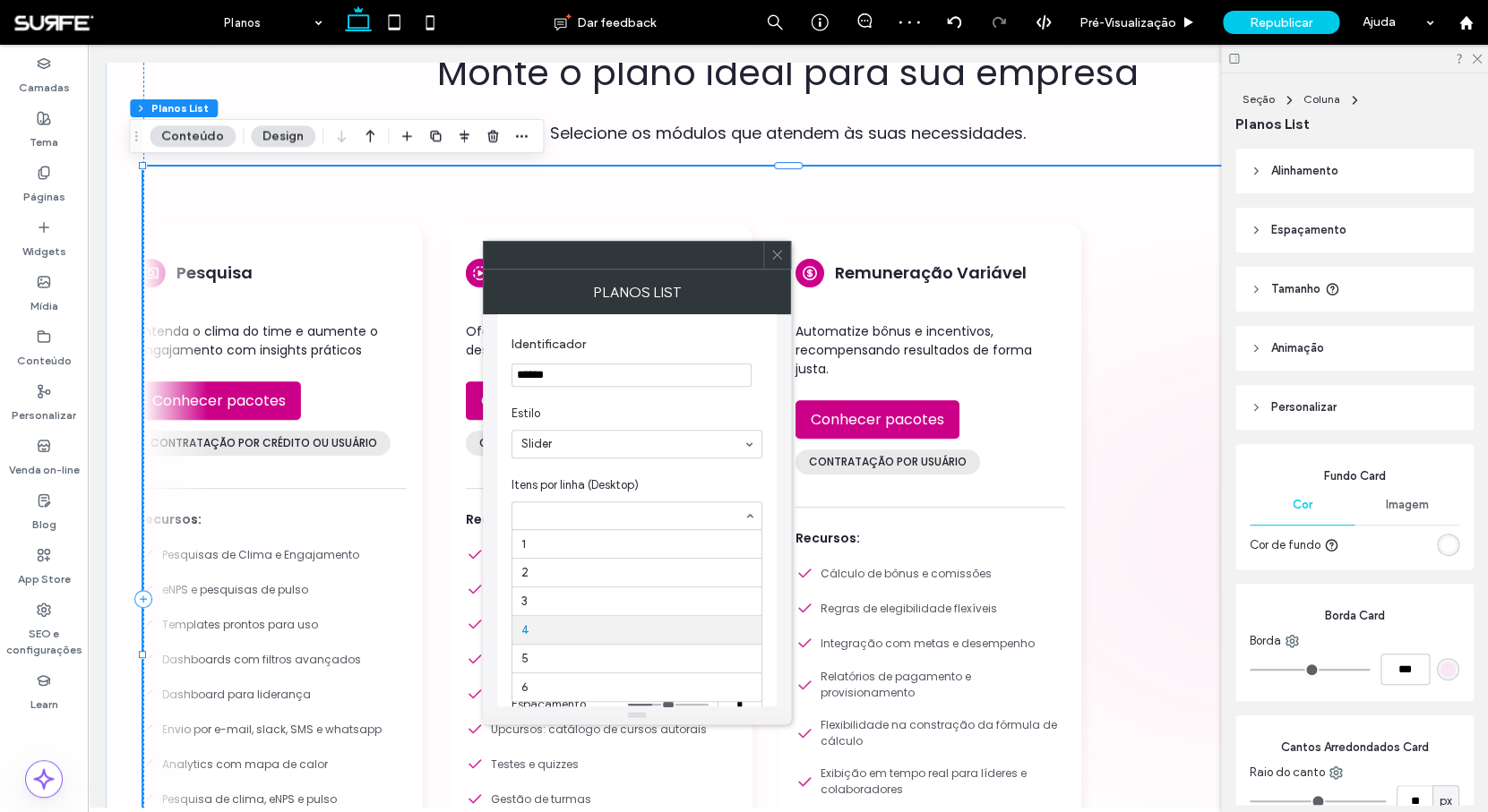
click at [626, 526] on div at bounding box center [637, 516] width 250 height 27
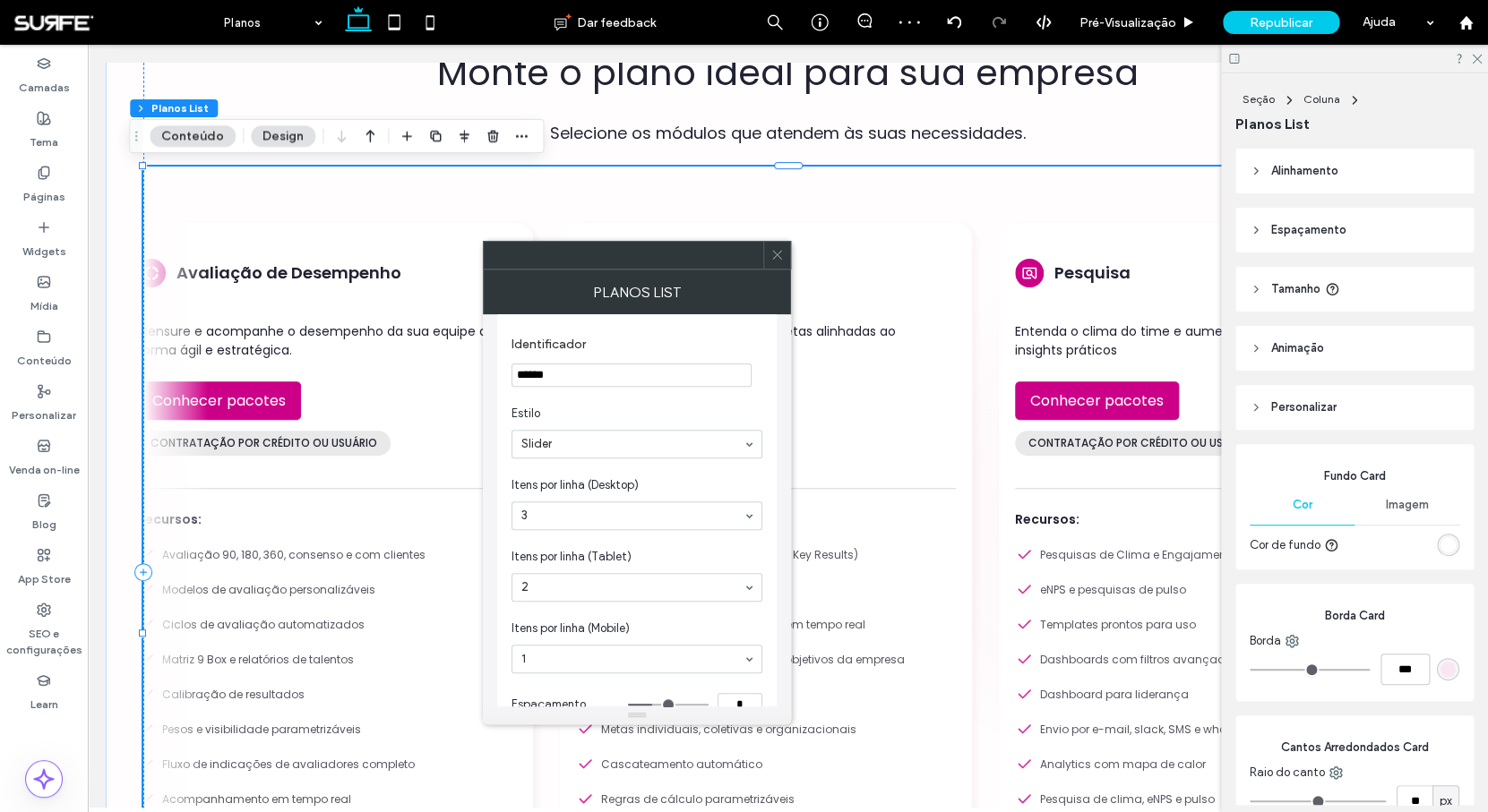
click at [585, 488] on span "Itens por linha (Desktop)" at bounding box center [633, 485] width 244 height 18
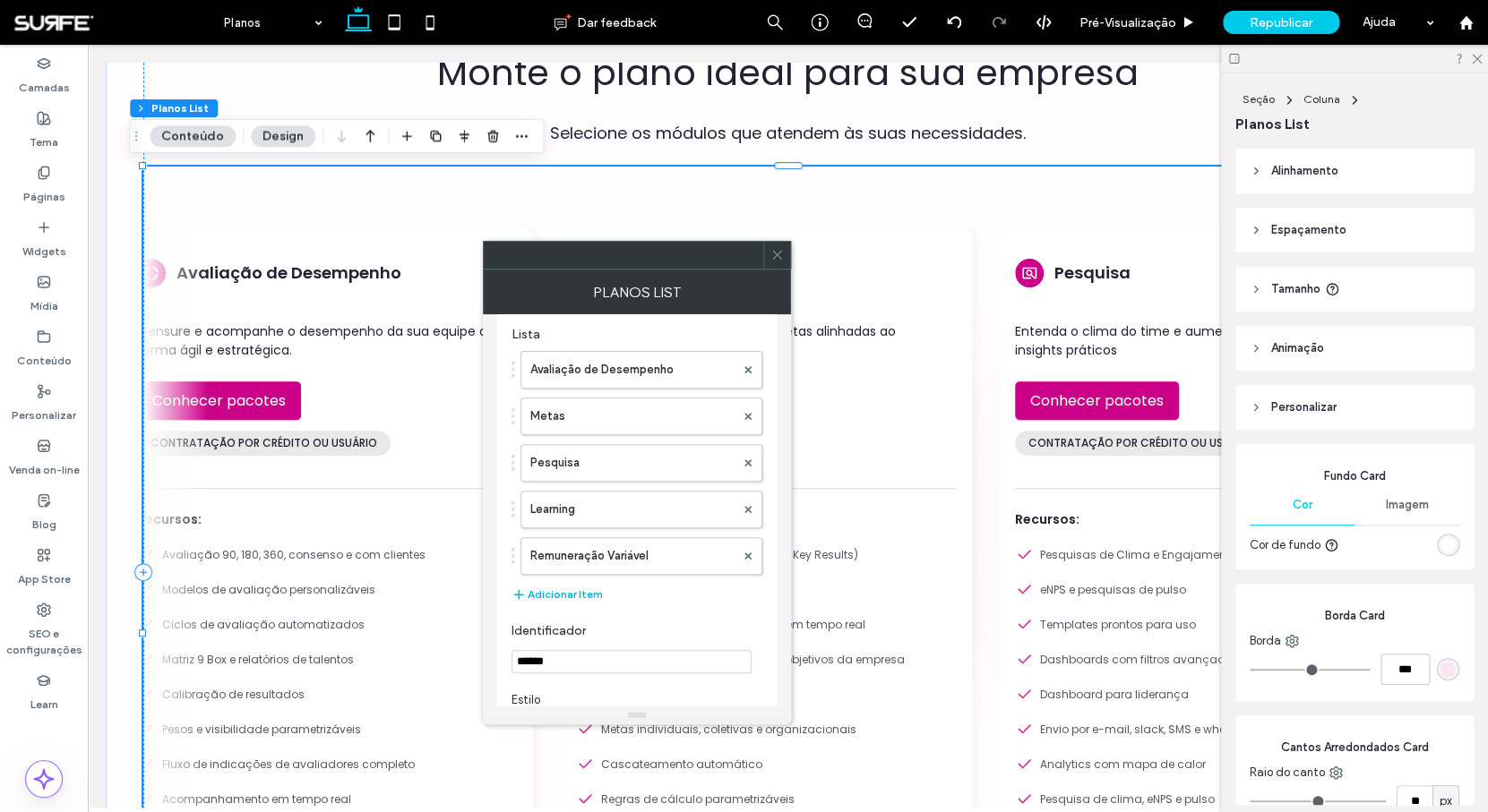
scroll to position [72, 0]
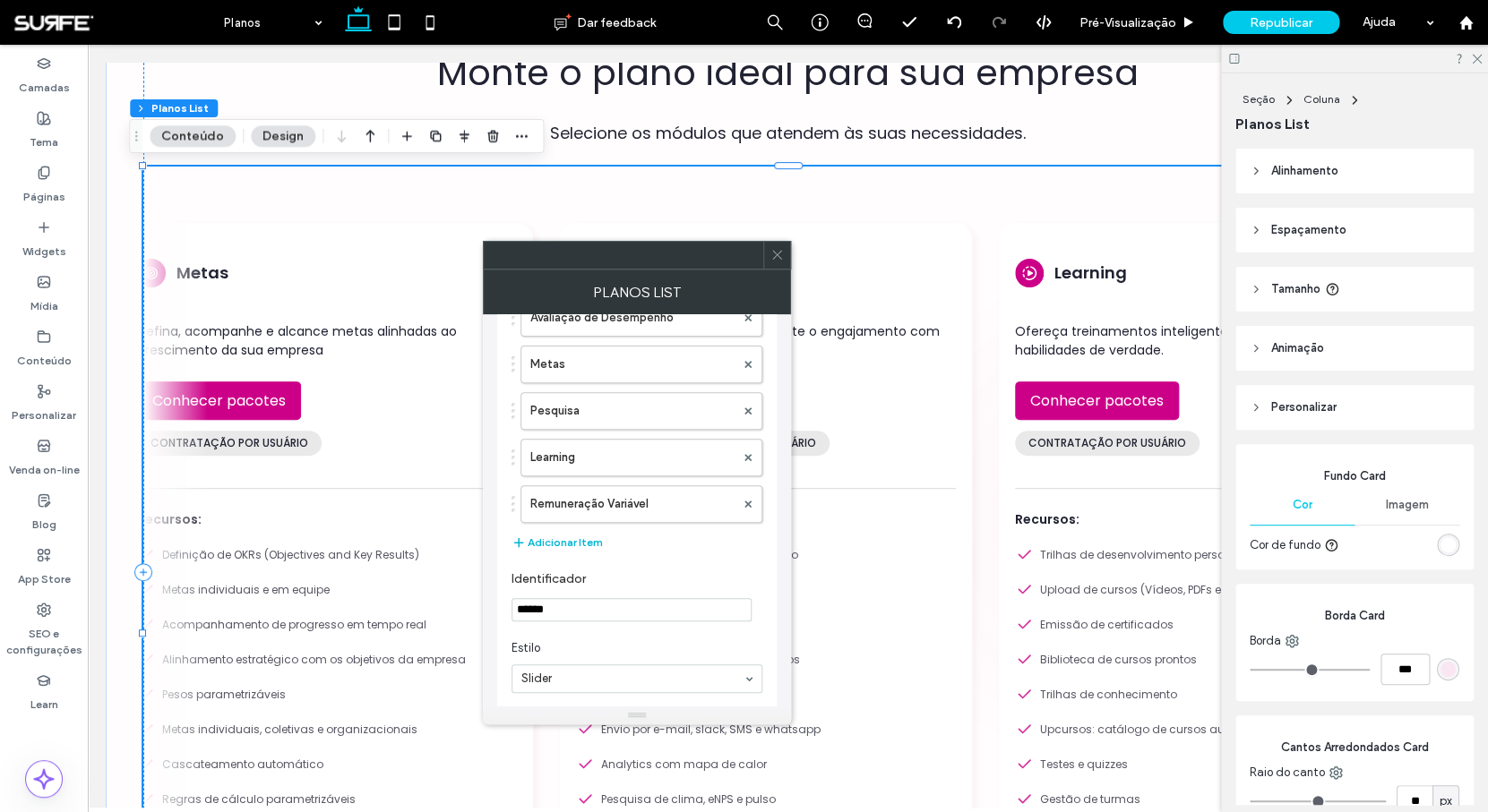
click at [549, 537] on button "Adicionar Item" at bounding box center [557, 542] width 92 height 21
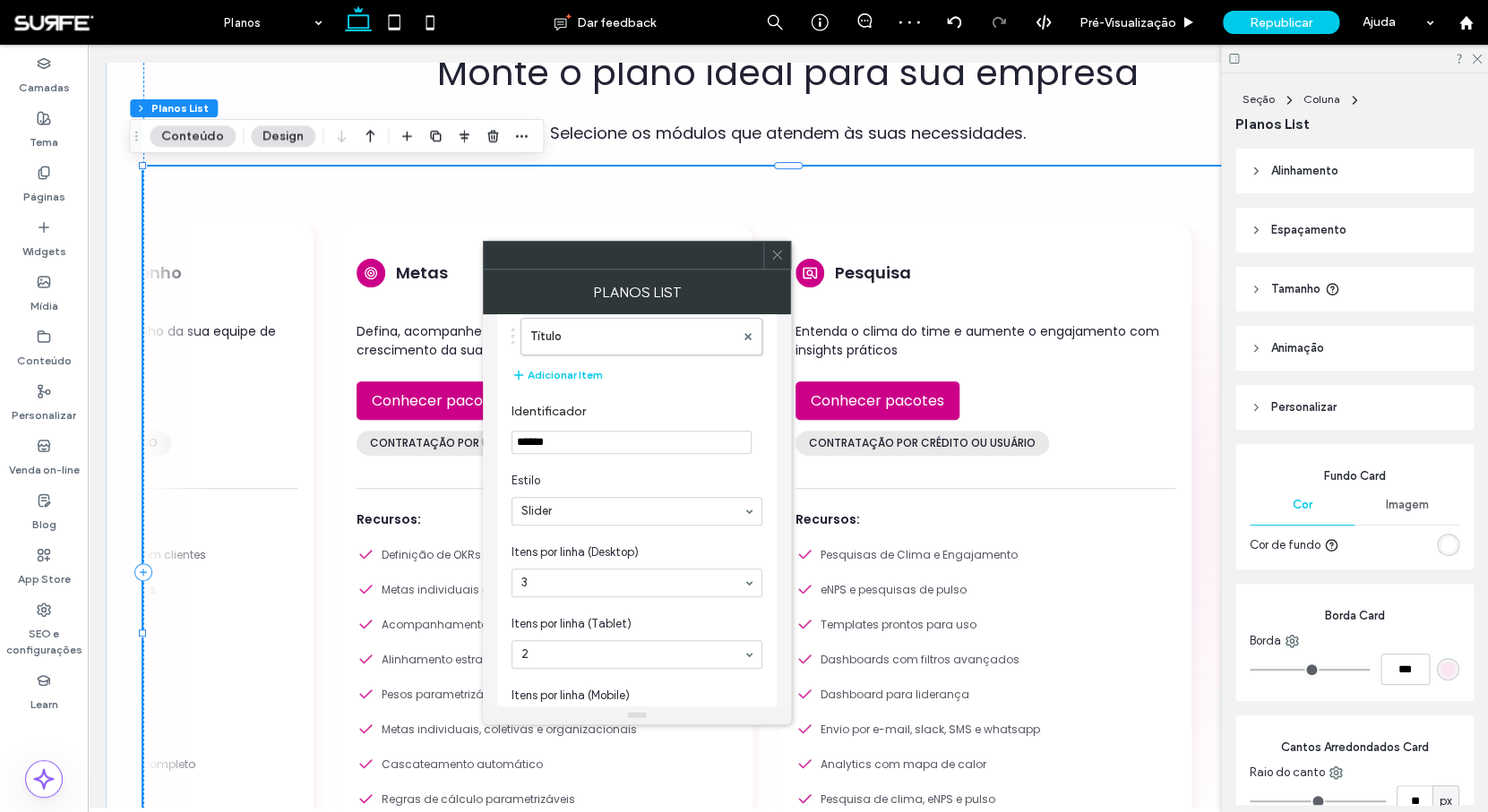
scroll to position [287, 0]
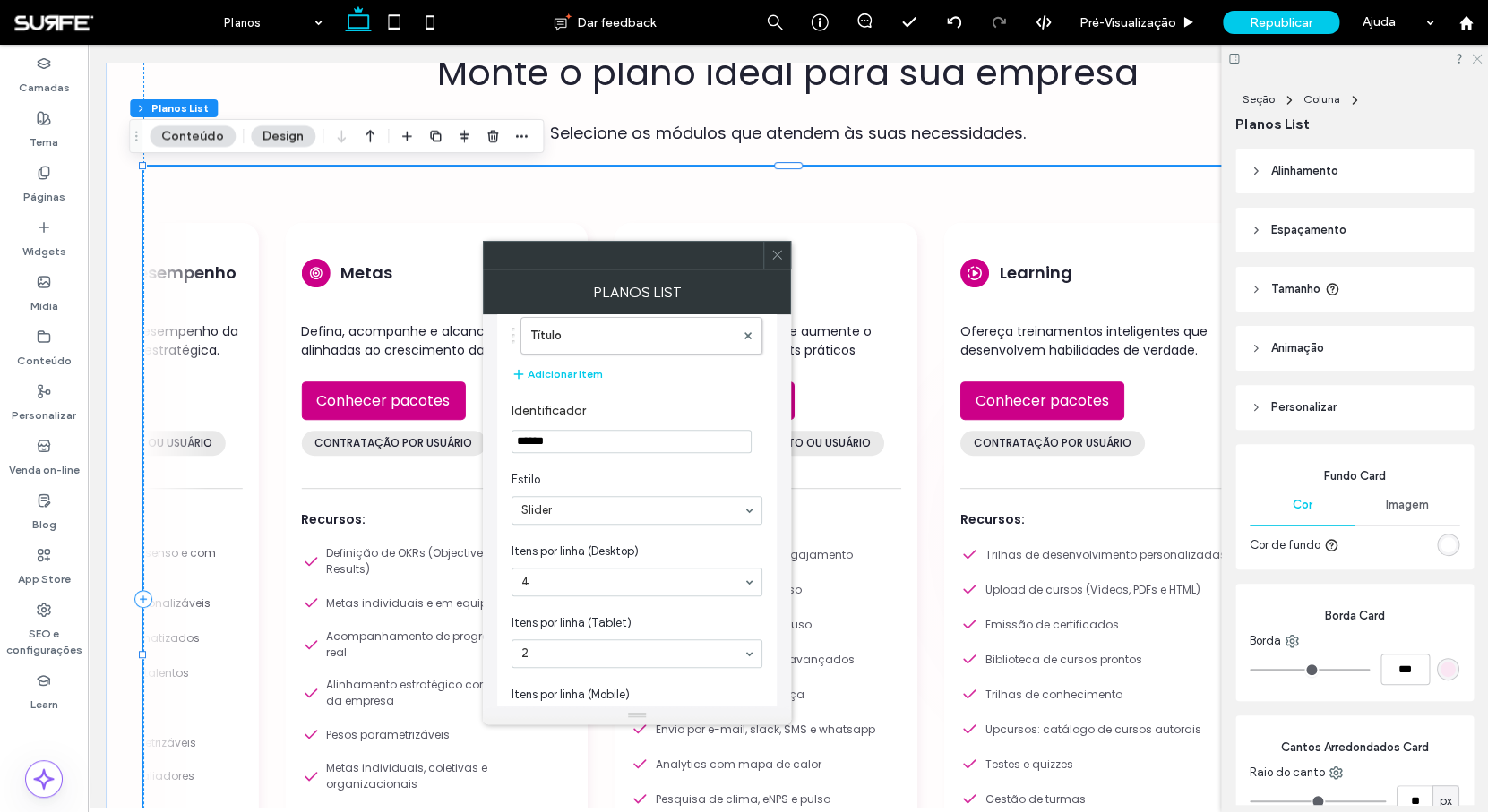
click at [1476, 58] on use at bounding box center [1477, 59] width 10 height 10
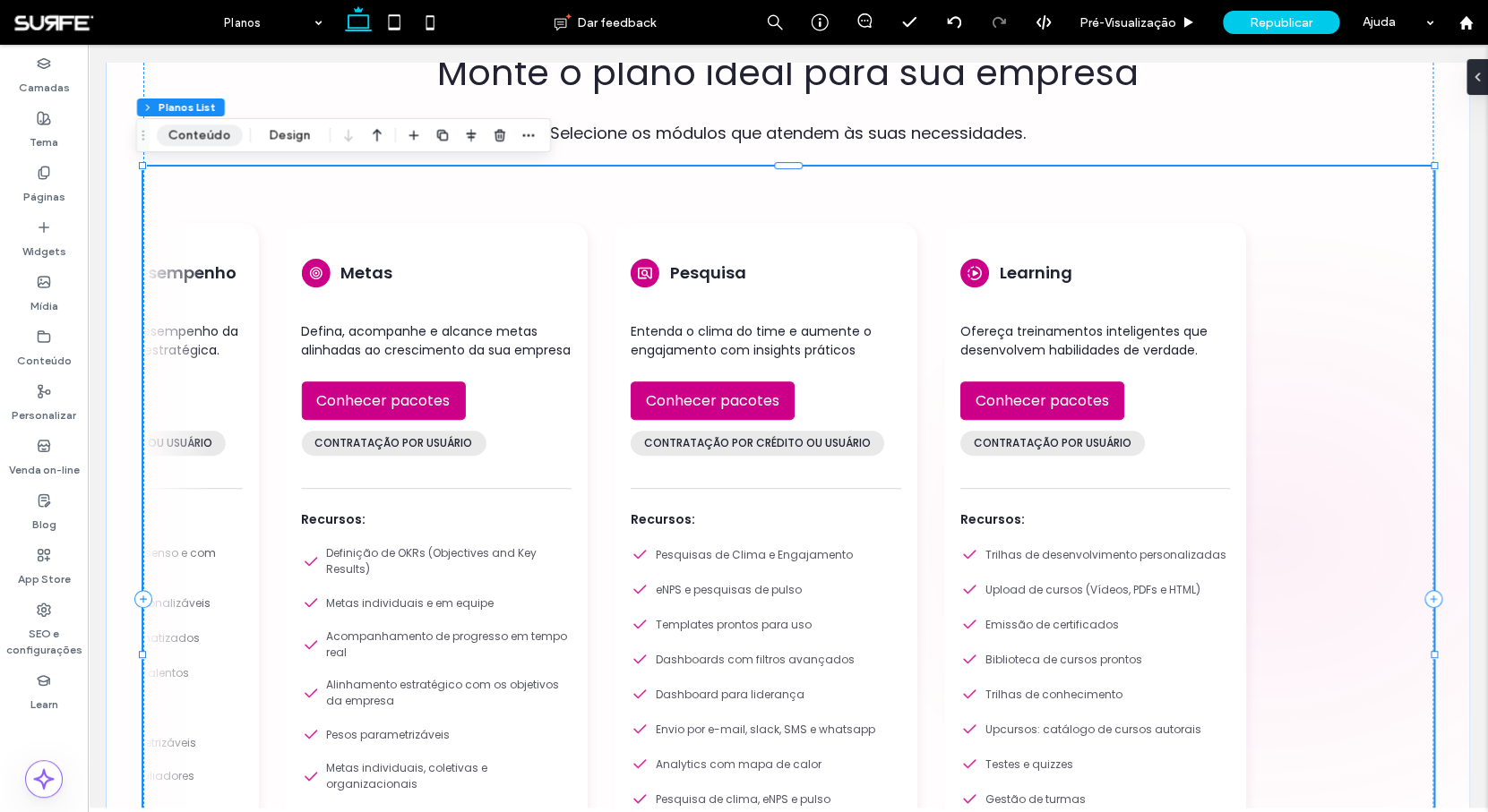
click at [223, 135] on button "Conteúdo" at bounding box center [200, 135] width 86 height 21
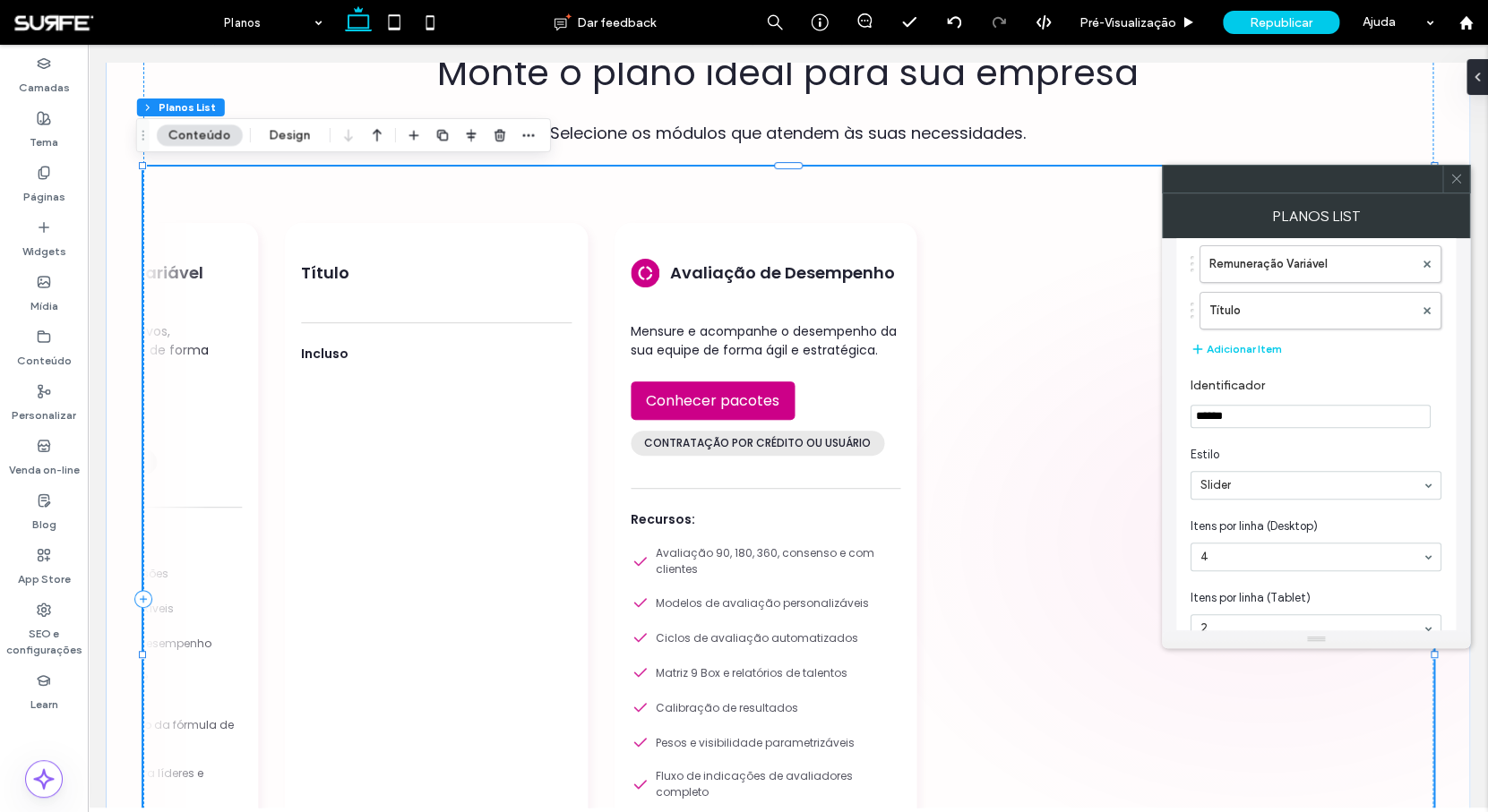
scroll to position [179, 0]
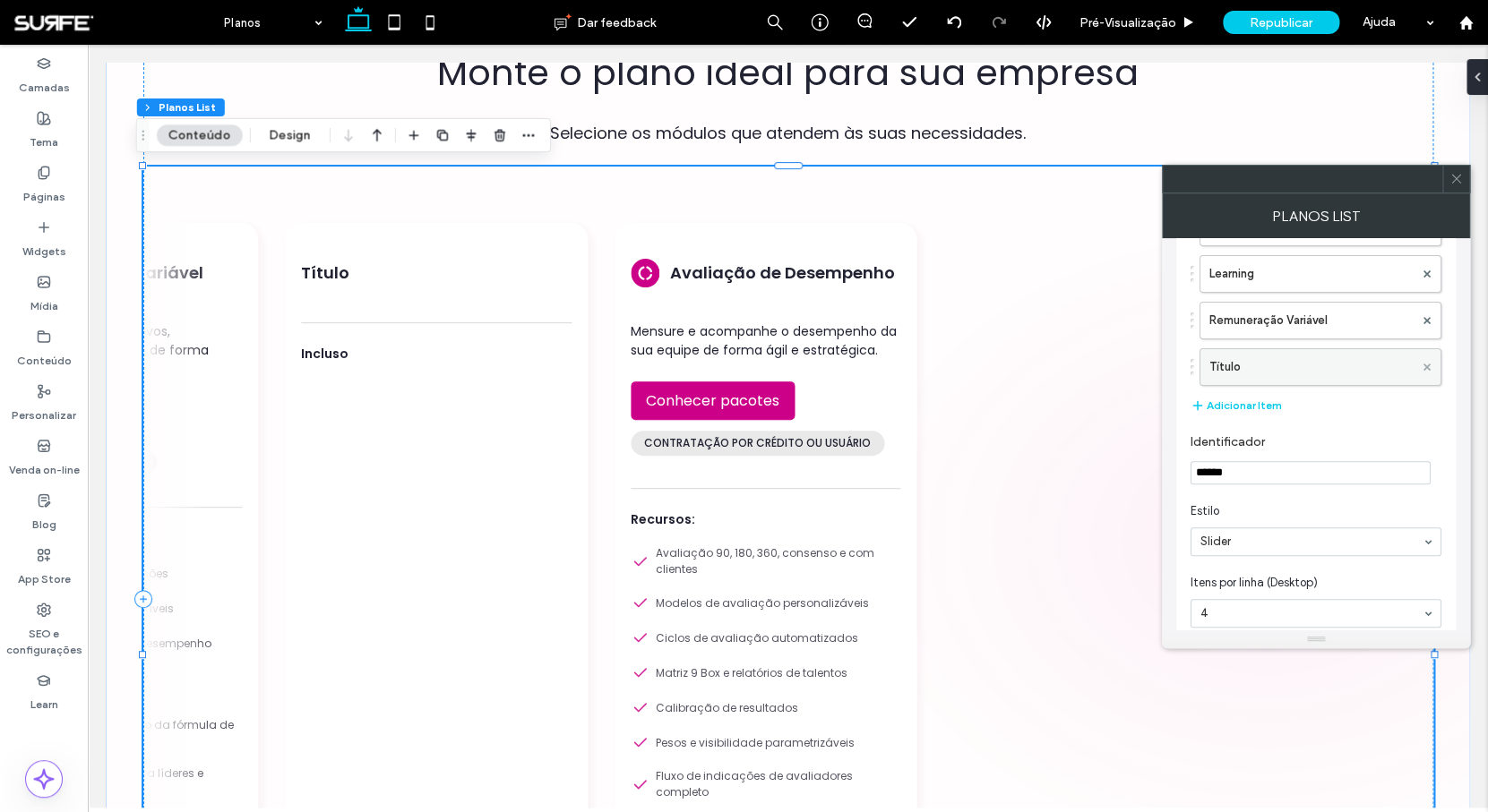
click at [1429, 365] on use at bounding box center [1427, 366] width 7 height 7
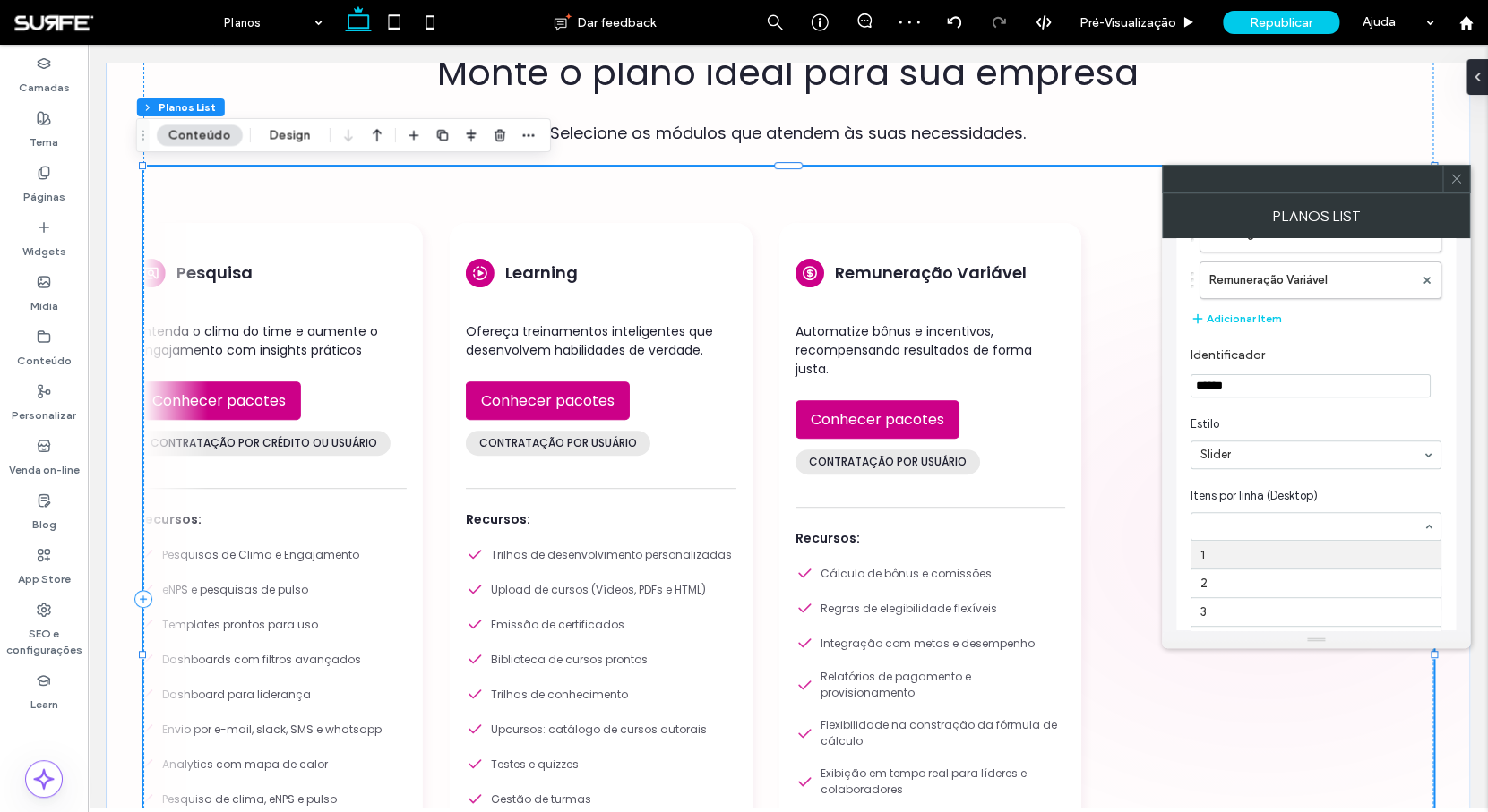
scroll to position [233, 0]
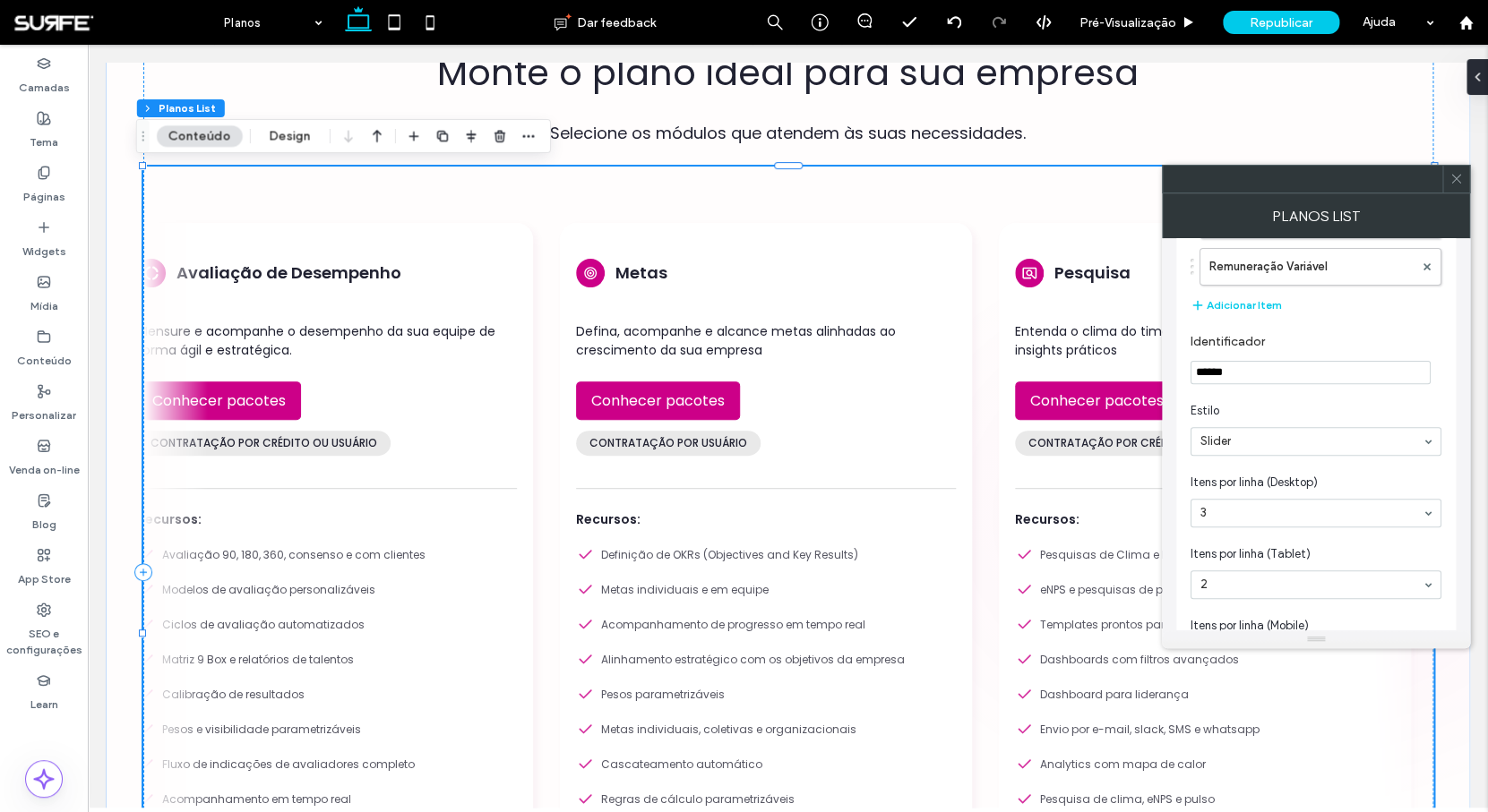
click at [1459, 183] on icon at bounding box center [1456, 178] width 13 height 13
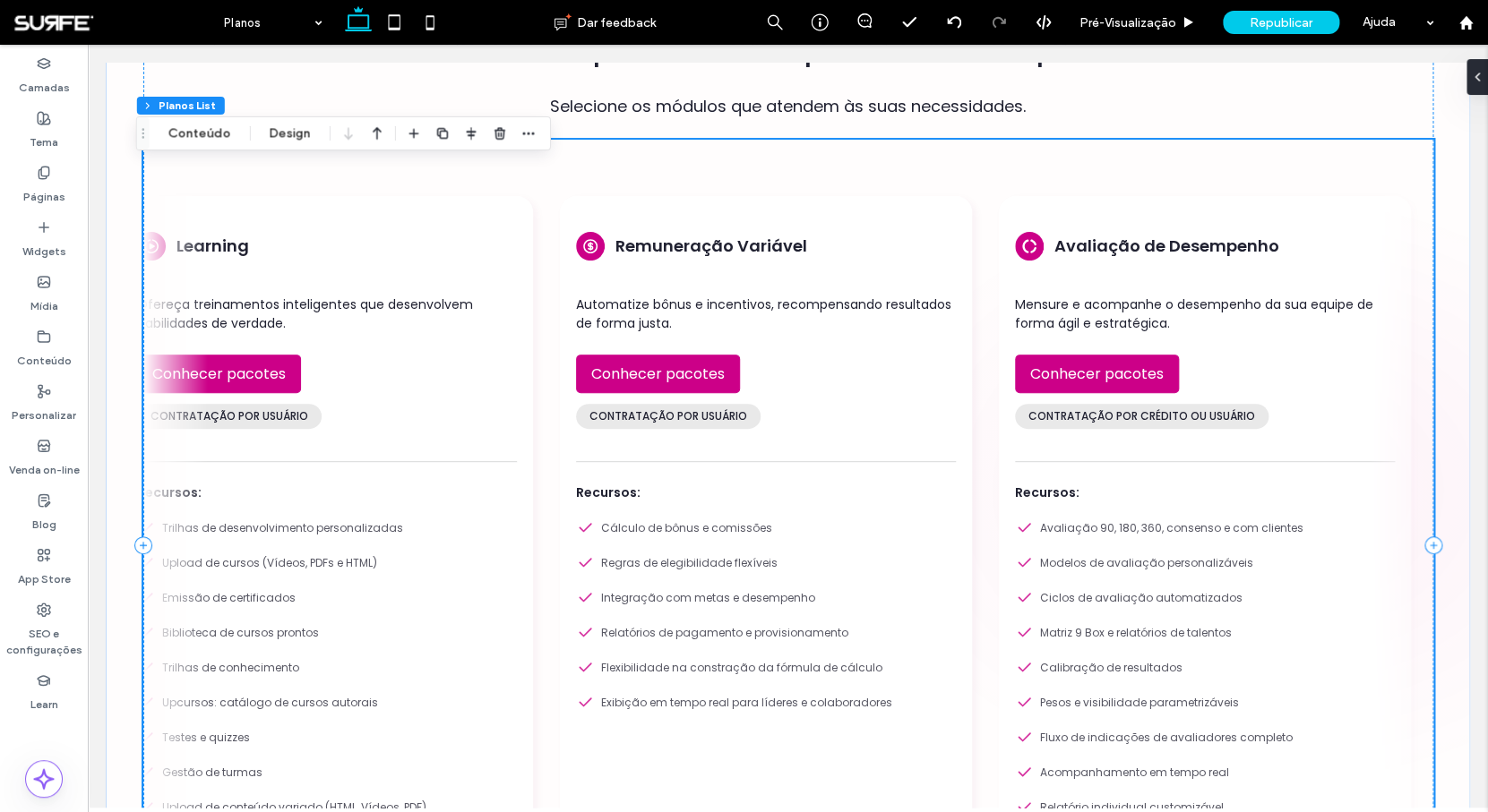
scroll to position [161, 0]
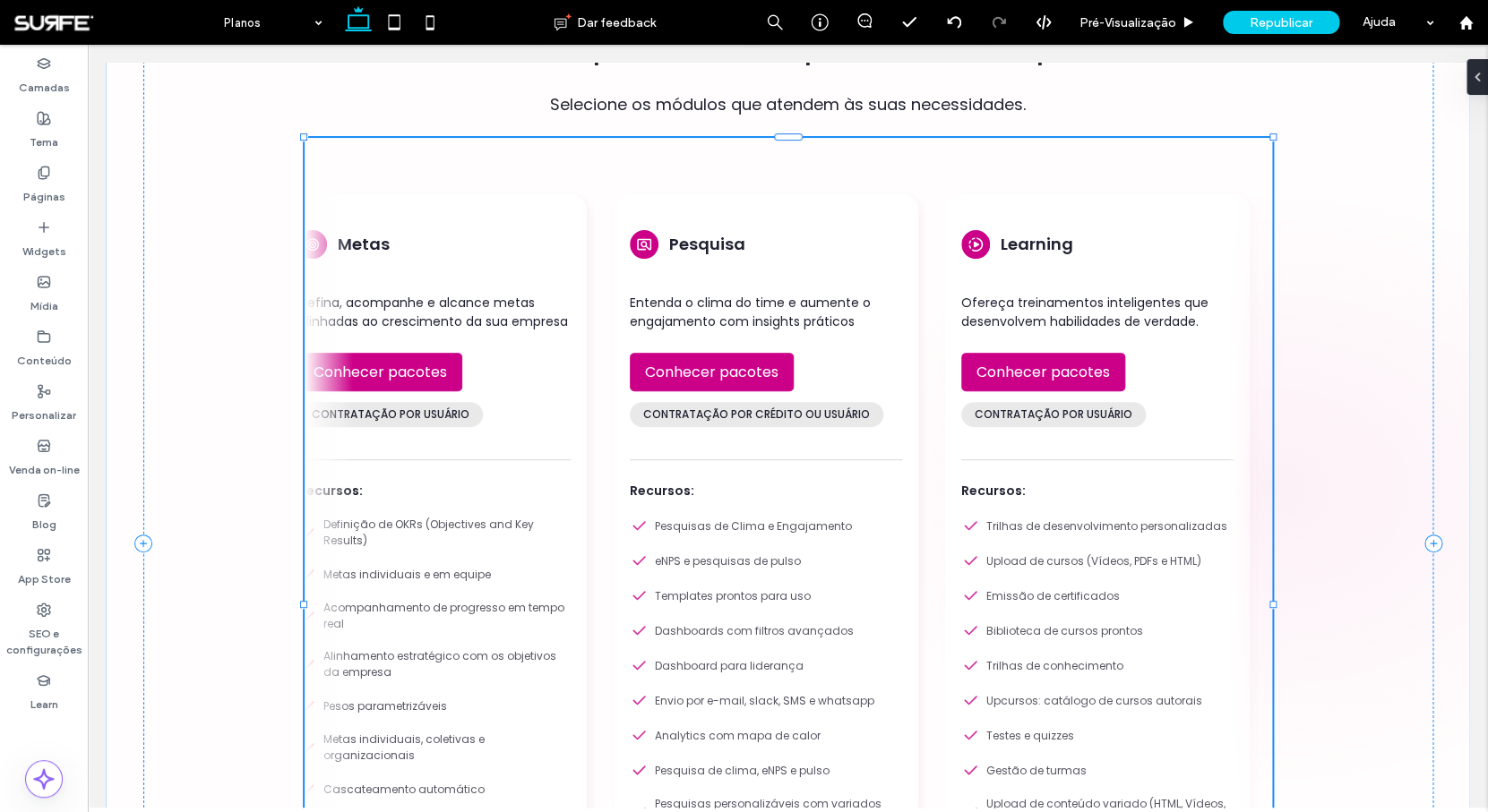
drag, startPoint x: 1424, startPoint y: 605, endPoint x: 1264, endPoint y: 605, distance: 160.0
click at [1269, 605] on div at bounding box center [1273, 605] width 7 height 7
type input "**"
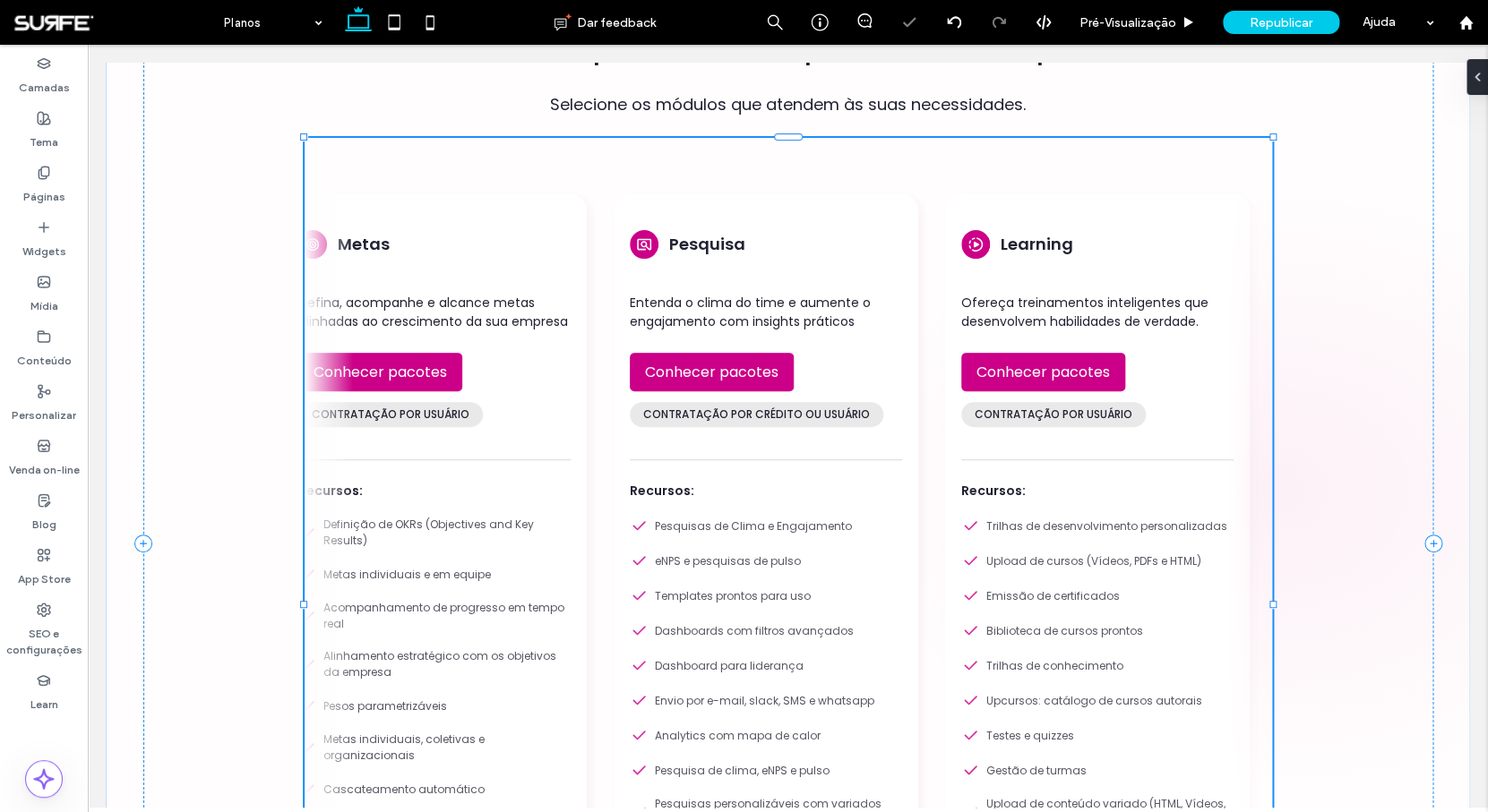
type input "**"
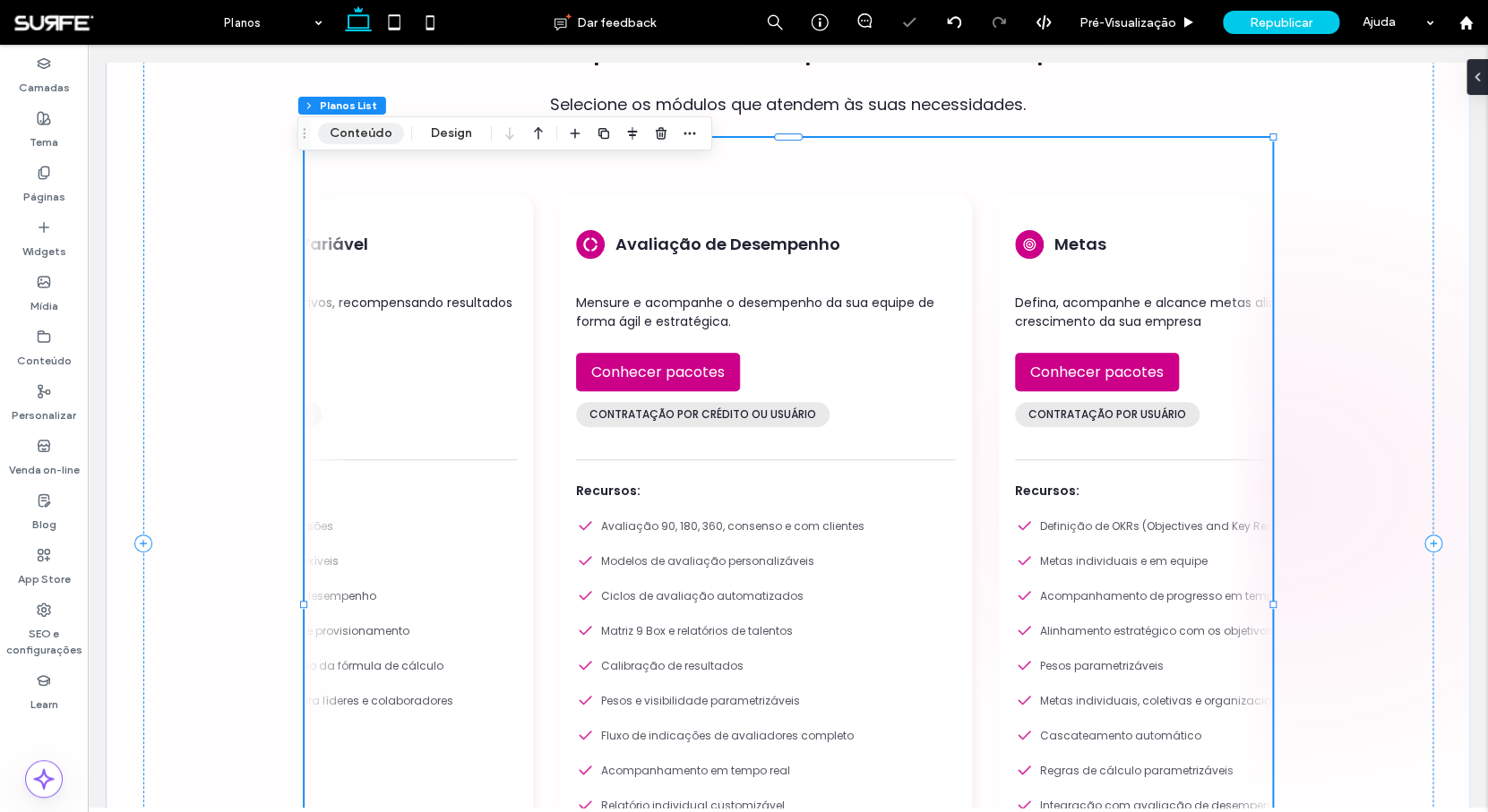
click at [357, 140] on button "Conteúdo" at bounding box center [361, 133] width 86 height 21
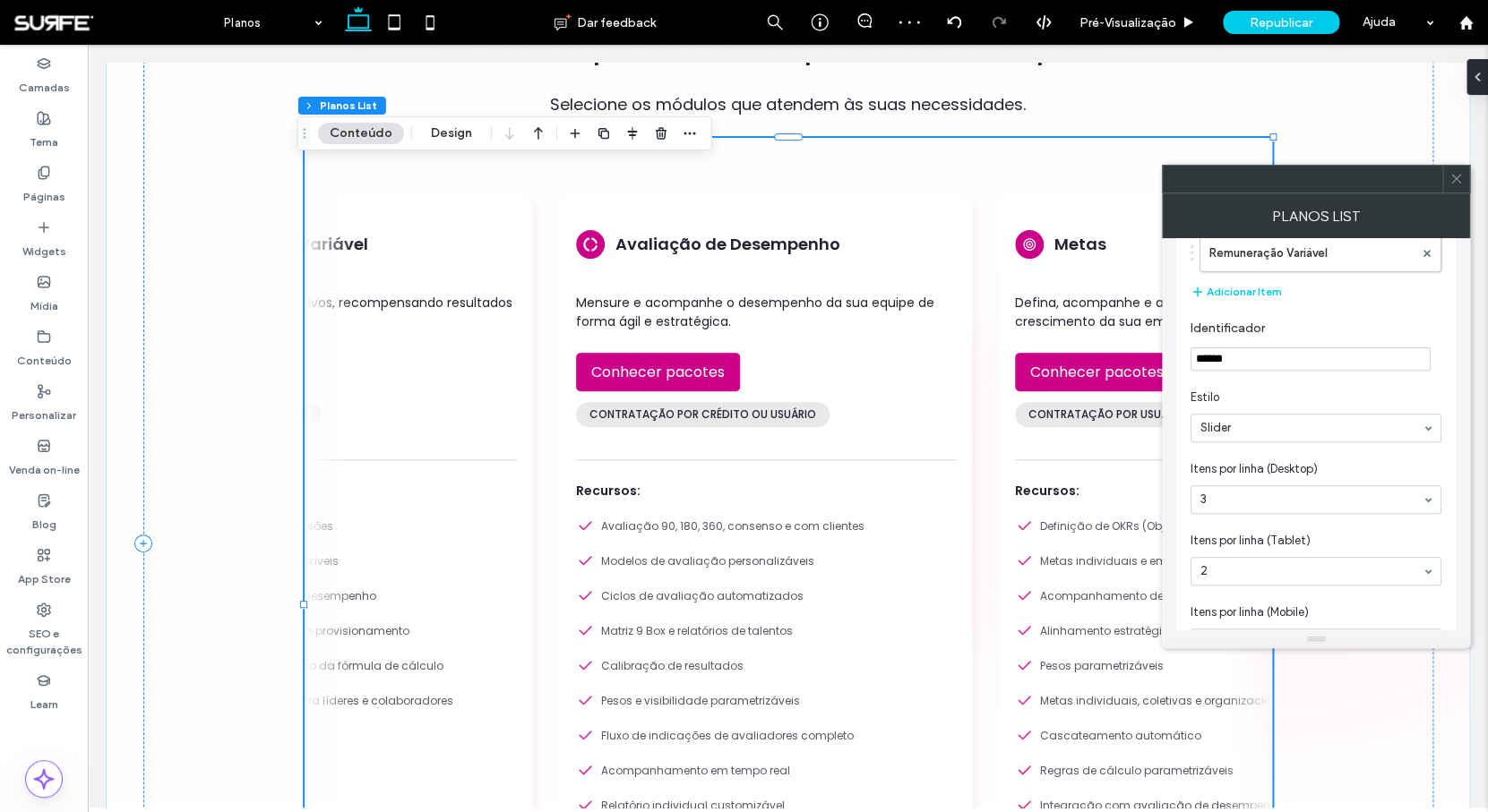
scroll to position [269, 0]
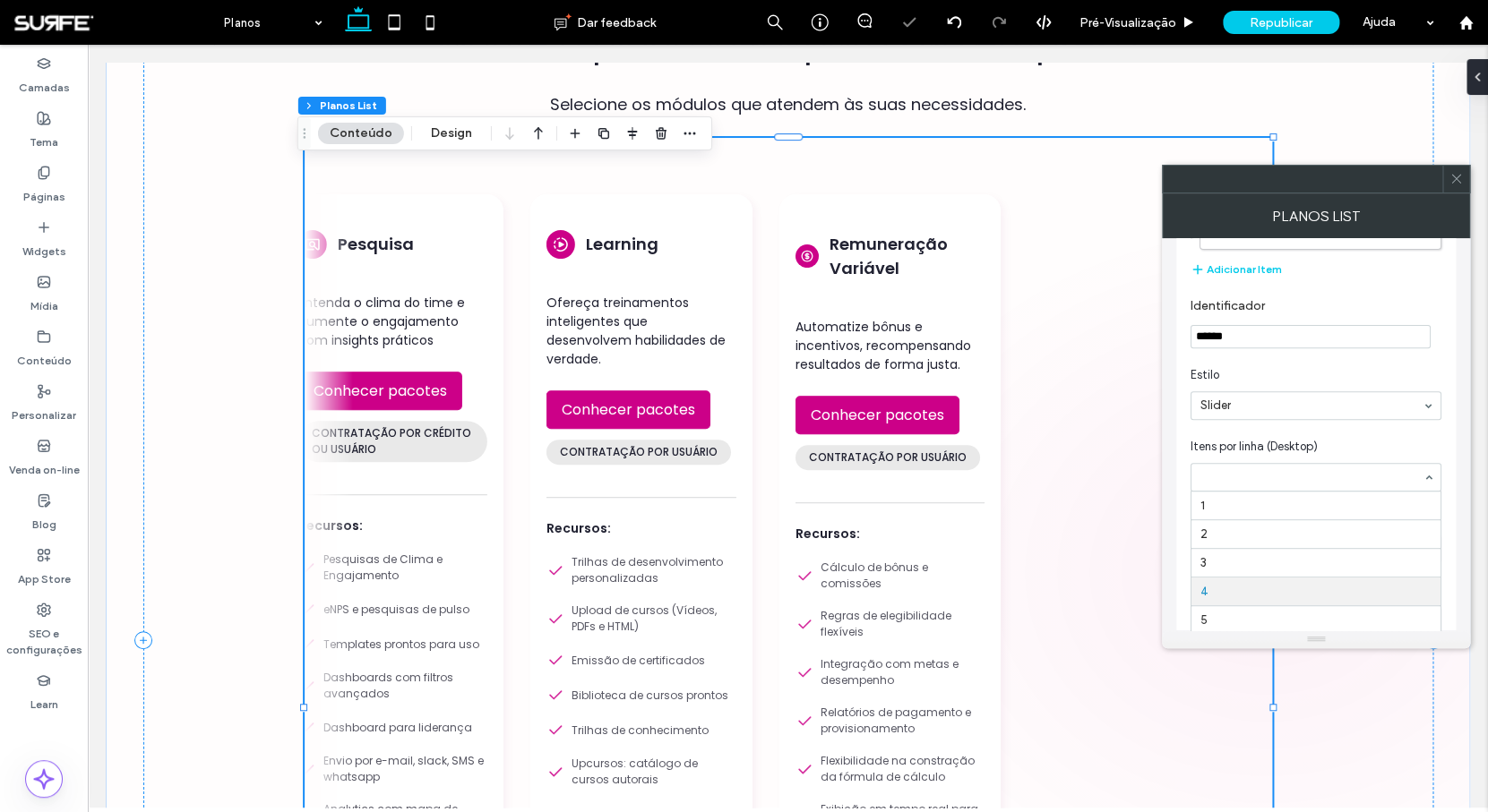
click at [1301, 480] on input at bounding box center [1312, 477] width 222 height 12
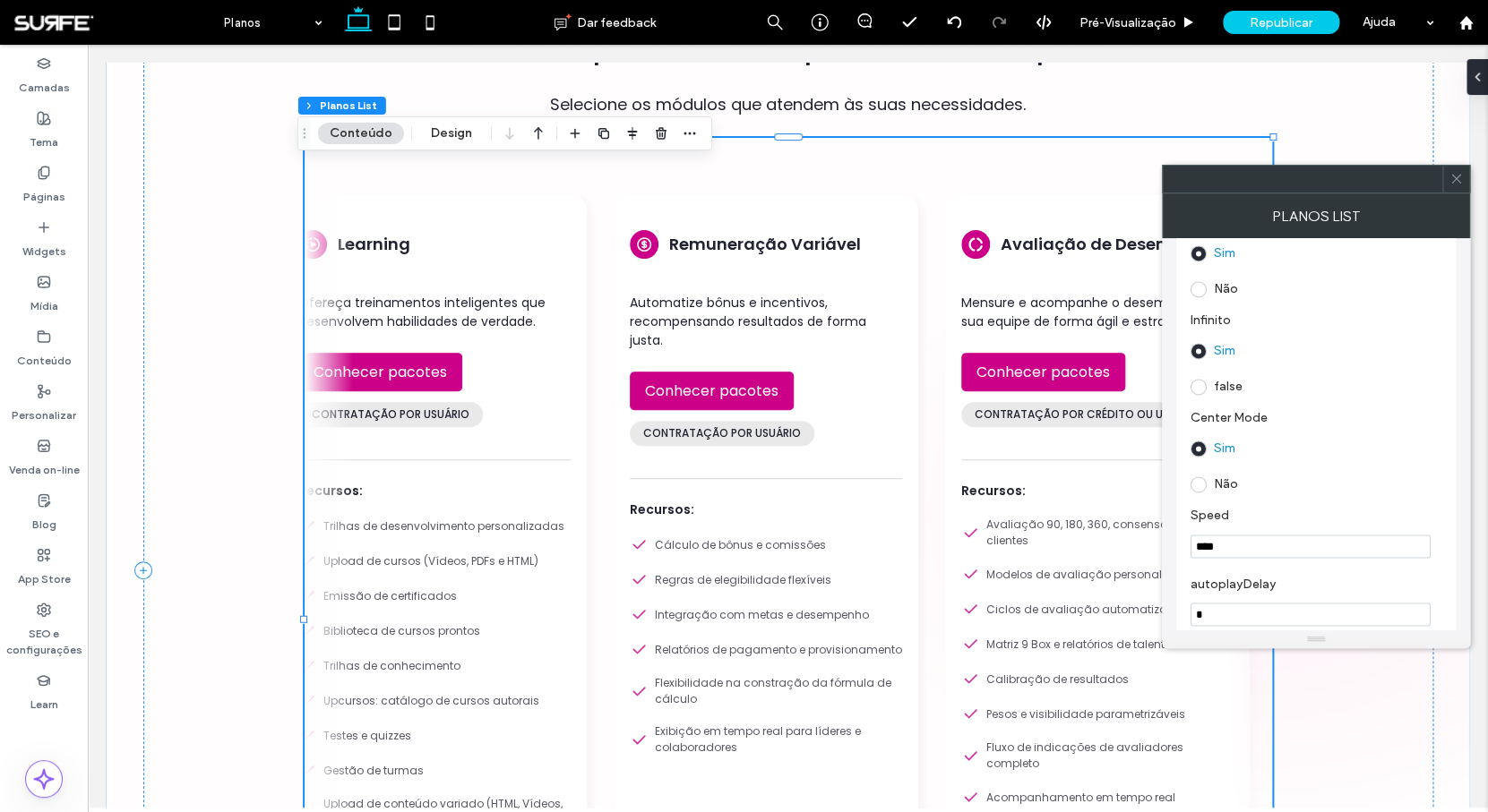
scroll to position [1220, 0]
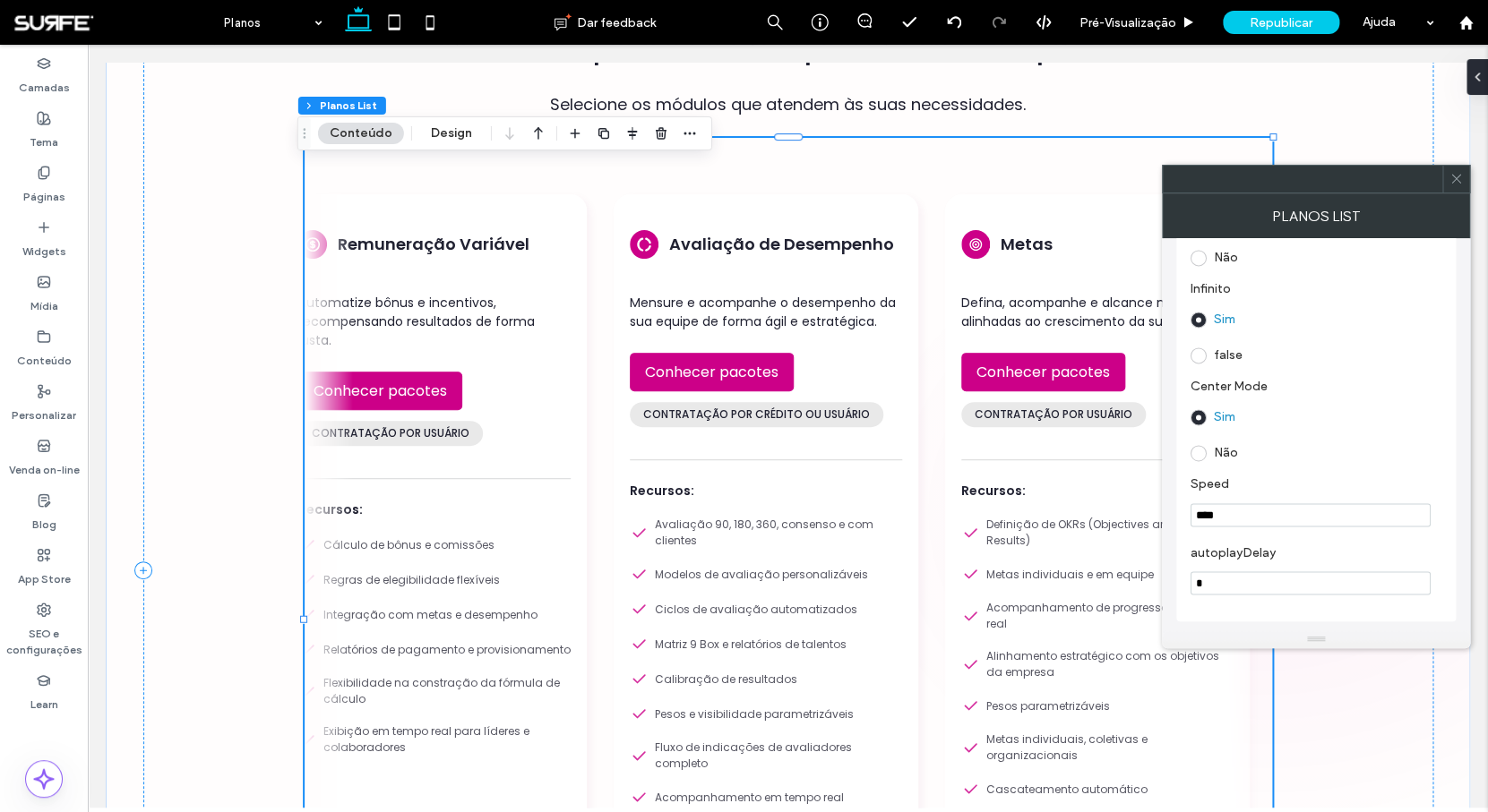
click at [1193, 450] on span at bounding box center [1198, 452] width 16 height 16
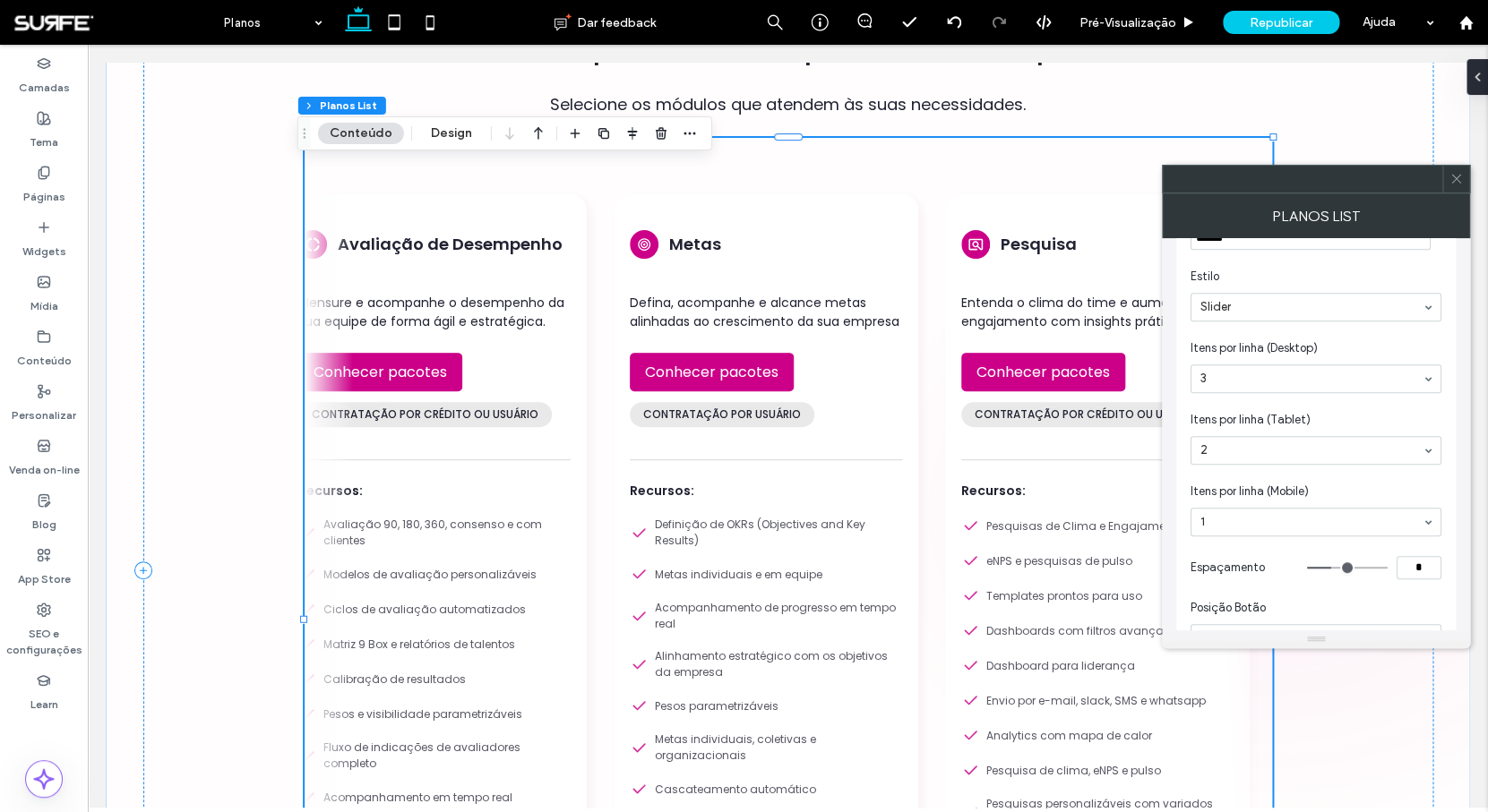
scroll to position [414, 0]
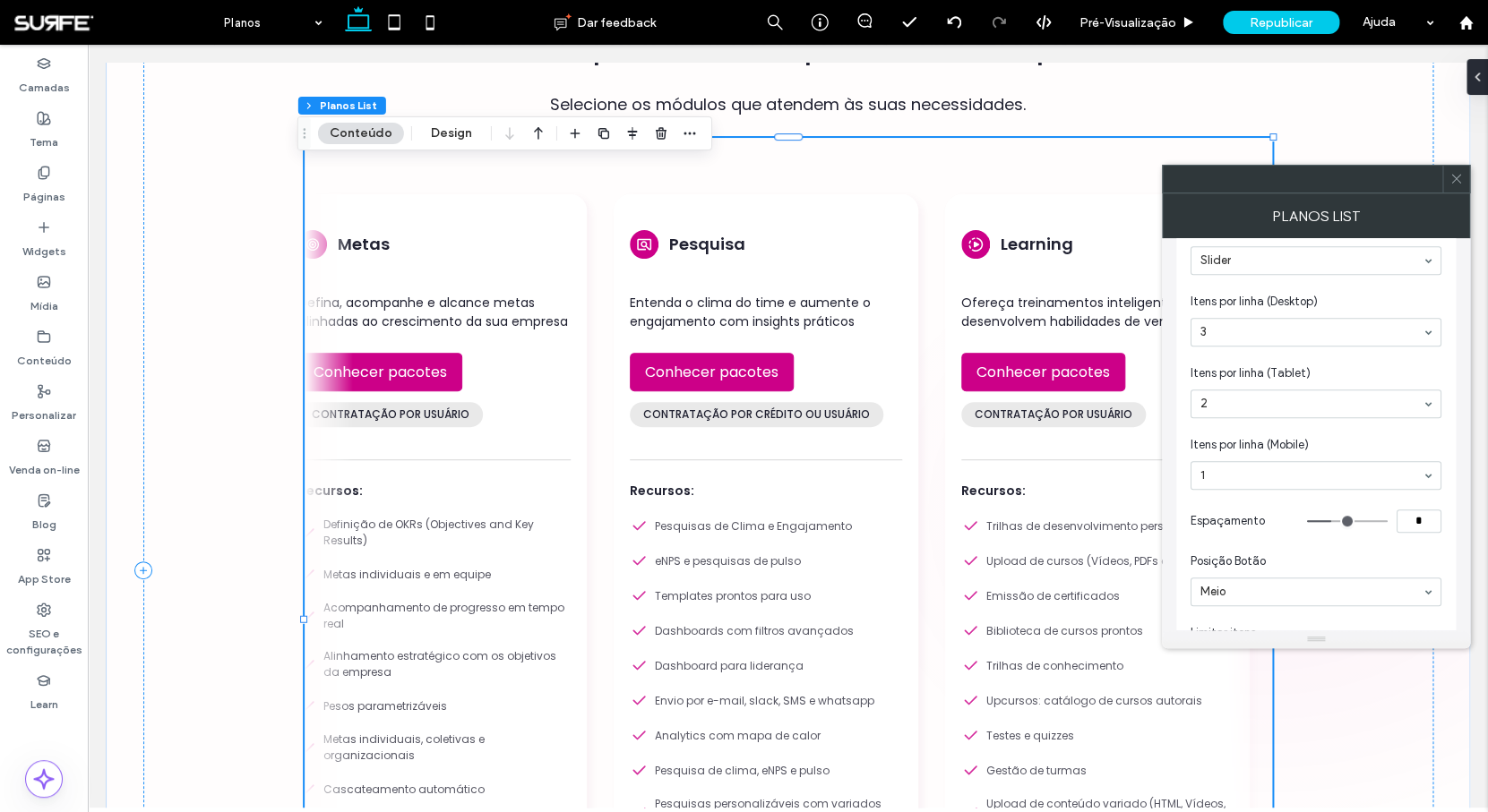
click at [1454, 188] on span at bounding box center [1456, 178] width 13 height 27
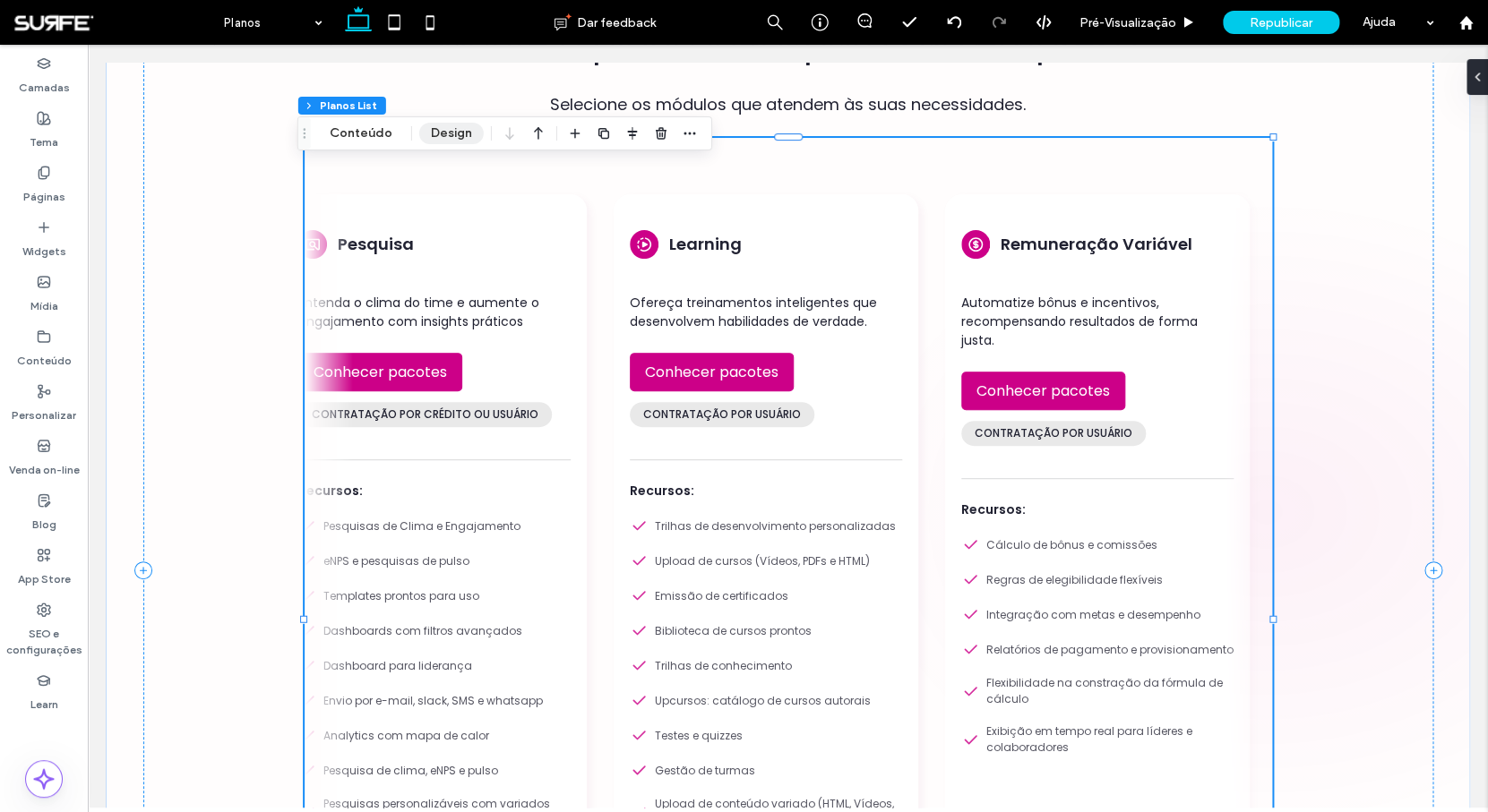
click at [430, 136] on button "Design" at bounding box center [451, 133] width 64 height 21
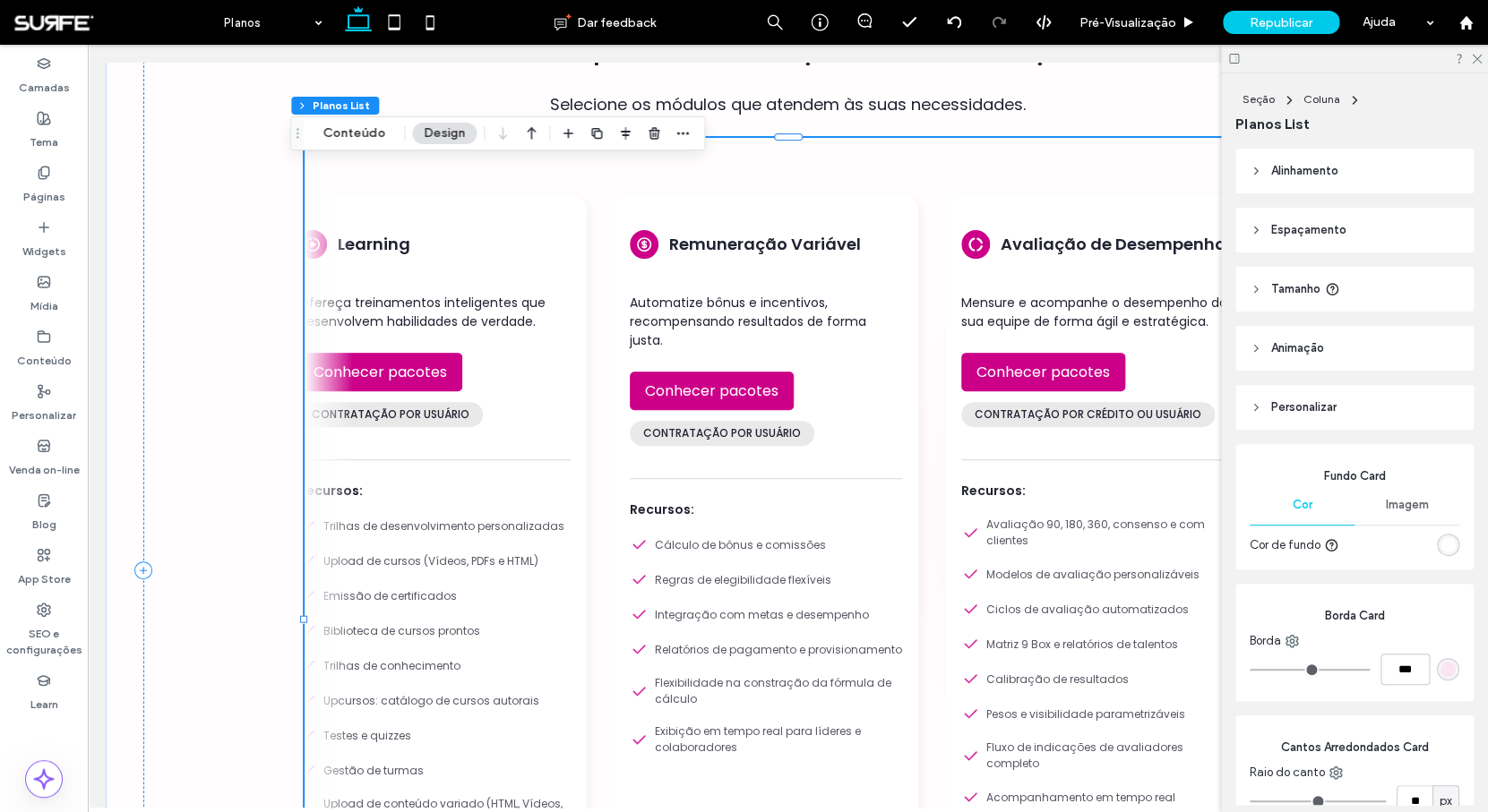
click at [1397, 242] on header "Espaçamento" at bounding box center [1354, 230] width 238 height 45
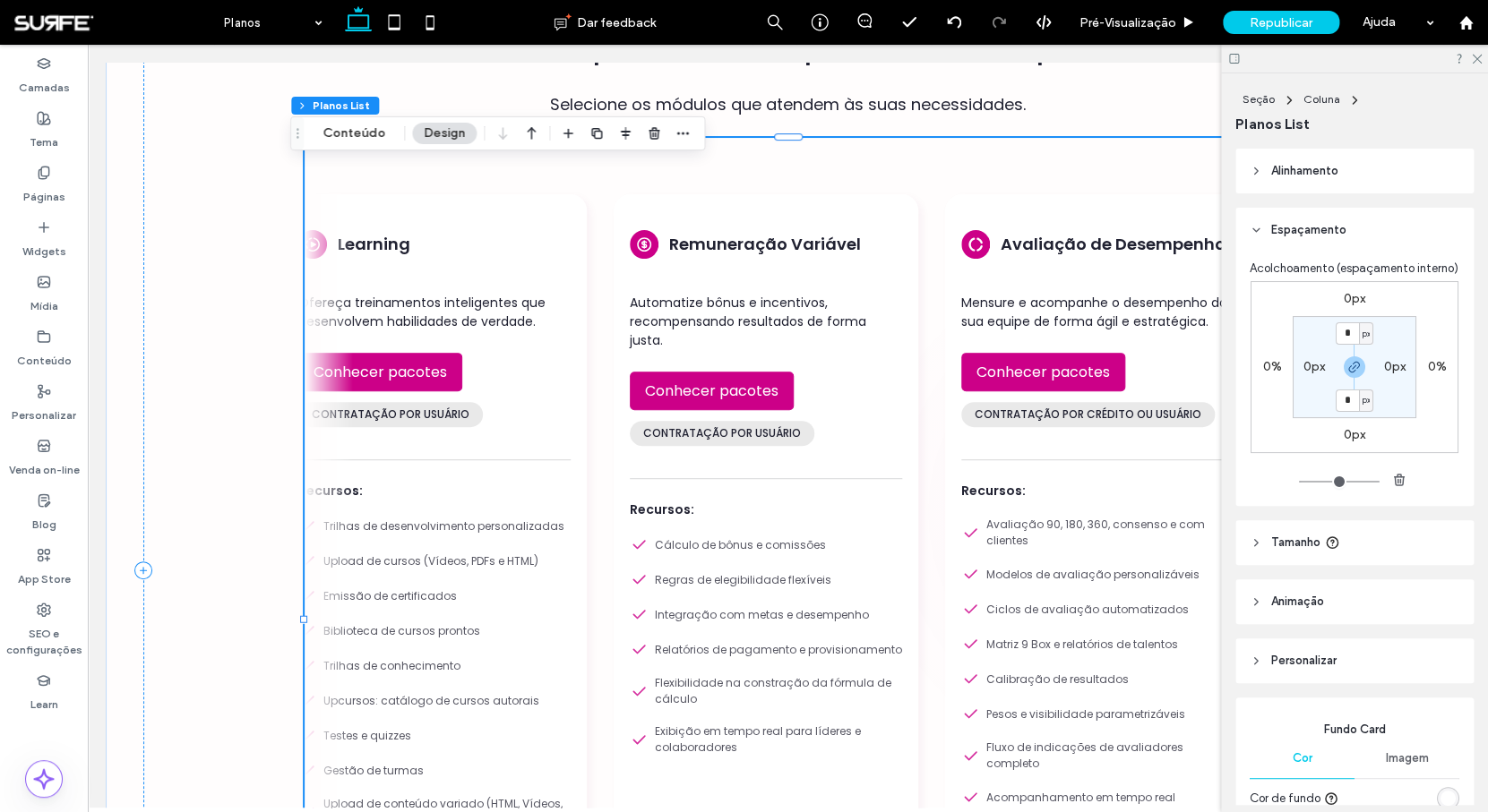
click at [1343, 171] on header "Alinhamento" at bounding box center [1354, 171] width 238 height 45
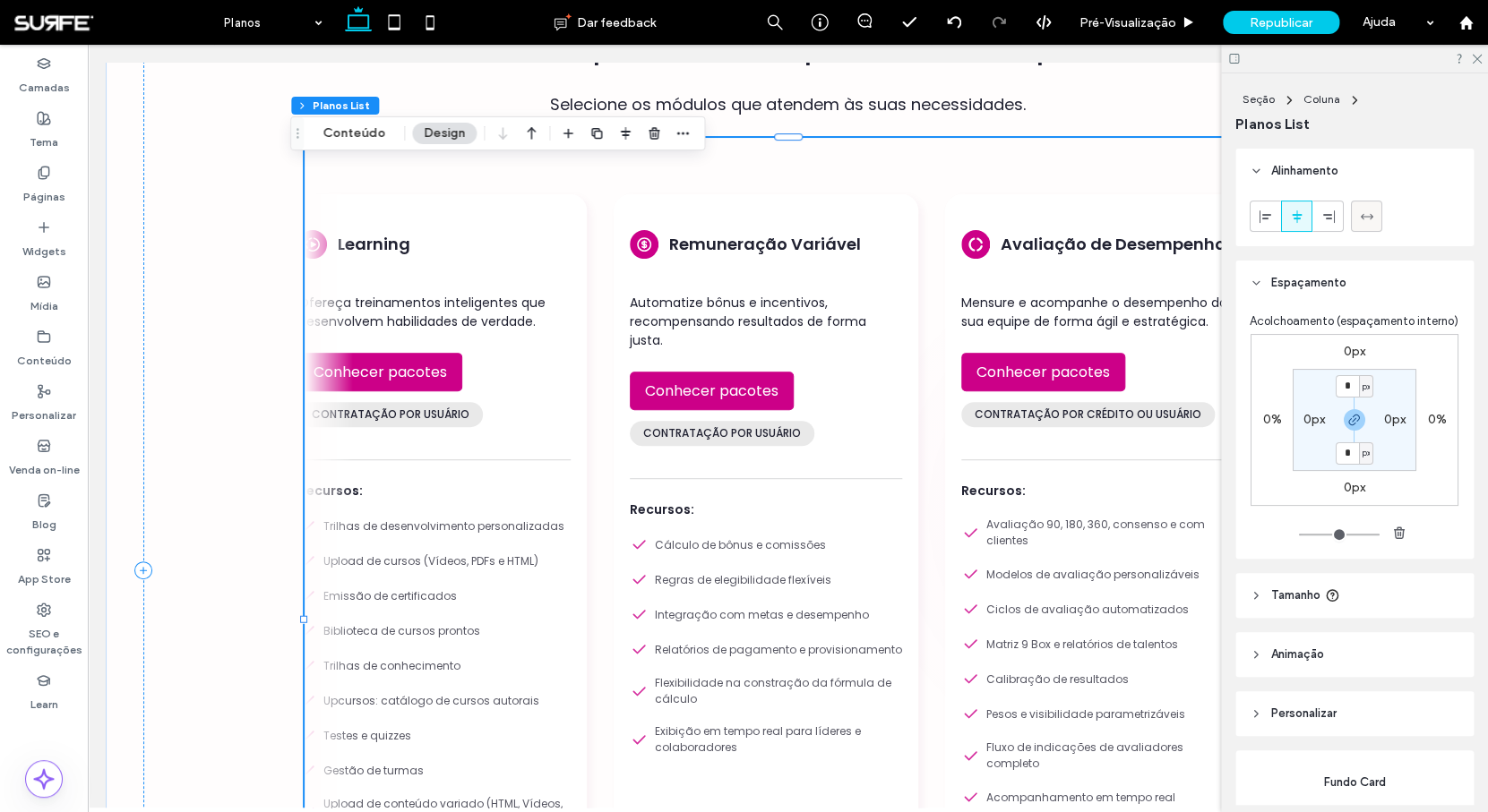
click at [1367, 217] on use at bounding box center [1366, 216] width 12 height 6
type input "***"
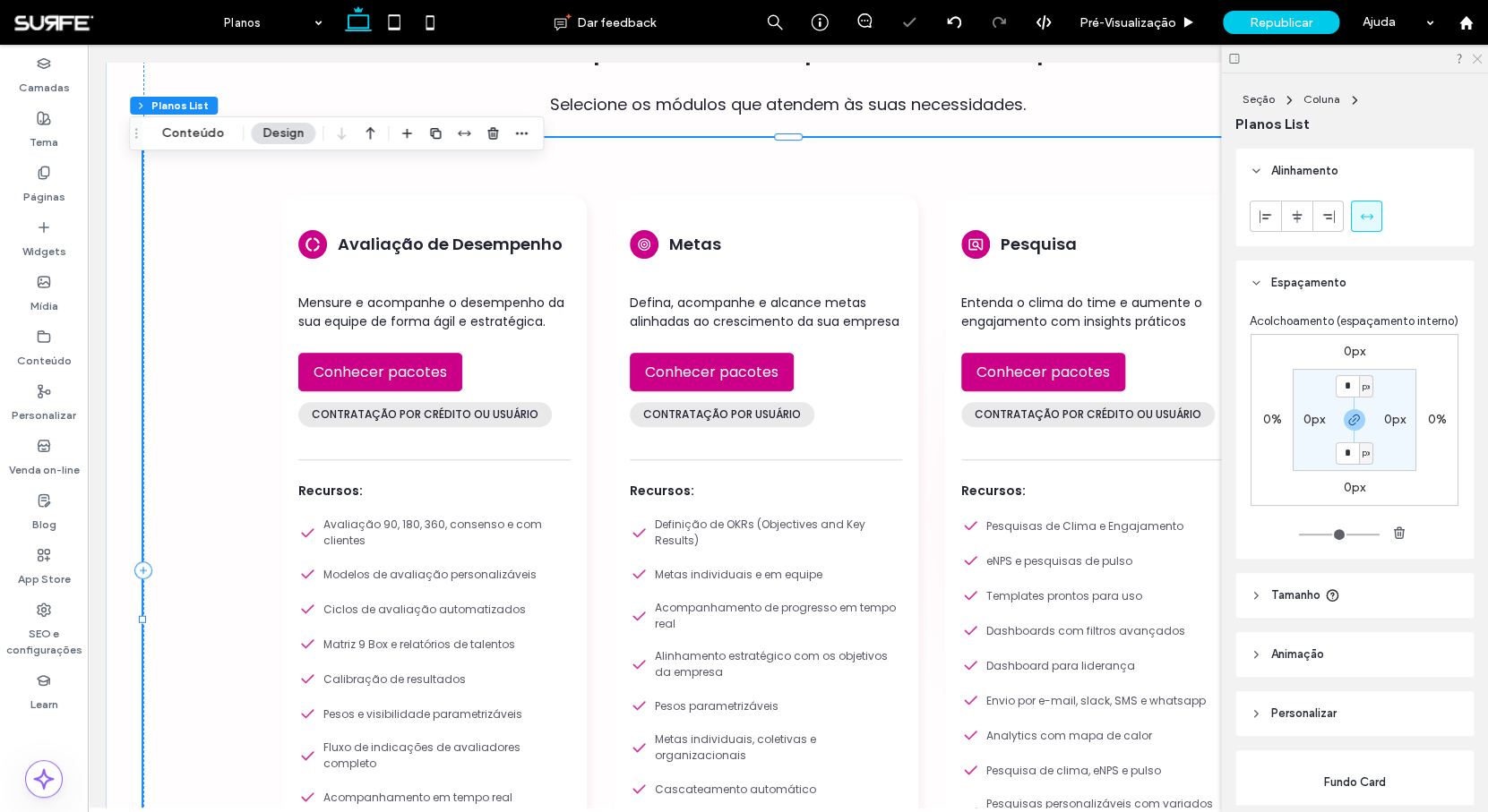
click at [1479, 61] on use at bounding box center [1477, 59] width 10 height 10
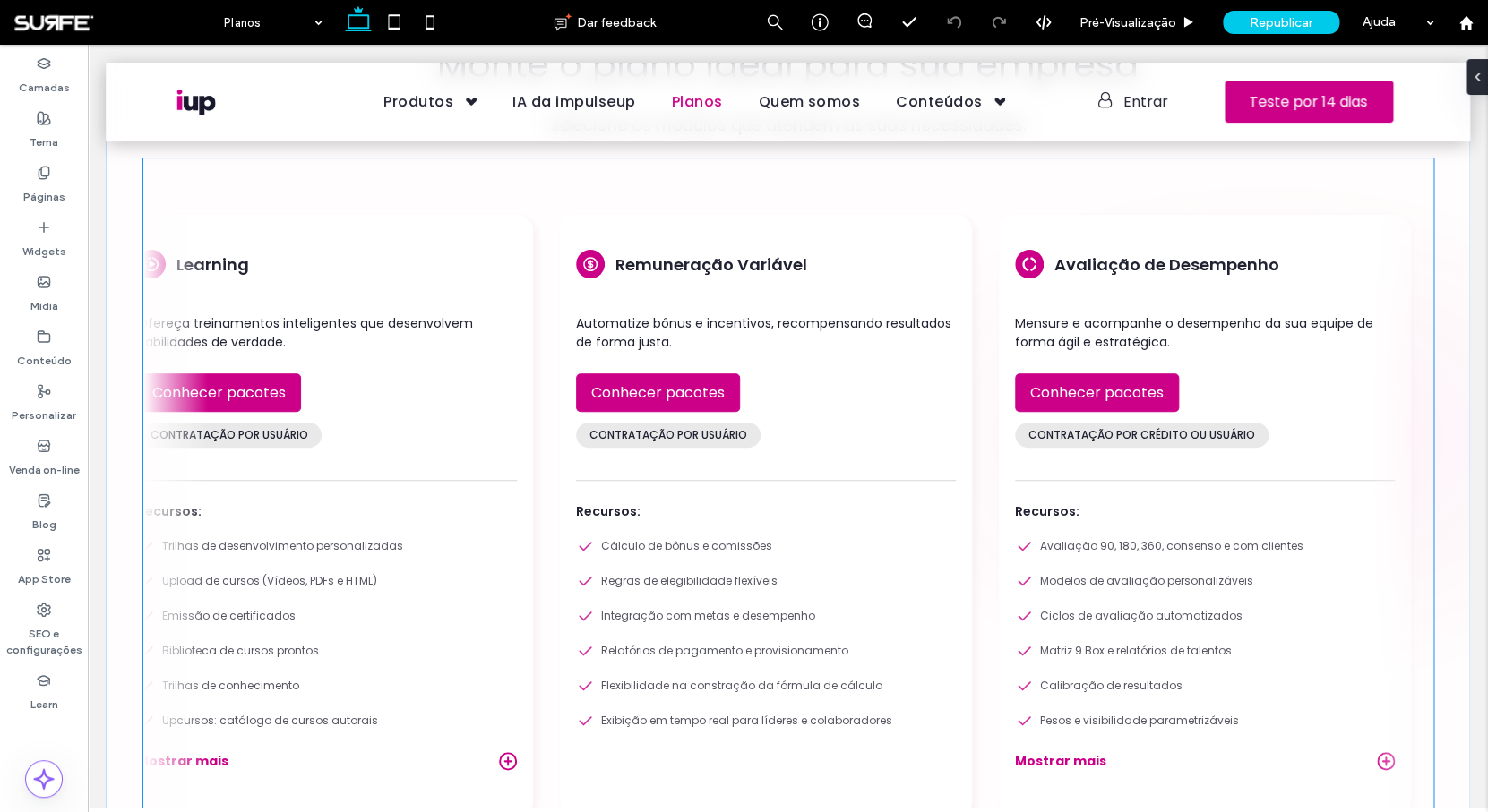
scroll to position [158, 0]
click at [730, 454] on div "Automatize bônus e incentivos, recompensando resultados de forma justa. Conhece…" at bounding box center [765, 375] width 379 height 165
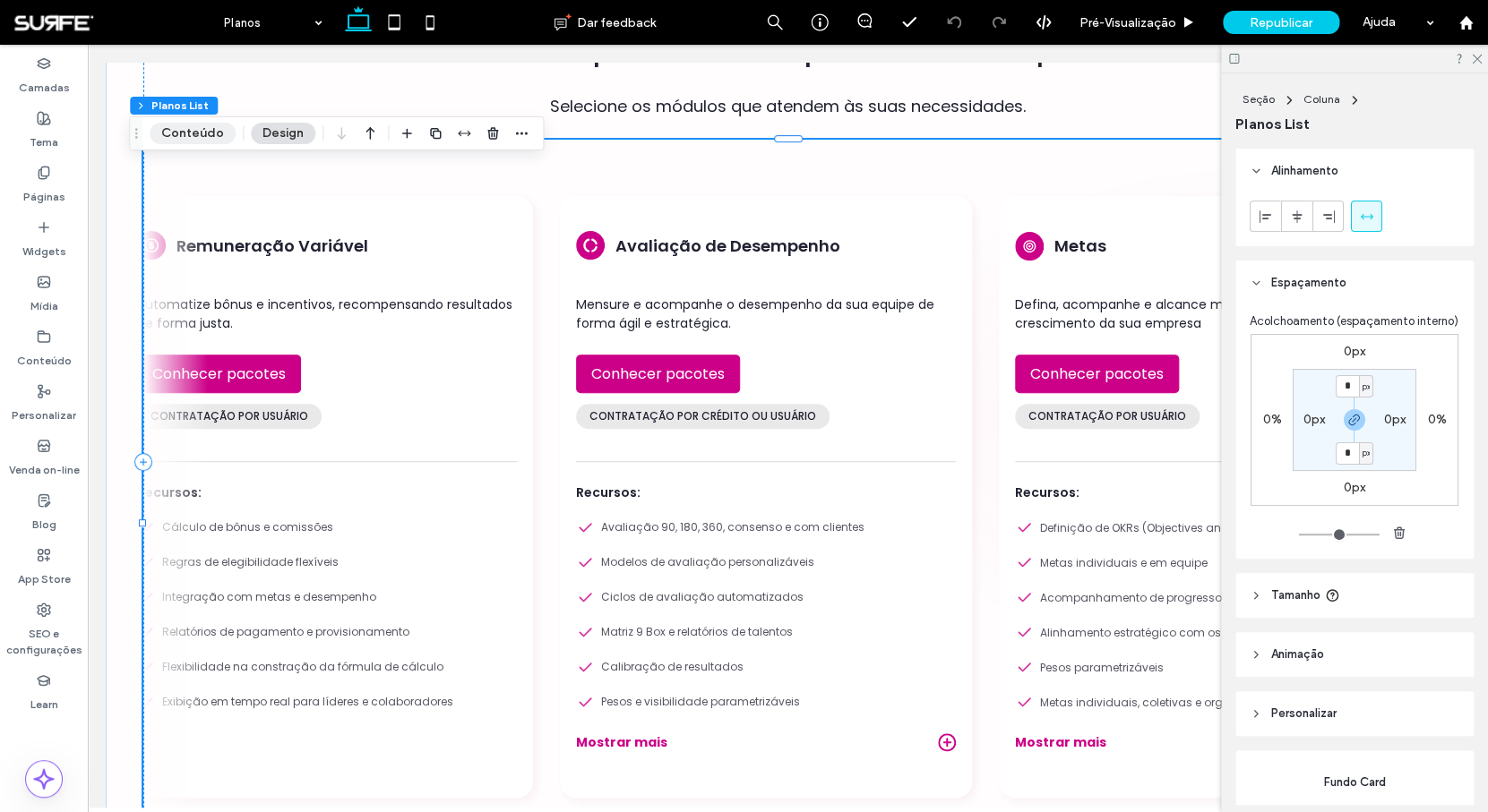
click at [204, 140] on button "Conteúdo" at bounding box center [193, 133] width 86 height 21
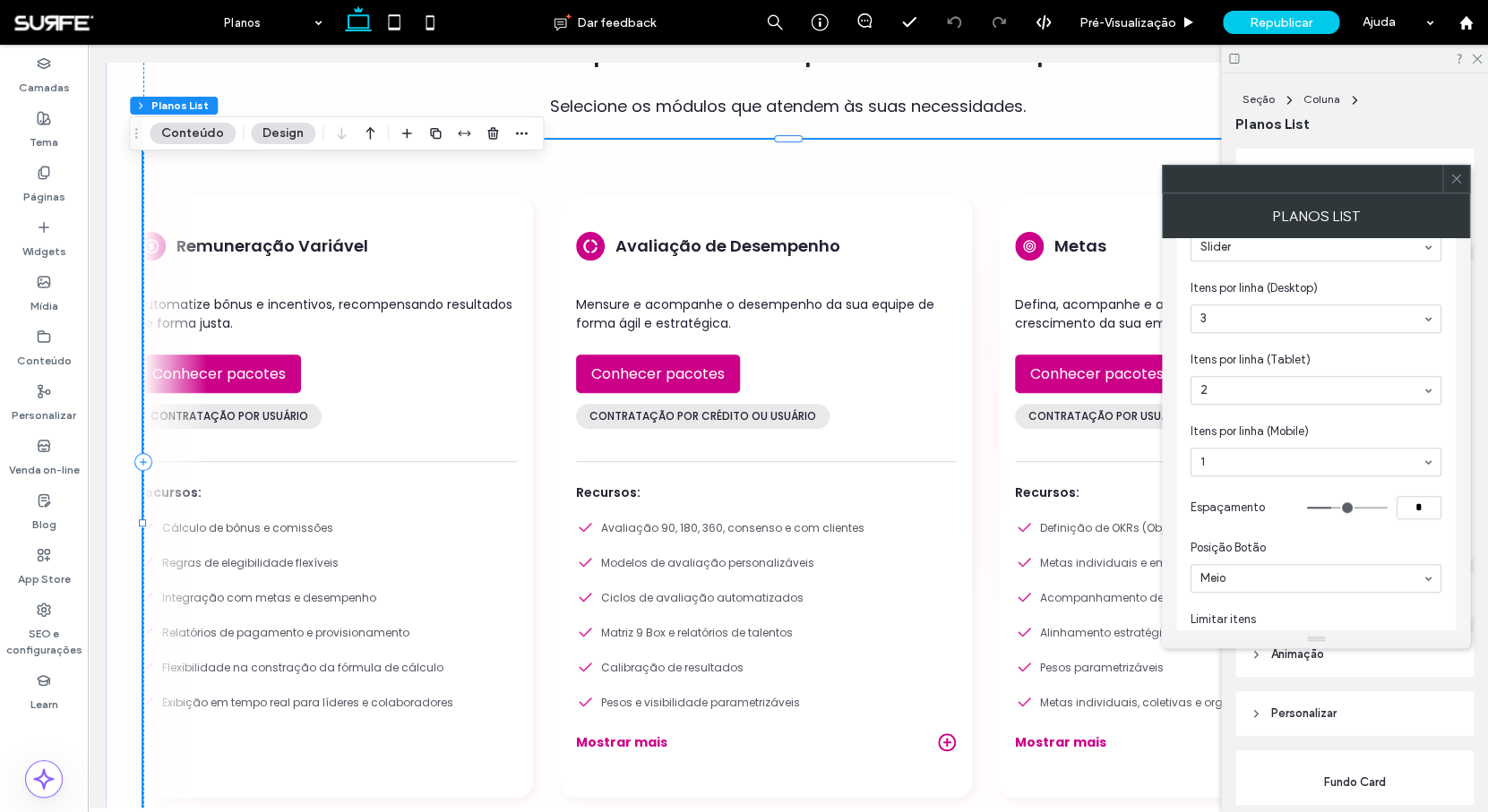
scroll to position [591, 0]
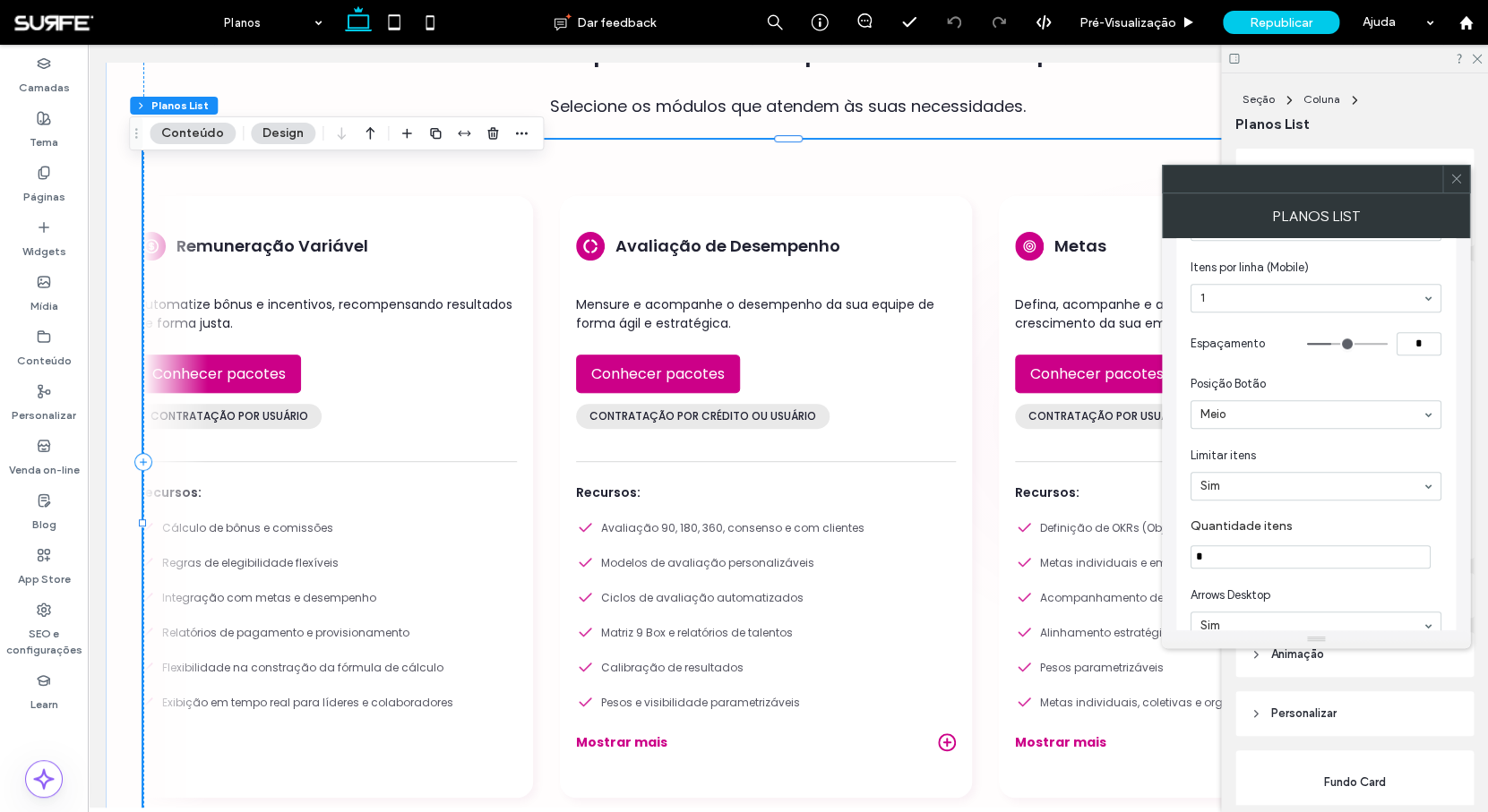
click at [1325, 344] on div at bounding box center [1352, 344] width 90 height 23
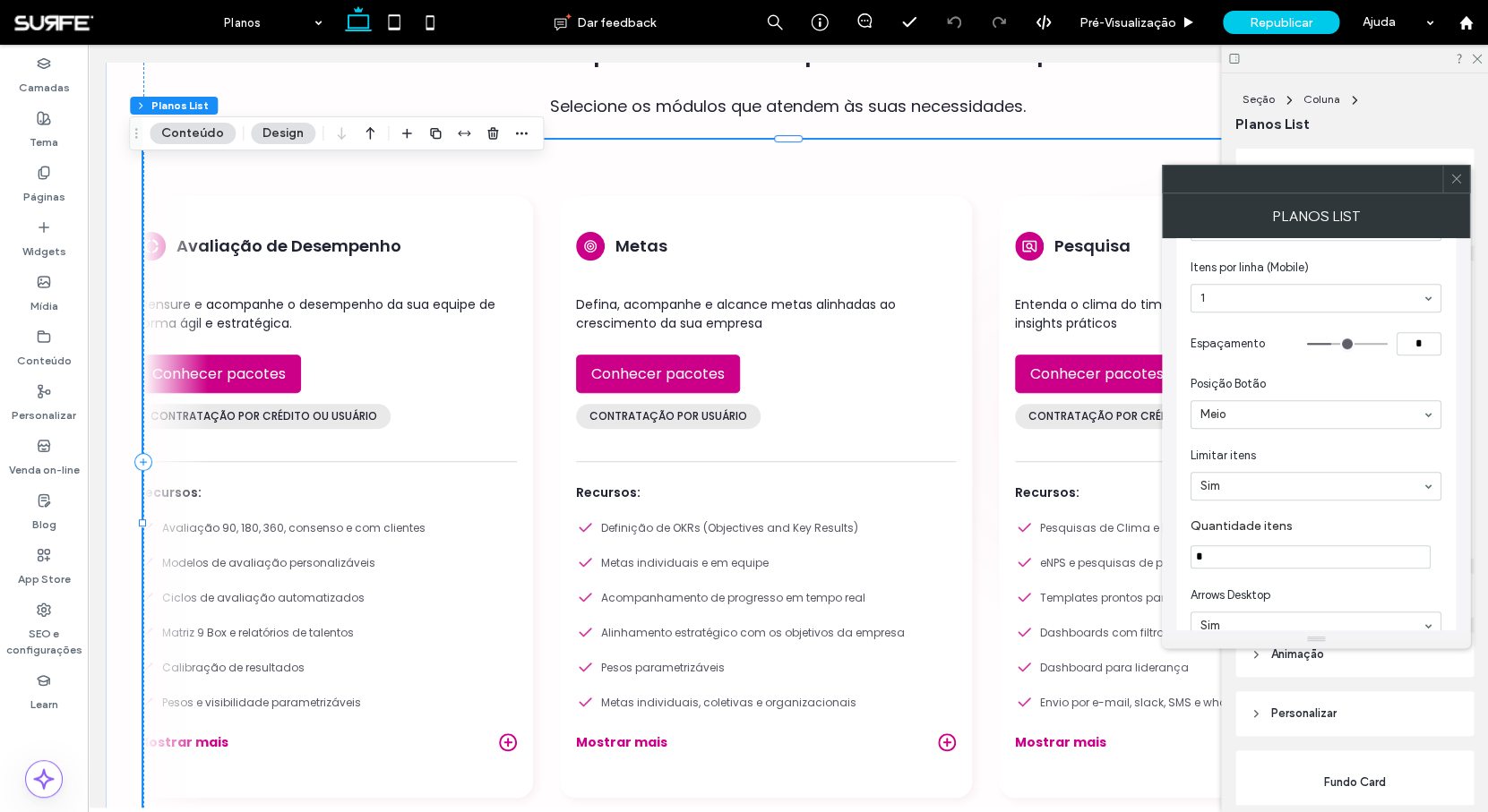
type input "*"
click at [1327, 344] on input "range" at bounding box center [1348, 344] width 80 height 2
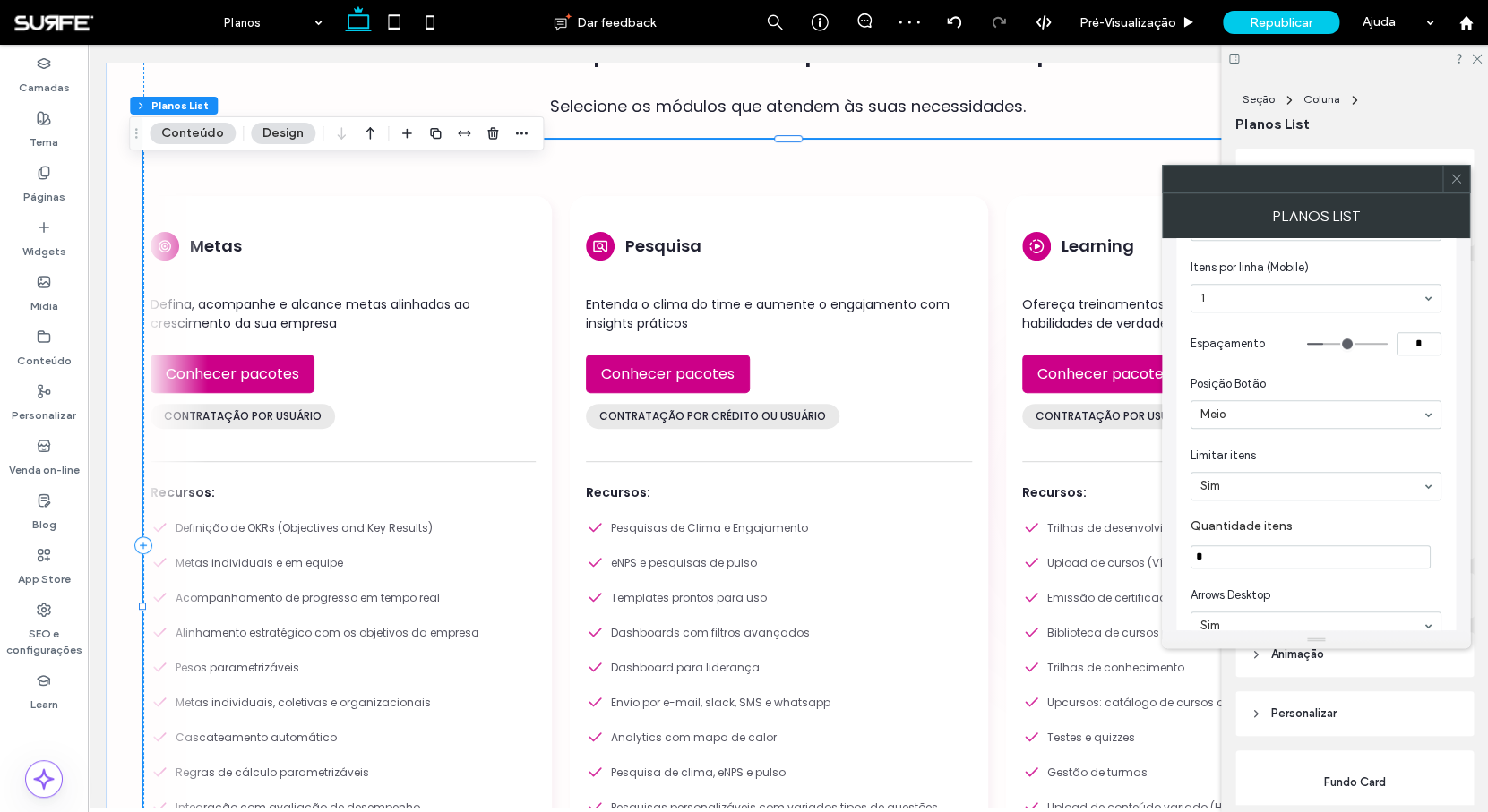
click at [1464, 180] on div at bounding box center [1455, 178] width 27 height 27
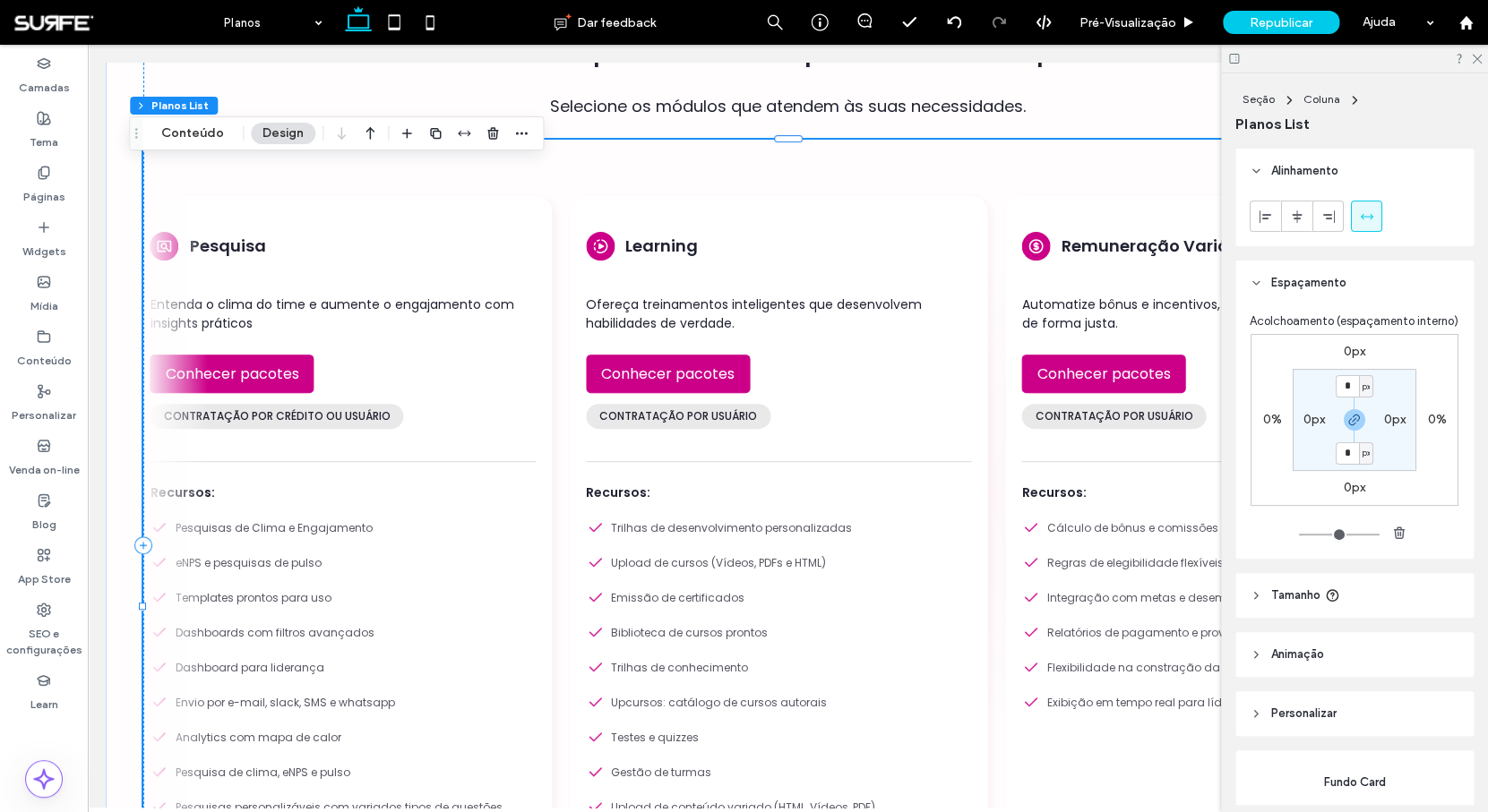
click at [1483, 59] on div at bounding box center [1355, 59] width 267 height 28
click at [1481, 59] on icon at bounding box center [1476, 58] width 11 height 11
